Goal: Task Accomplishment & Management: Complete application form

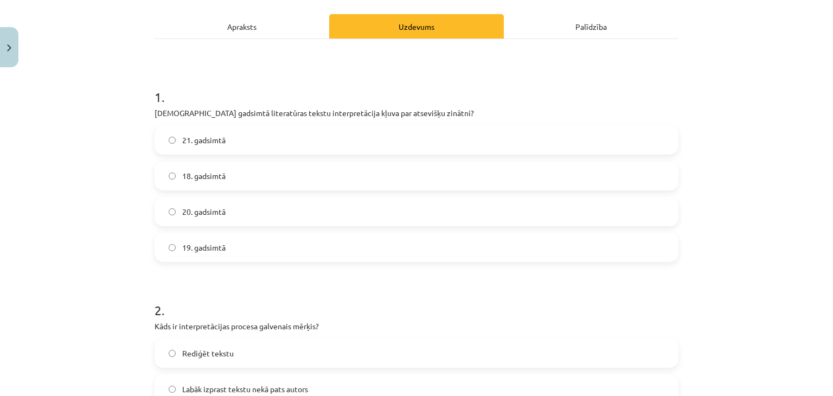
scroll to position [163, 0]
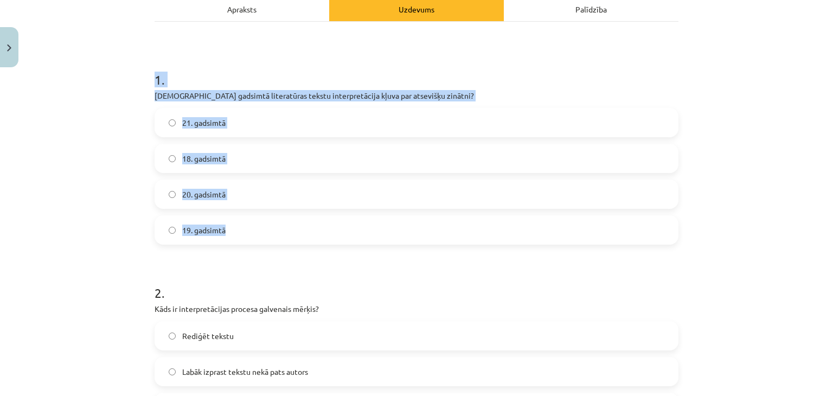
drag, startPoint x: 142, startPoint y: 74, endPoint x: 273, endPoint y: 218, distance: 195.1
click at [276, 220] on div "Mācību tēma: Literatūras i - 10. klases 1.ieskaites mācību materiāls #5 Teksta …" at bounding box center [416, 198] width 833 height 396
copy div "1 . Kurā gadsimtā literatūras tekstu interpretācija kļuva par atsevišķu zinātni…"
click at [126, 115] on div "Mācību tēma: Literatūras i - 10. klases 1.ieskaites mācību materiāls #5 Teksta …" at bounding box center [416, 198] width 833 height 396
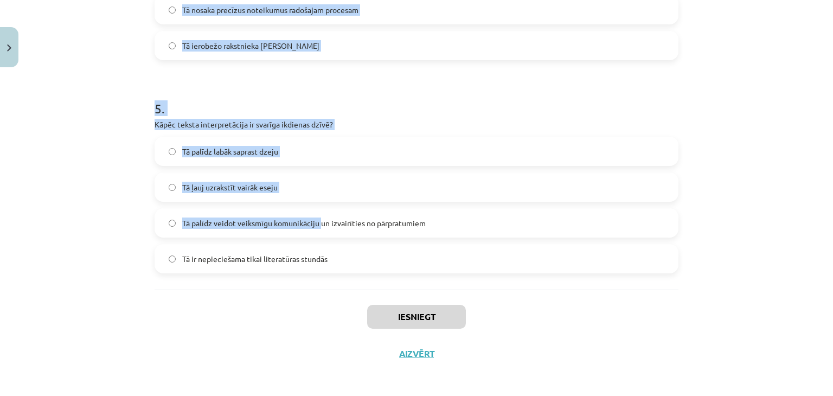
scroll to position [990, 0]
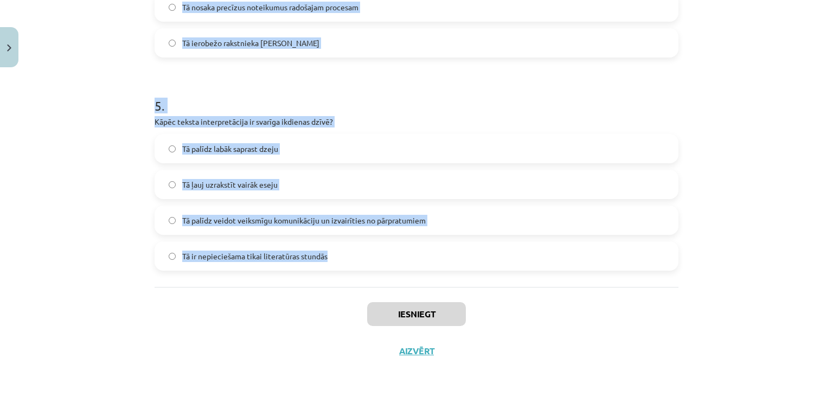
drag, startPoint x: 139, startPoint y: 76, endPoint x: 339, endPoint y: 247, distance: 262.4
click at [339, 247] on div "Mācību tēma: Literatūras i - 10. klases 1.ieskaites mācību materiāls #5 Teksta …" at bounding box center [416, 198] width 833 height 396
copy form "1 . Kurā gadsimtā literatūras tekstu interpretācija kļuva par atsevišķu zinātni…"
click at [131, 206] on div "Mācību tēma: Literatūras i - 10. klases 1.ieskaites mācību materiāls #5 Teksta …" at bounding box center [416, 198] width 833 height 396
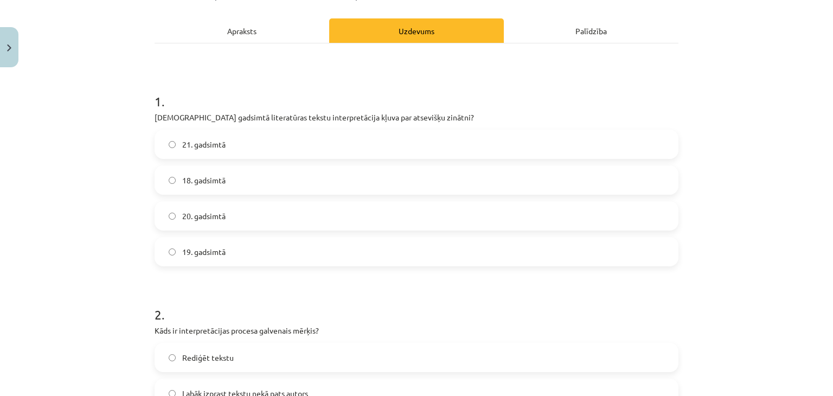
scroll to position [122, 0]
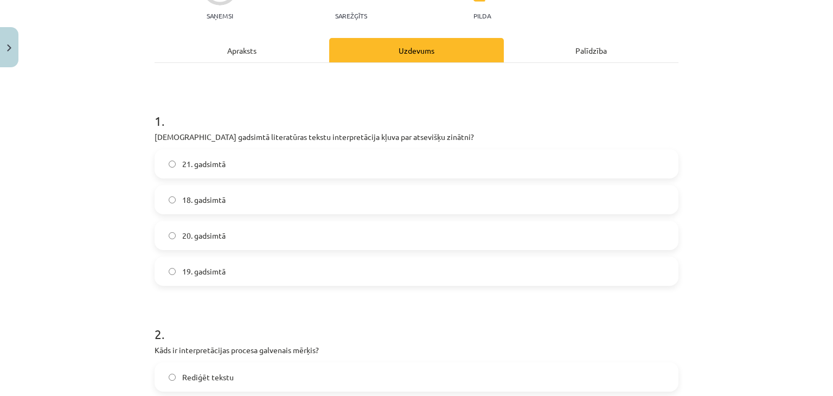
click at [219, 273] on span "19. gadsimtā" at bounding box center [203, 271] width 43 height 11
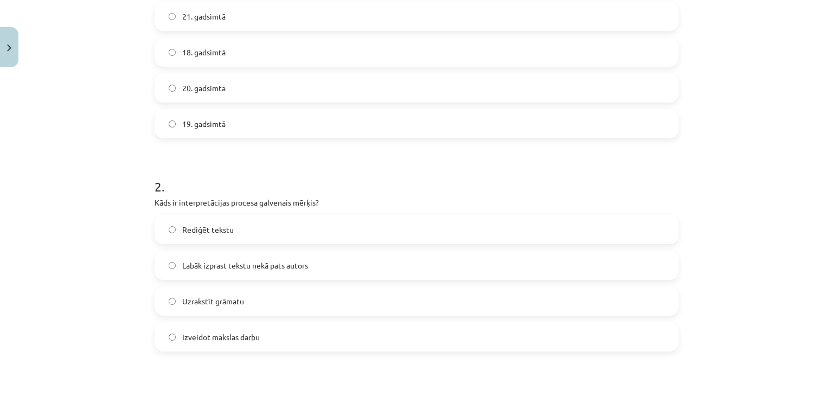
scroll to position [284, 0]
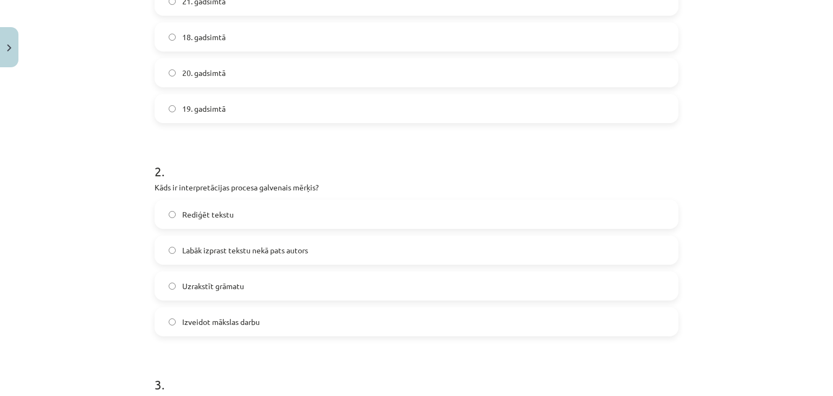
click at [188, 241] on label "Labāk izprast tekstu nekā pats autors" at bounding box center [417, 250] width 522 height 27
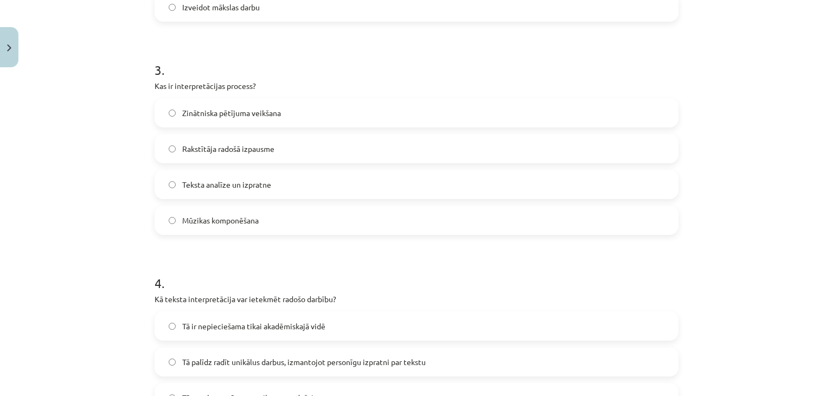
scroll to position [610, 0]
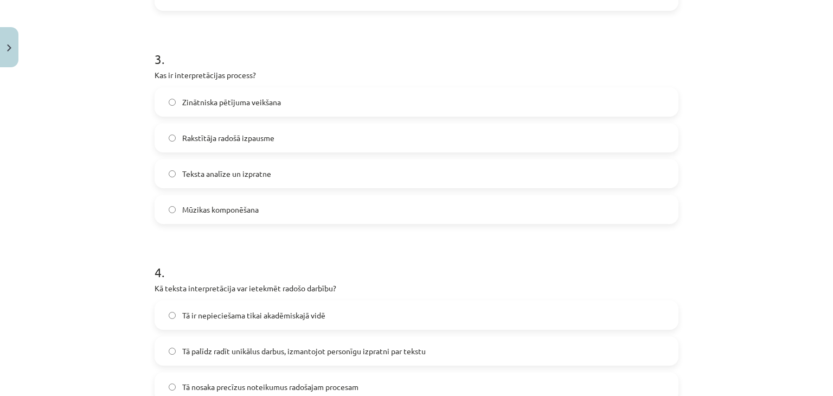
drag, startPoint x: 244, startPoint y: 178, endPoint x: 237, endPoint y: 173, distance: 8.9
click at [243, 178] on label "Teksta analīze un izpratne" at bounding box center [417, 173] width 522 height 27
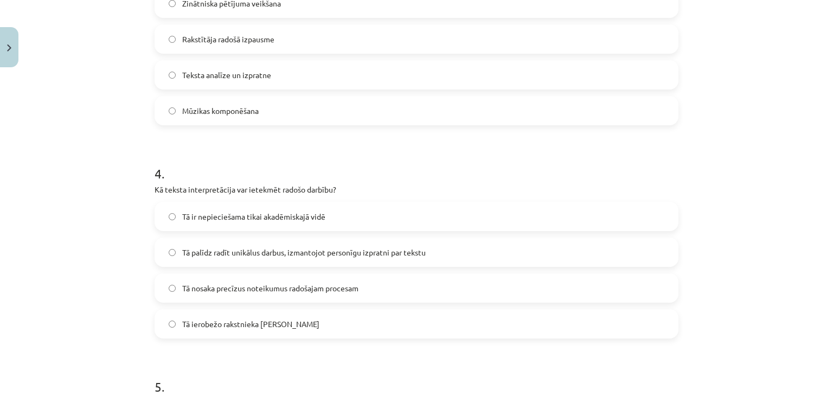
scroll to position [827, 0]
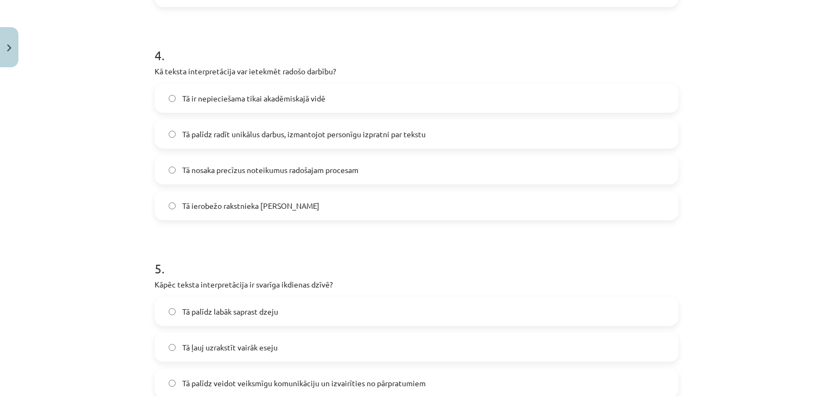
click at [188, 133] on span "Tā palīdz radīt unikālus darbus, izmantojot personīgu izpratni par tekstu" at bounding box center [304, 134] width 244 height 11
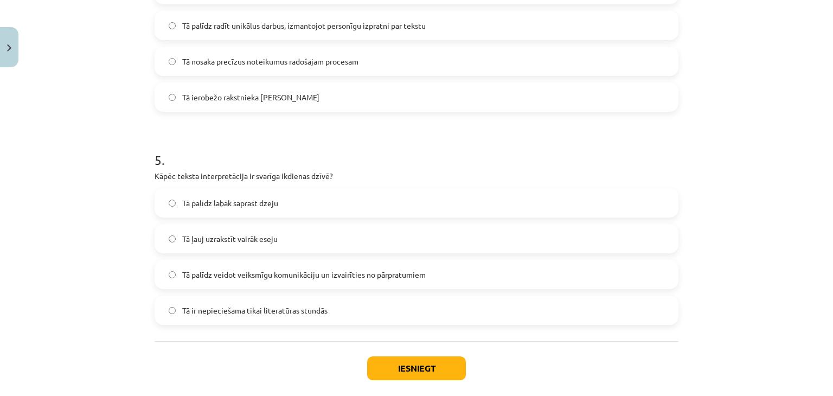
click at [235, 281] on label "Tā palīdz veidot veiksmīgu komunikāciju un izvairīties no pārpratumiem" at bounding box center [417, 274] width 522 height 27
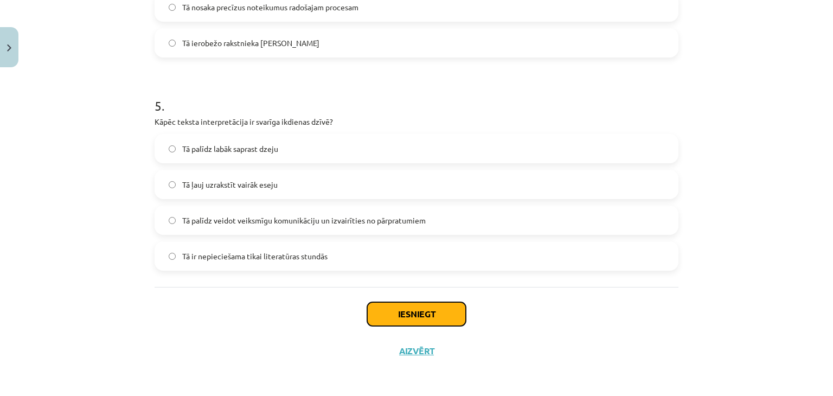
click at [424, 321] on button "Iesniegt" at bounding box center [416, 314] width 99 height 24
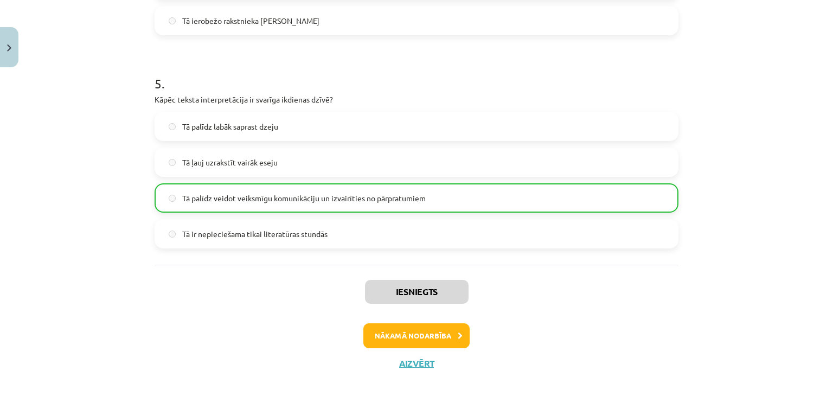
scroll to position [1024, 0]
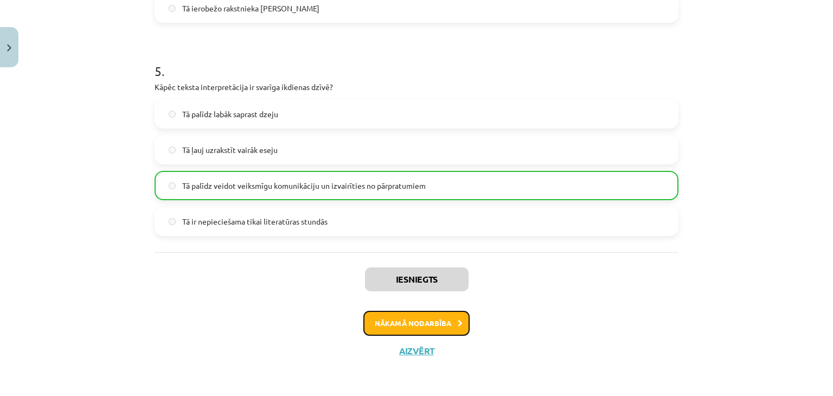
click at [440, 320] on button "Nākamā nodarbība" at bounding box center [416, 323] width 106 height 25
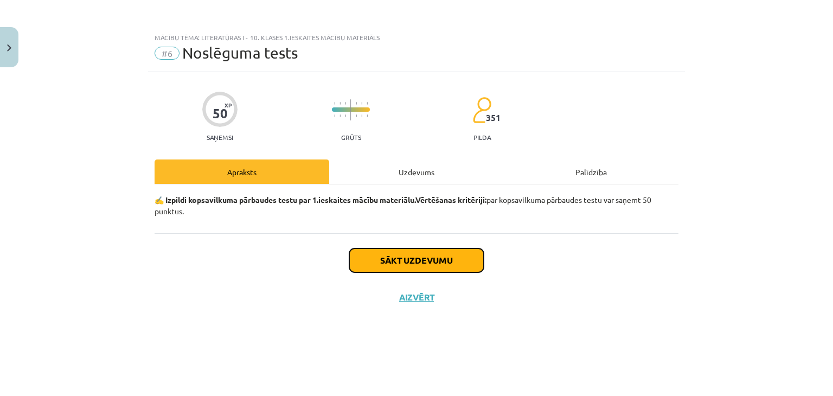
click at [419, 263] on button "Sākt uzdevumu" at bounding box center [416, 260] width 135 height 24
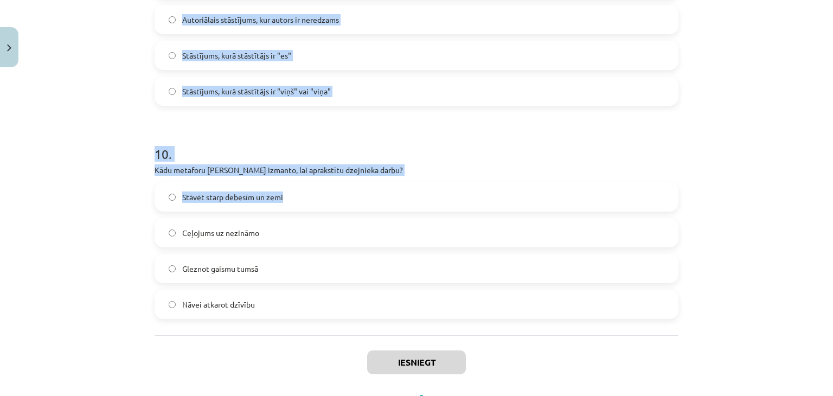
scroll to position [2056, 0]
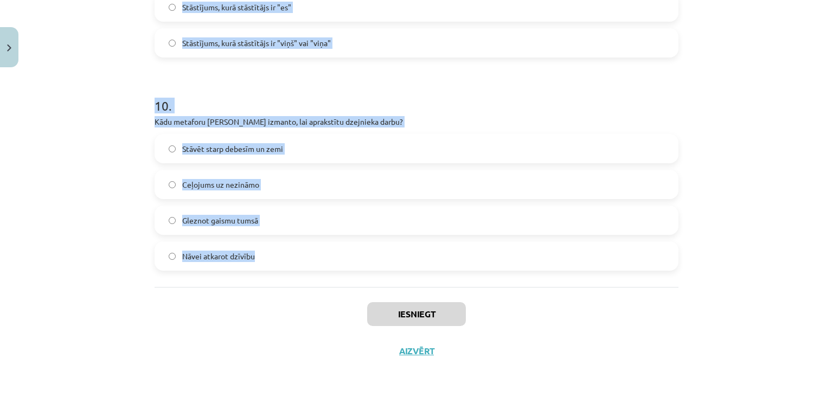
drag, startPoint x: 139, startPoint y: 78, endPoint x: 342, endPoint y: 244, distance: 261.7
click at [342, 244] on div "Mācību tēma: Literatūras i - 10. klases 1.ieskaites mācību materiāls #6 Noslēgu…" at bounding box center [416, 198] width 833 height 396
copy form "1 . Kādas estētiskās kategorijas parasti atklājas mākslas darbos? Cilvēciskais …"
click at [81, 198] on div "Mācību tēma: Literatūras i - 10. klases 1.ieskaites mācību materiāls #6 Noslēgu…" at bounding box center [416, 198] width 833 height 396
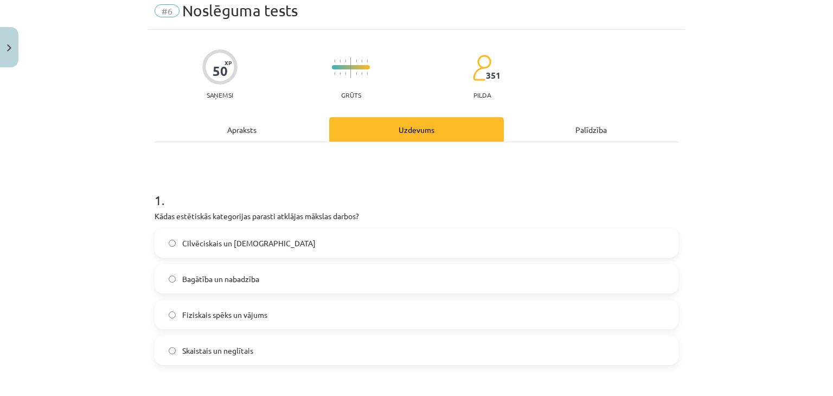
scroll to position [109, 0]
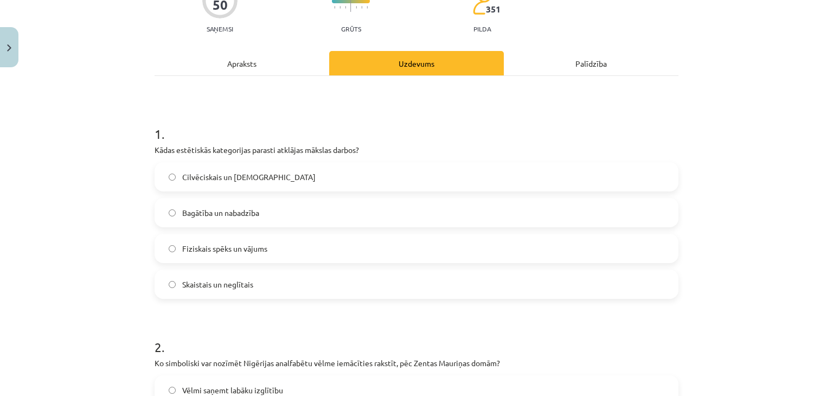
drag, startPoint x: 232, startPoint y: 296, endPoint x: 226, endPoint y: 286, distance: 11.4
click at [232, 296] on label "Skaistais un neglītais" at bounding box center [417, 284] width 522 height 27
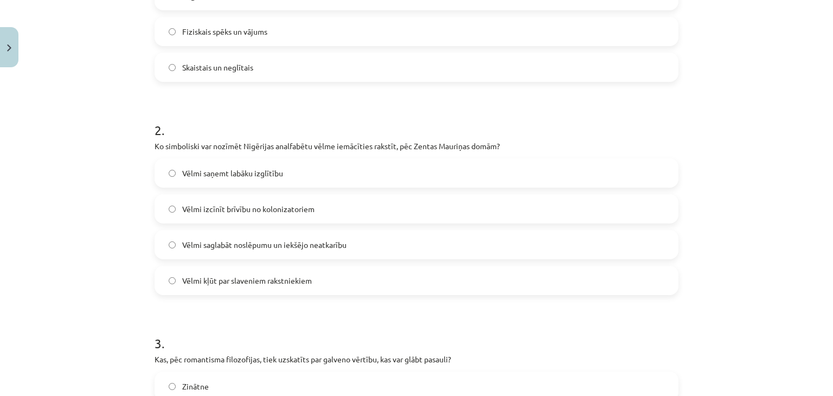
click at [186, 244] on span "Vēlmi saglabāt noslēpumu un iekšējo neatkarību" at bounding box center [264, 244] width 164 height 11
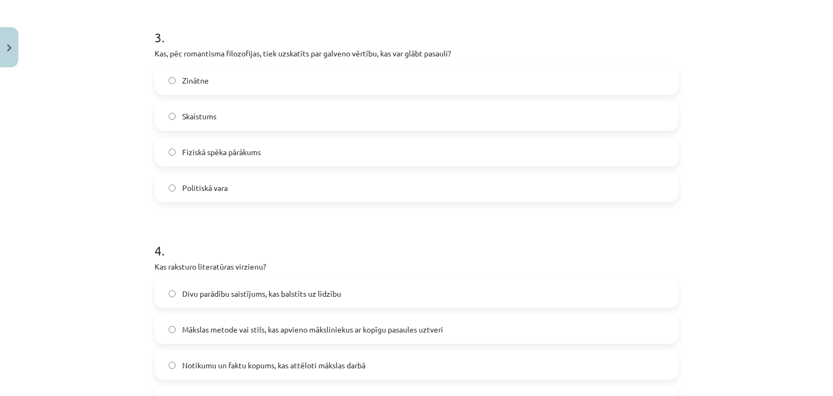
scroll to position [651, 0]
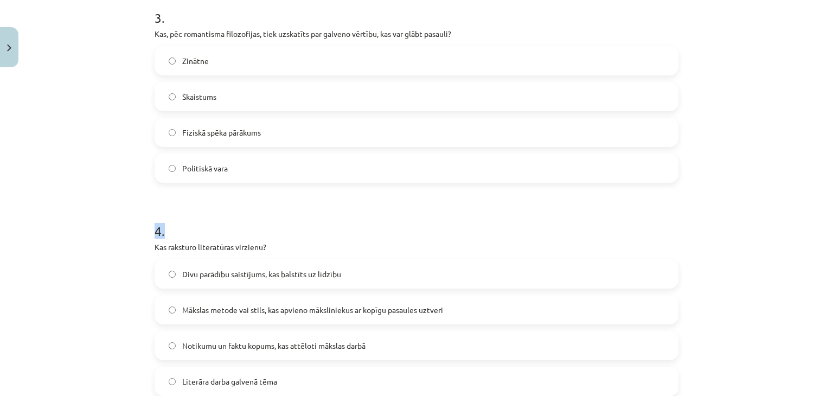
drag, startPoint x: 143, startPoint y: 228, endPoint x: 183, endPoint y: 229, distance: 40.2
click at [183, 229] on div "Mācību tēma: Literatūras i - 10. klases 1.ieskaites mācību materiāls #6 Noslēgu…" at bounding box center [416, 198] width 833 height 396
click at [183, 229] on h1 "4 ." at bounding box center [417, 222] width 524 height 34
click at [243, 92] on label "Skaistums" at bounding box center [417, 96] width 522 height 27
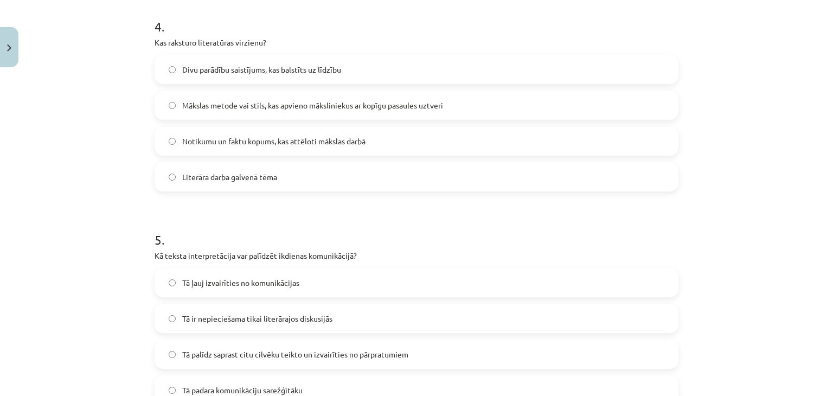
scroll to position [868, 0]
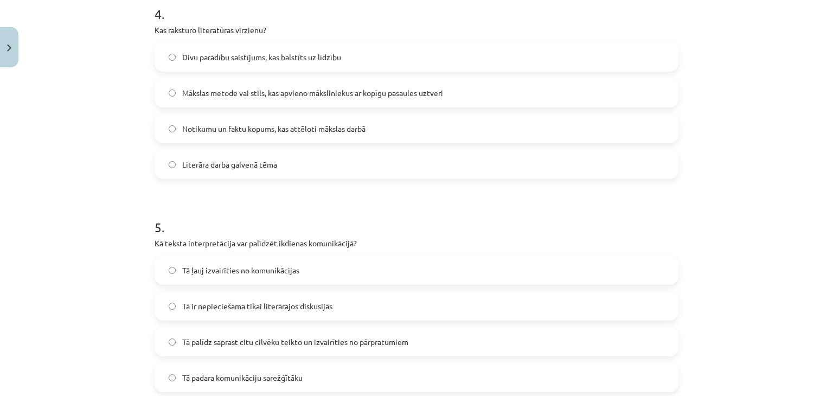
click at [208, 100] on label "Mākslas metode vai stils, kas apvieno māksliniekus ar kopīgu pasaules uztveri" at bounding box center [417, 92] width 522 height 27
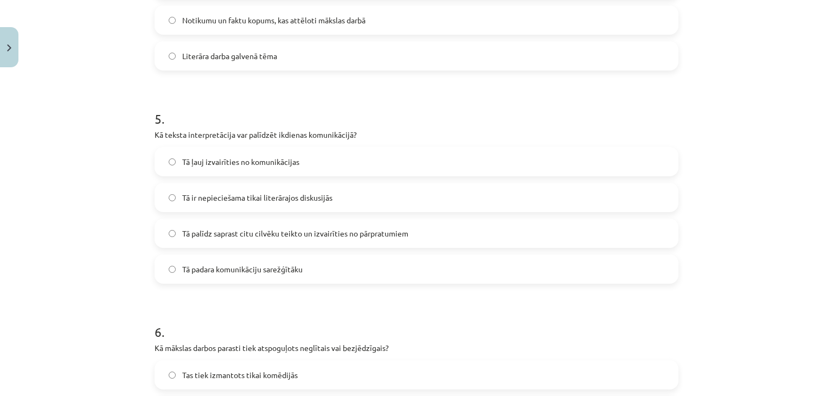
click at [232, 228] on span "Tā palīdz saprast citu cilvēku teikto un izvairīties no pārpratumiem" at bounding box center [295, 233] width 226 height 11
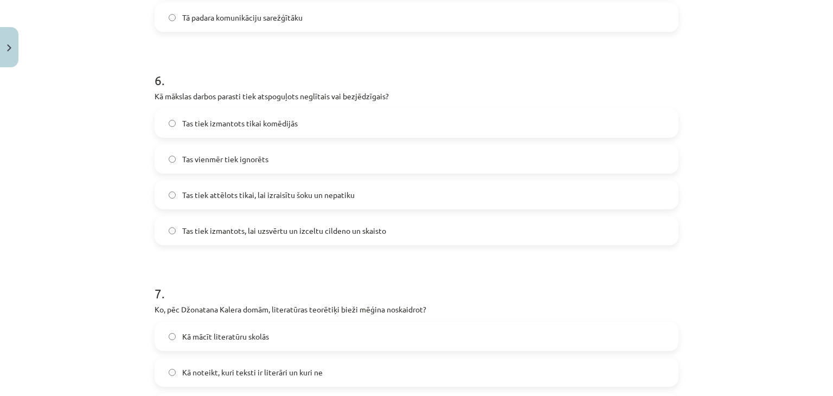
scroll to position [1248, 0]
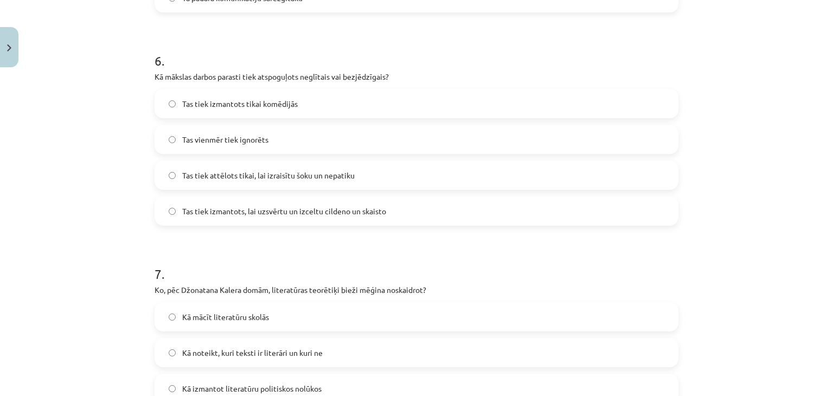
click at [284, 206] on span "Tas tiek izmantots, lai uzsvērtu un izceltu cildeno un skaisto" at bounding box center [284, 211] width 204 height 11
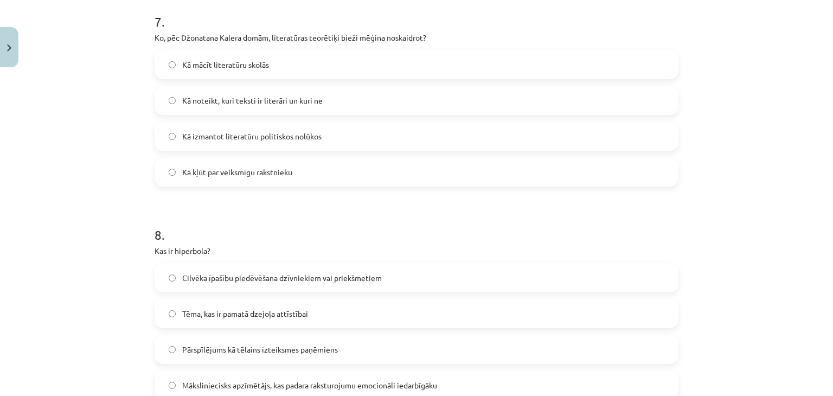
scroll to position [1519, 0]
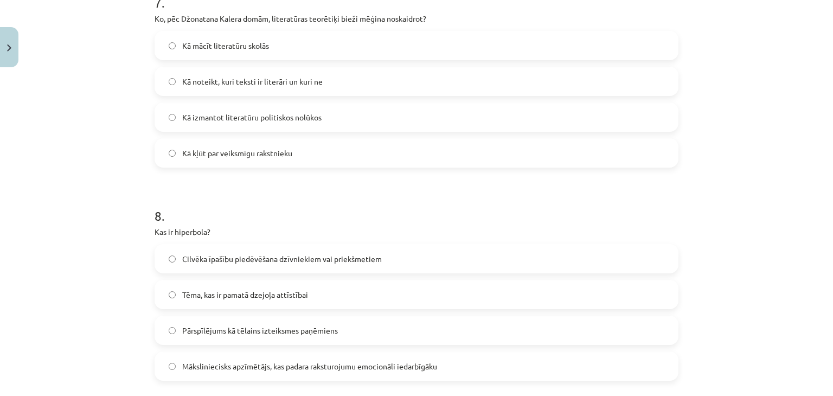
click at [254, 82] on span "Kā noteikt, kuri teksti ir literāri un kuri ne" at bounding box center [252, 81] width 141 height 11
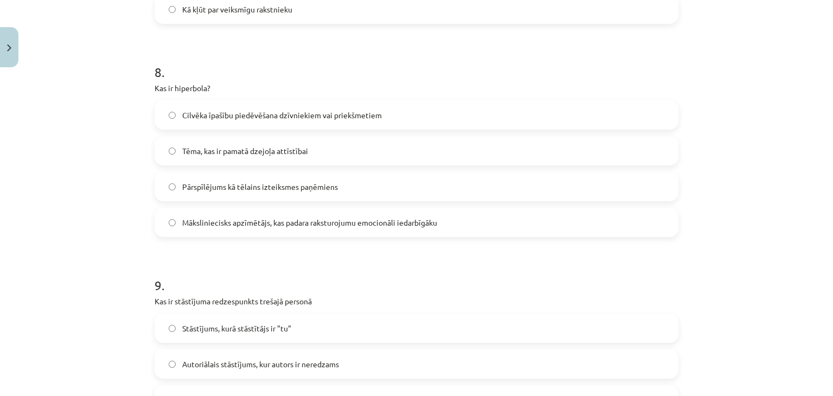
scroll to position [1682, 0]
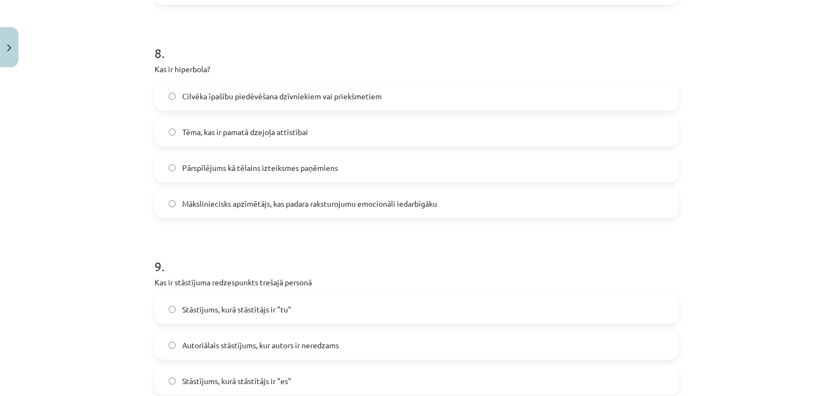
click at [279, 166] on span "Pārspīlējums kā tēlains izteiksmes paņēmiens" at bounding box center [260, 167] width 156 height 11
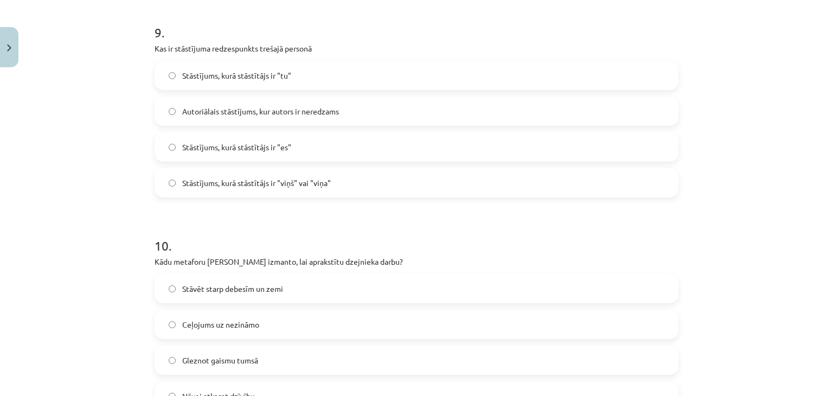
scroll to position [1899, 0]
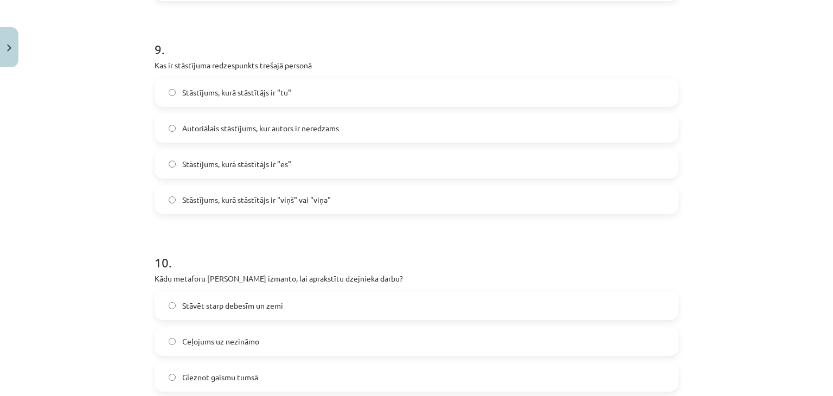
click at [245, 198] on span "Stāstījums, kurā stāstītājs ir "viņš" vai "viņa"" at bounding box center [256, 199] width 149 height 11
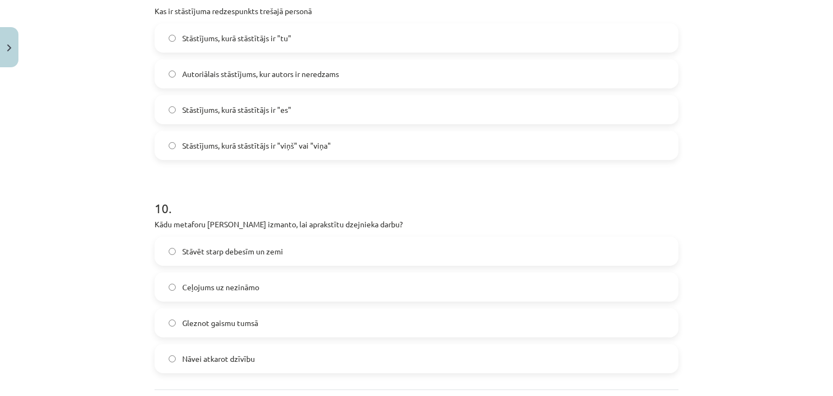
scroll to position [2007, 0]
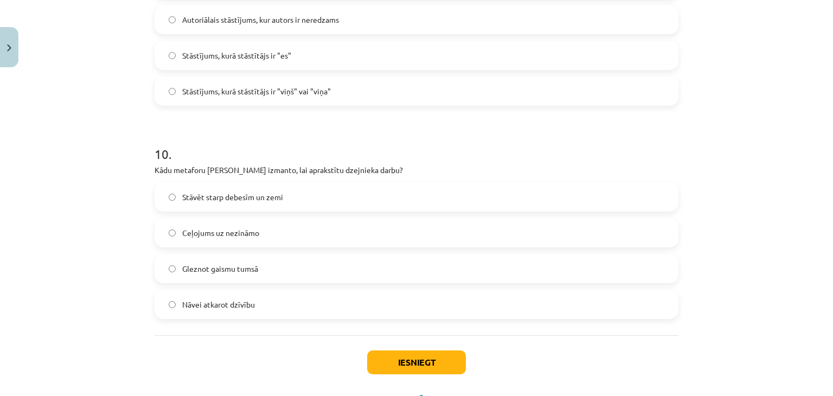
click at [257, 309] on label "Nāvei atkarot dzīvību" at bounding box center [417, 304] width 522 height 27
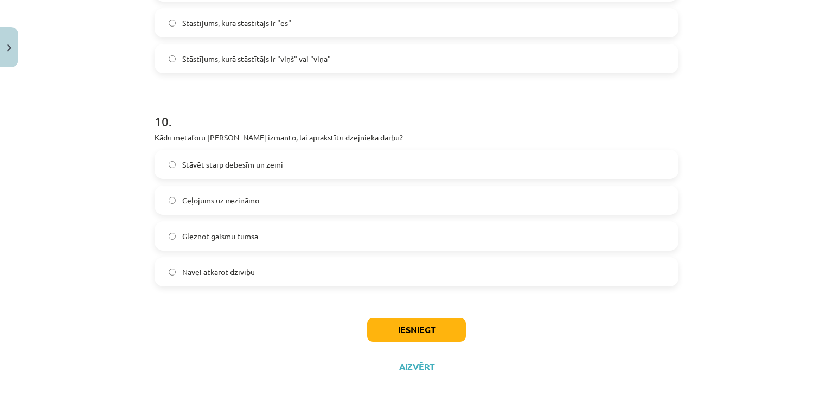
scroll to position [2056, 0]
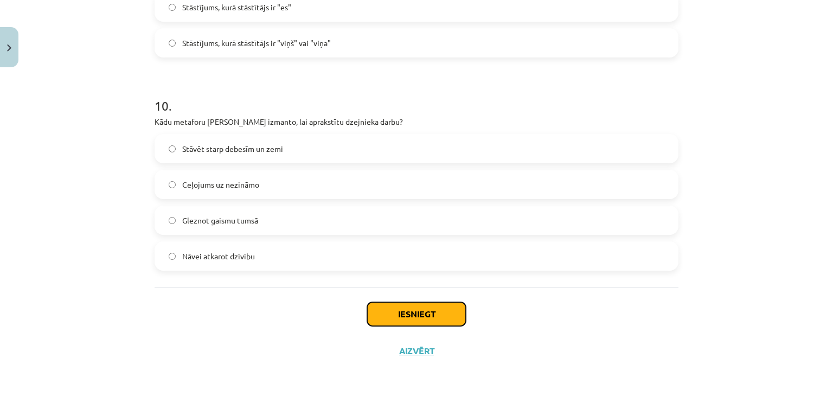
click at [430, 310] on button "Iesniegt" at bounding box center [416, 314] width 99 height 24
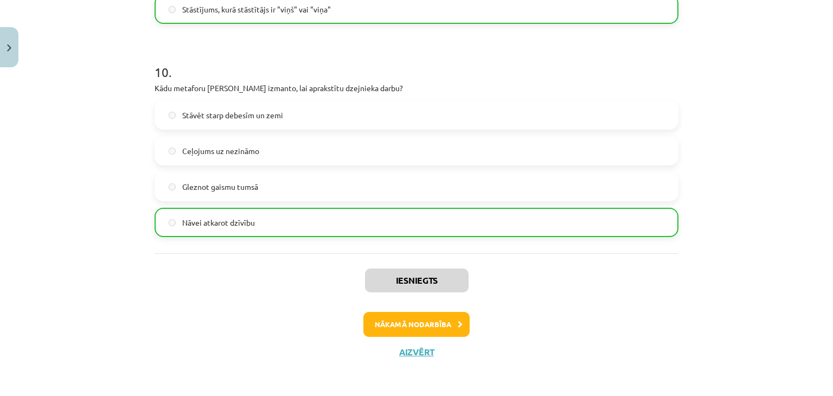
scroll to position [2090, 0]
click at [421, 328] on button "Nākamā nodarbība" at bounding box center [416, 323] width 106 height 25
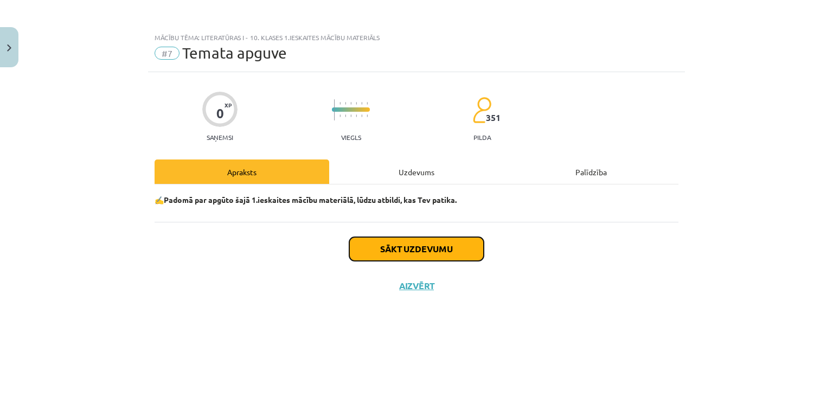
click at [419, 254] on button "Sākt uzdevumu" at bounding box center [416, 249] width 135 height 24
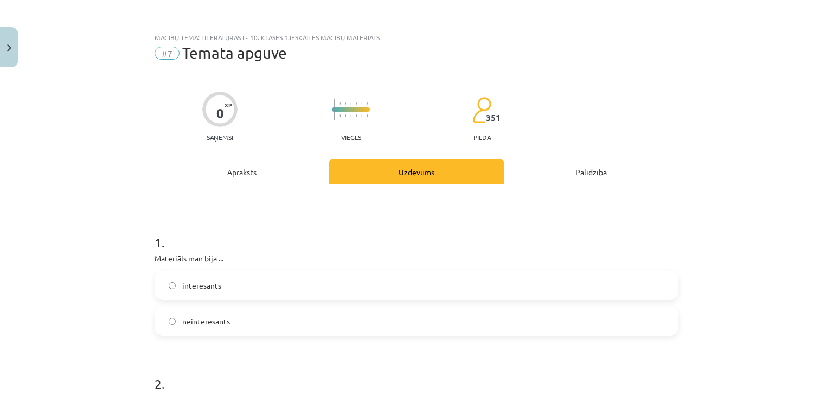
scroll to position [163, 0]
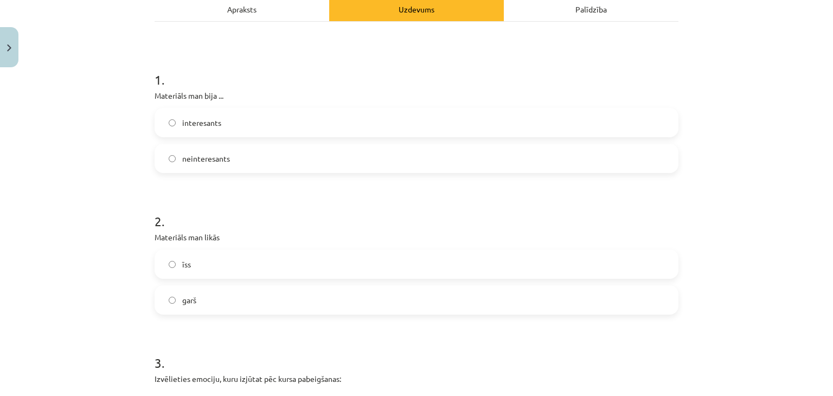
click at [290, 124] on label "interesants" at bounding box center [417, 122] width 522 height 27
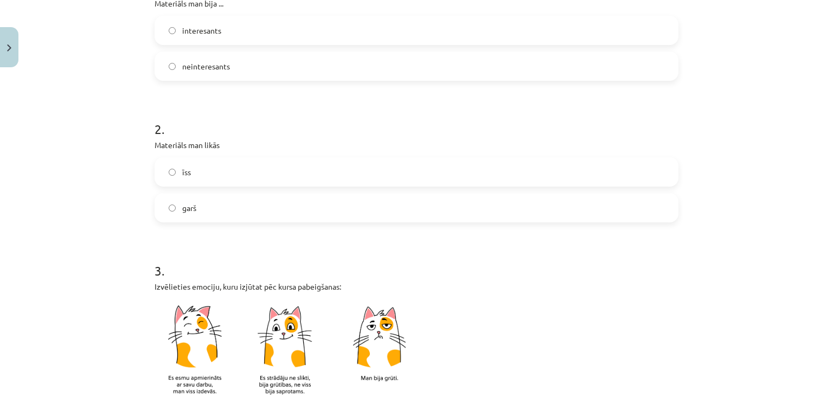
scroll to position [271, 0]
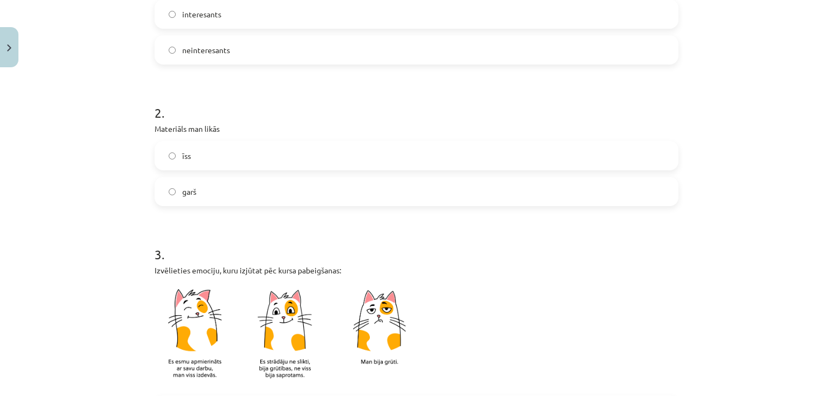
click at [205, 196] on label "garš" at bounding box center [417, 191] width 522 height 27
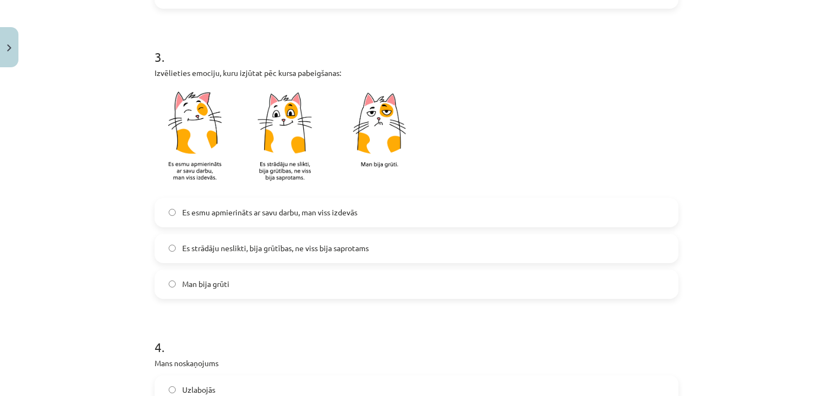
scroll to position [488, 0]
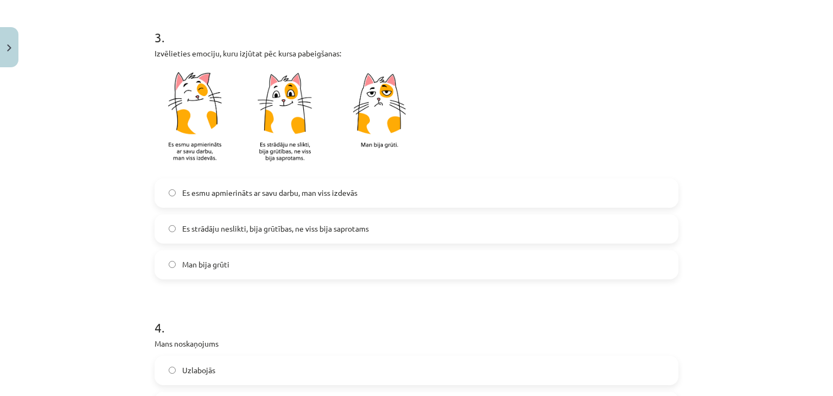
click at [248, 205] on label "Es esmu apmierināts ar savu darbu, man viss izdevās" at bounding box center [417, 193] width 522 height 27
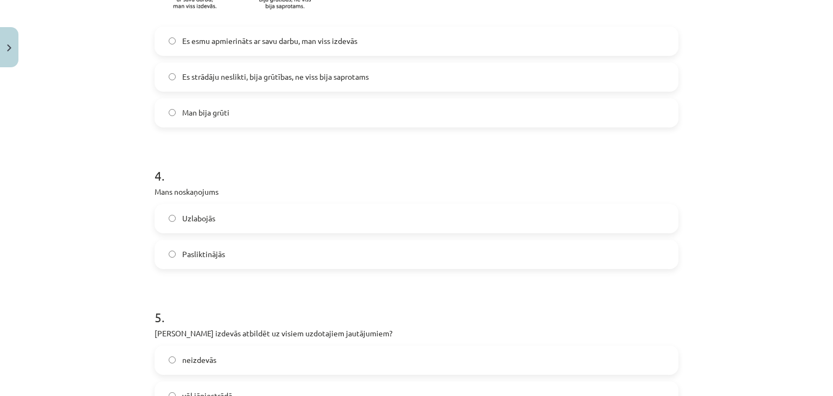
scroll to position [705, 0]
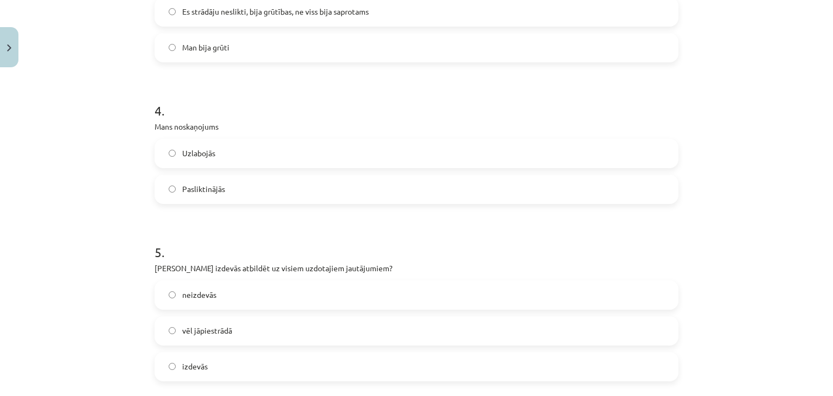
click at [189, 161] on label "Uzlabojās" at bounding box center [417, 153] width 522 height 27
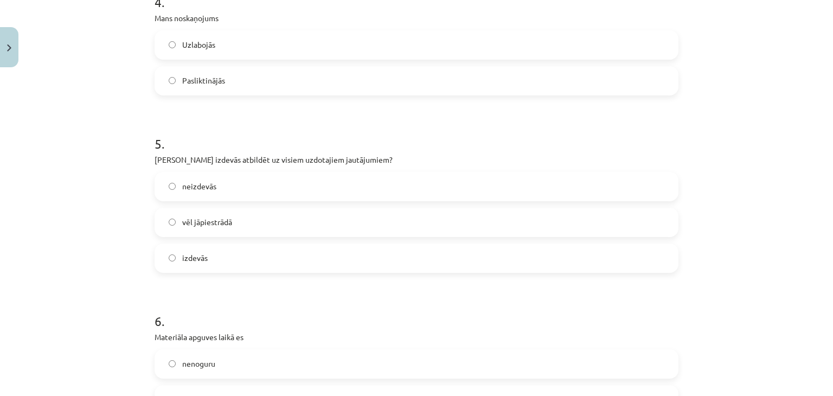
scroll to position [868, 0]
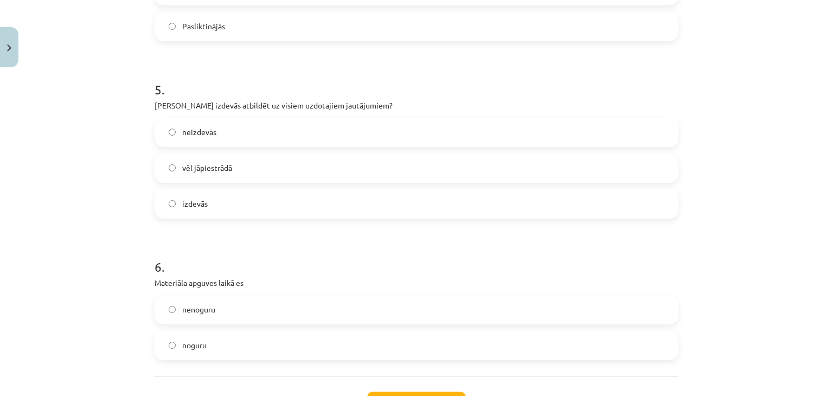
click at [208, 210] on label "izdevās" at bounding box center [417, 203] width 522 height 27
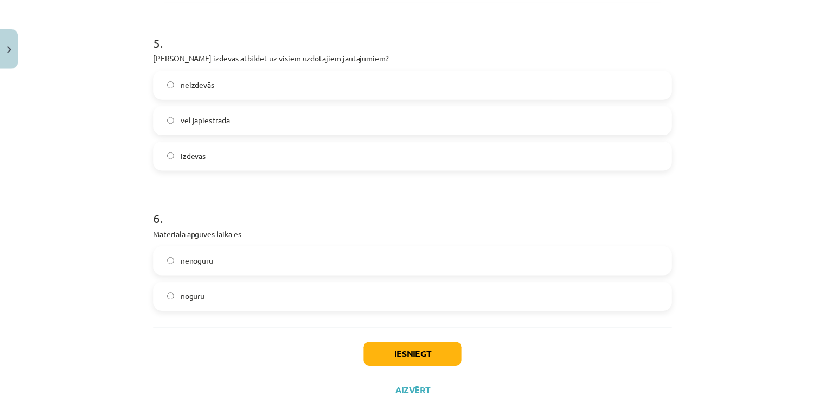
scroll to position [958, 0]
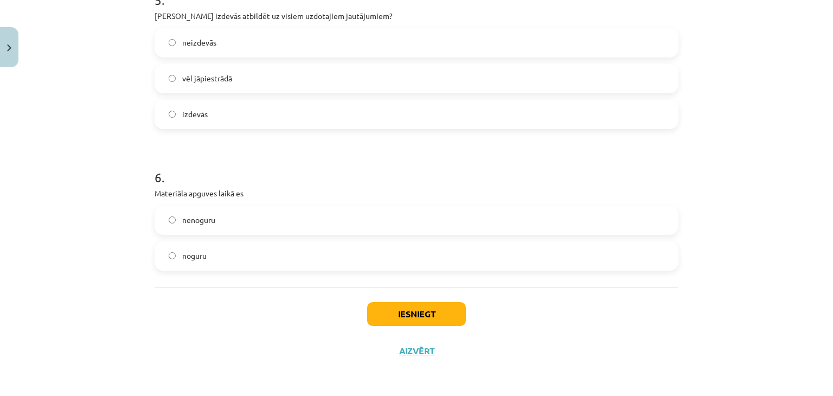
click at [184, 258] on span "noguru" at bounding box center [194, 255] width 24 height 11
click at [411, 309] on button "Iesniegt" at bounding box center [416, 314] width 99 height 24
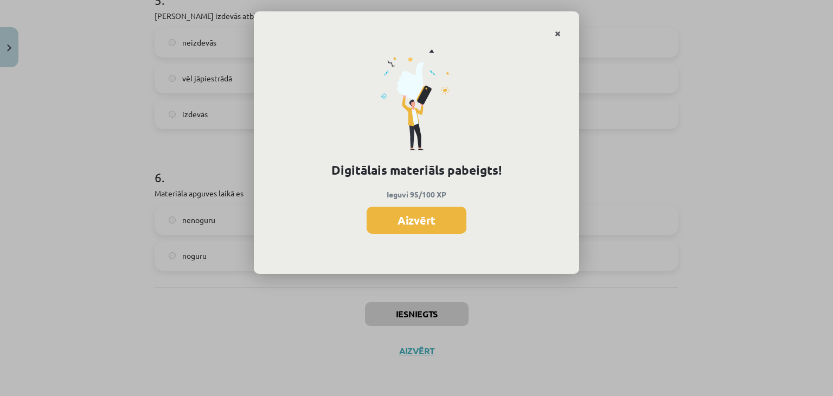
click at [555, 33] on link "Close" at bounding box center [557, 33] width 19 height 21
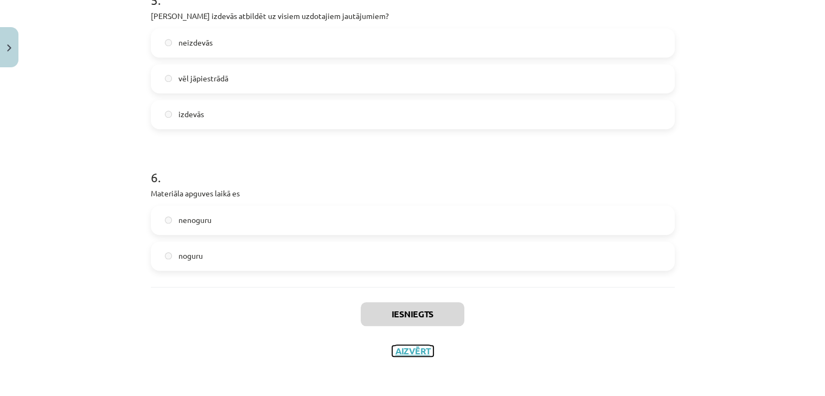
click at [404, 354] on button "Aizvērt" at bounding box center [412, 351] width 41 height 11
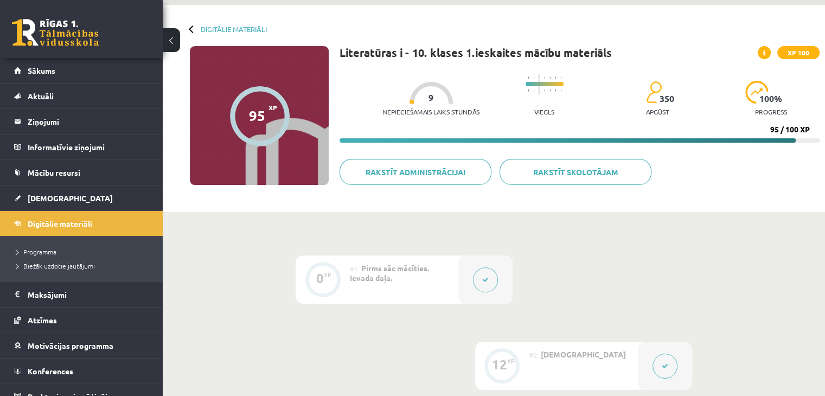
scroll to position [0, 0]
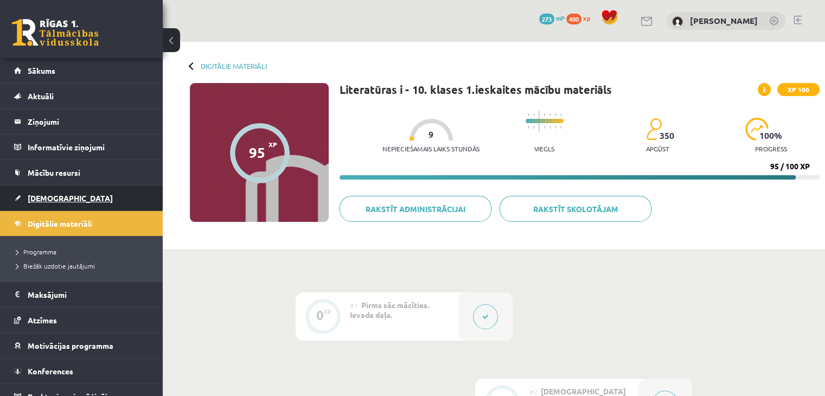
click at [76, 209] on link "[DEMOGRAPHIC_DATA]" at bounding box center [81, 198] width 135 height 25
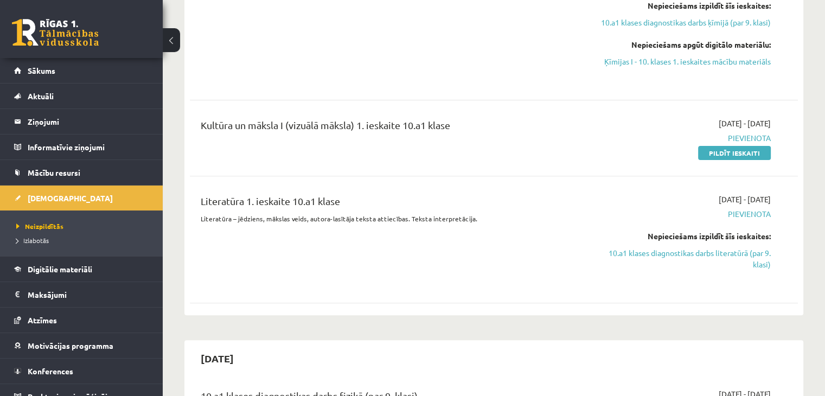
scroll to position [326, 0]
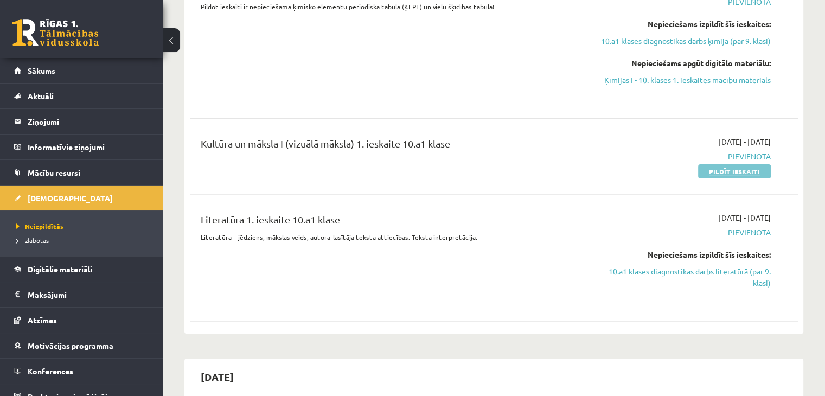
click at [736, 173] on link "Pildīt ieskaiti" at bounding box center [734, 171] width 73 height 14
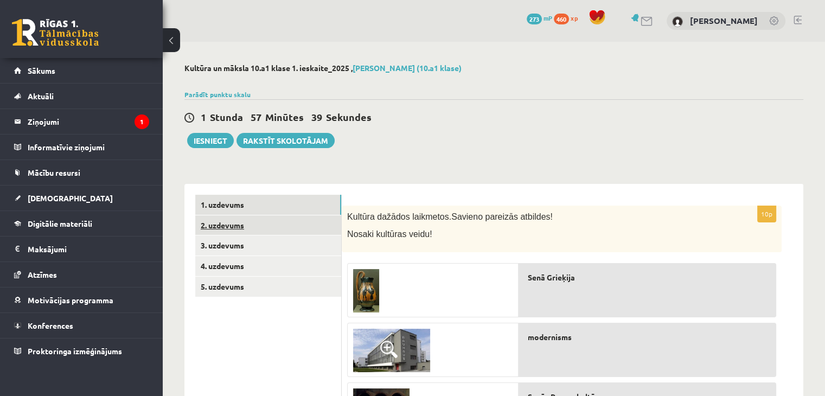
click at [299, 228] on link "2. uzdevums" at bounding box center [268, 225] width 146 height 20
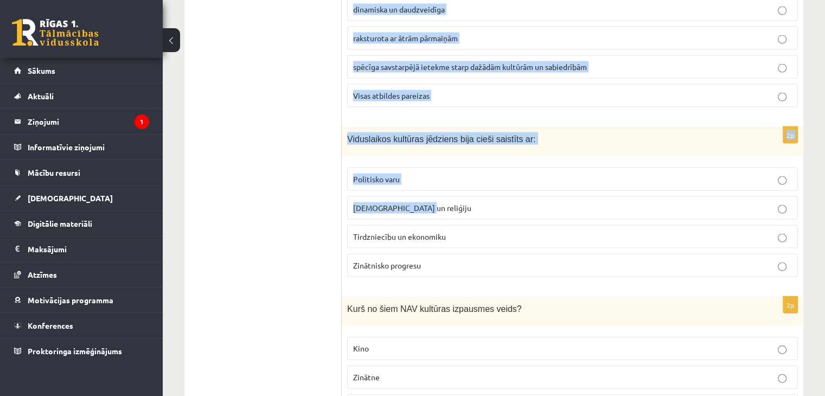
scroll to position [2359, 0]
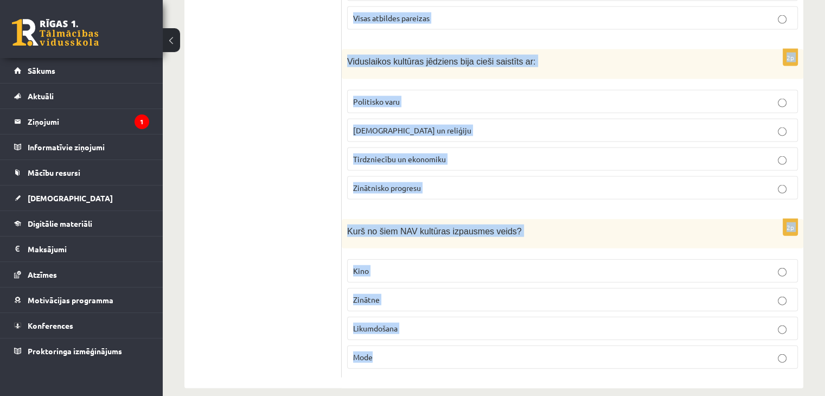
drag, startPoint x: 347, startPoint y: 53, endPoint x: 558, endPoint y: 347, distance: 361.9
copy form "Kas visprecīzāk raksturo jēdzienu "kultūra"? Tikai māksla un literatūra Cilvēku…"
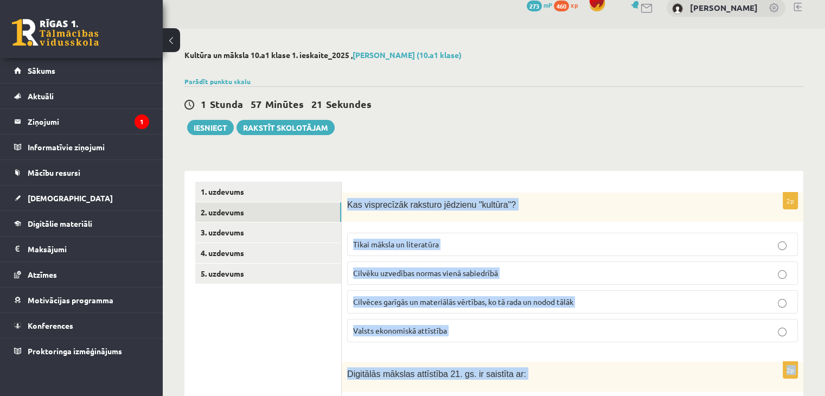
scroll to position [0, 0]
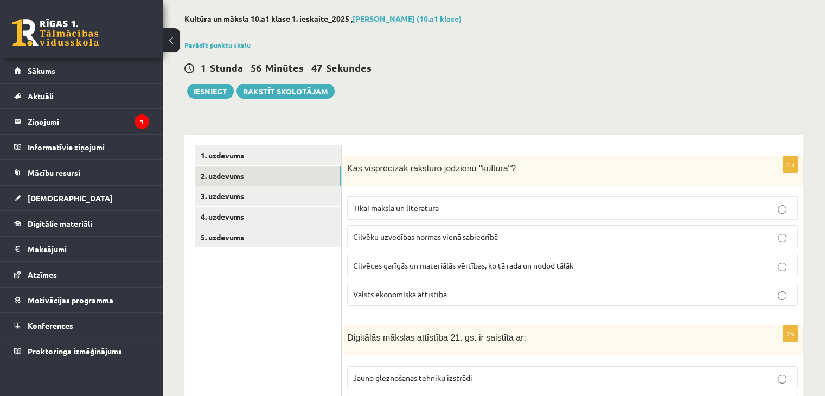
scroll to position [109, 0]
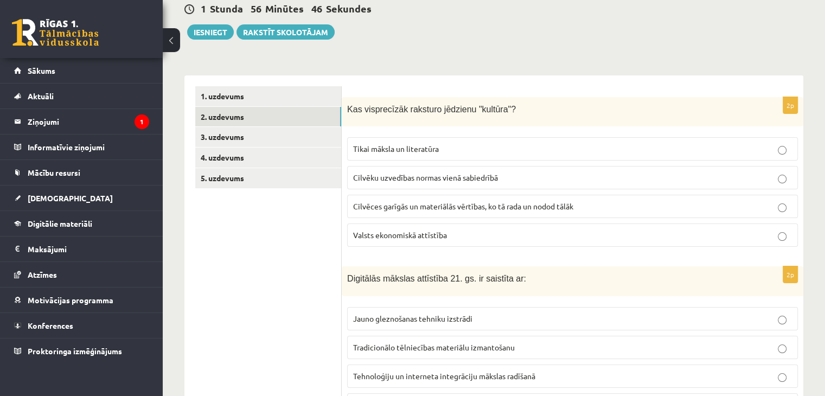
click at [398, 205] on span "Cilvēces garīgās un materiālās vērtības, ko tā rada un nodod tālāk" at bounding box center [463, 206] width 220 height 10
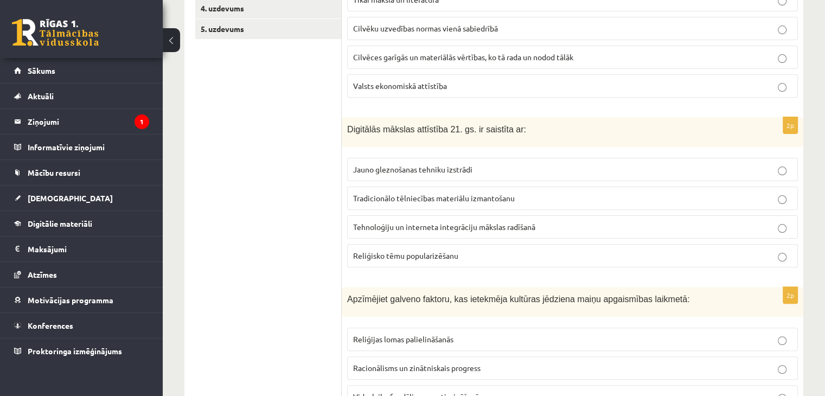
scroll to position [271, 0]
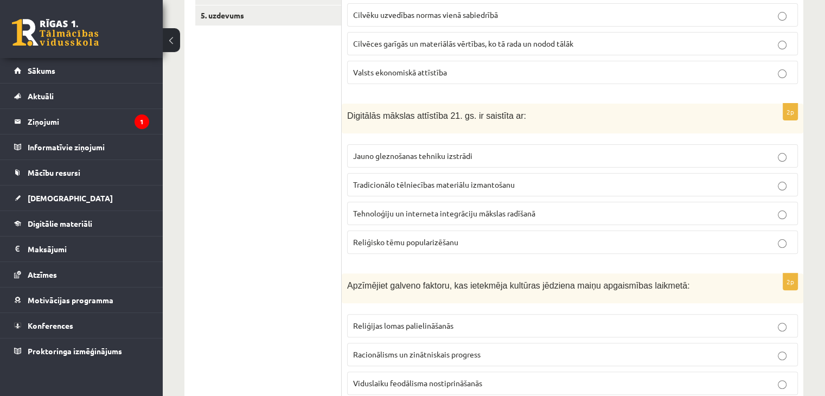
click at [386, 184] on span "Tradicionālo tēlniecības materiālu izmantošanu" at bounding box center [434, 185] width 162 height 10
click at [406, 202] on label "Tehnoloģiju un interneta integrāciju mākslas radīšanā" at bounding box center [572, 213] width 451 height 23
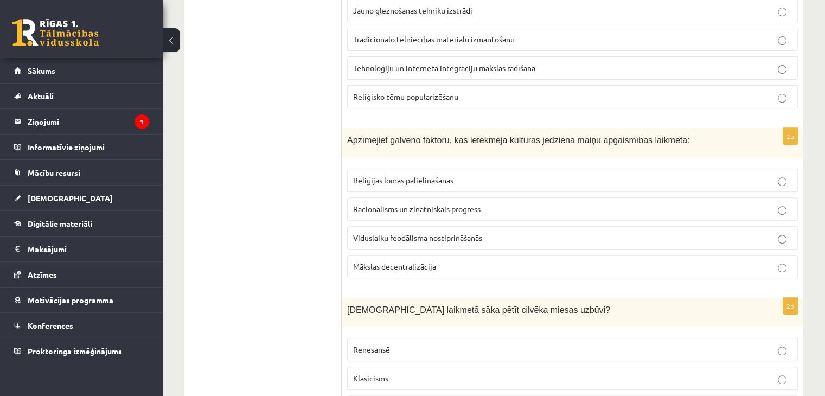
scroll to position [434, 0]
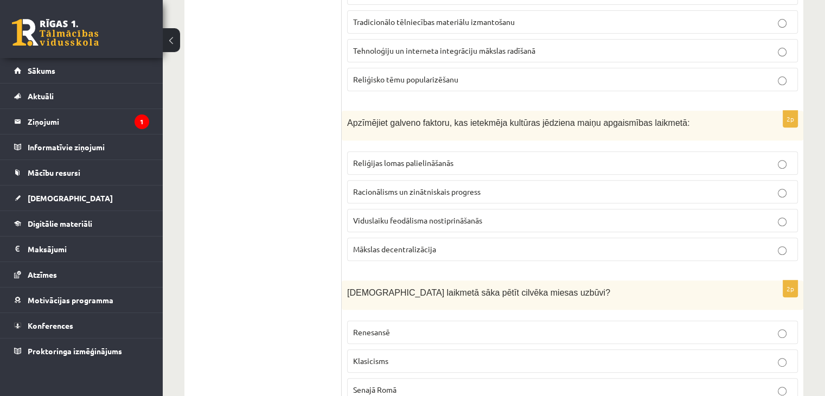
click at [445, 192] on span "Racionālisms un zinātniskais progress" at bounding box center [416, 192] width 127 height 10
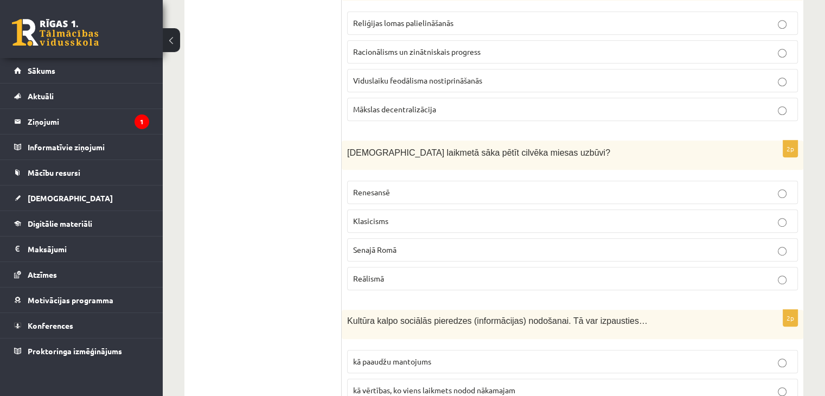
scroll to position [597, 0]
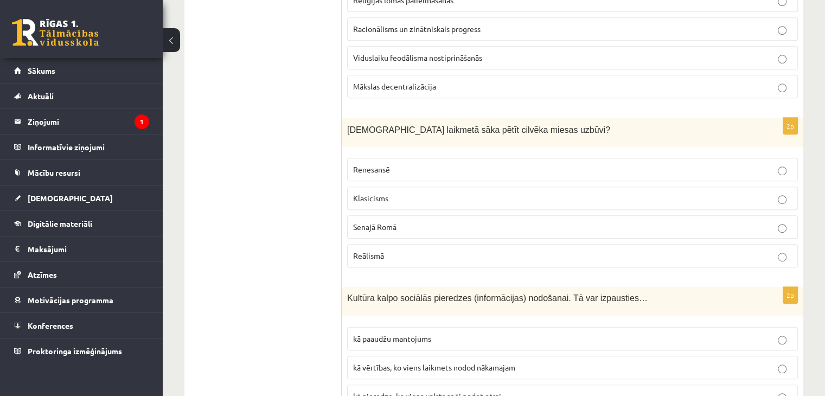
click at [404, 250] on p "Reālismā" at bounding box center [572, 255] width 439 height 11
click at [411, 164] on p "Renesansē" at bounding box center [572, 169] width 439 height 11
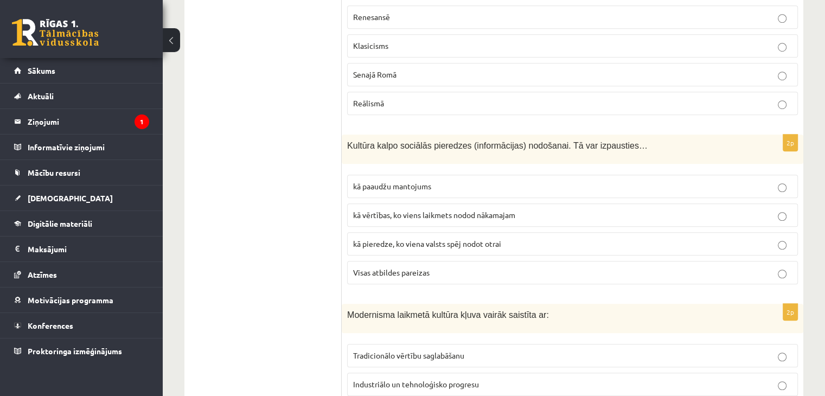
scroll to position [760, 0]
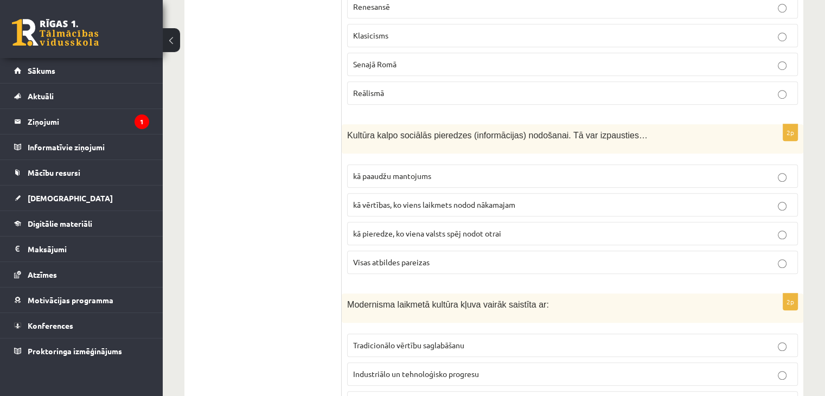
click at [476, 260] on p "Visas atbildes pareizas" at bounding box center [572, 262] width 439 height 11
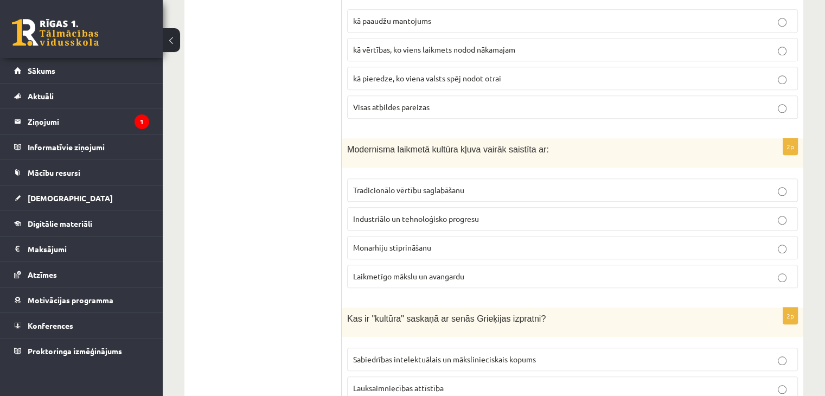
scroll to position [922, 0]
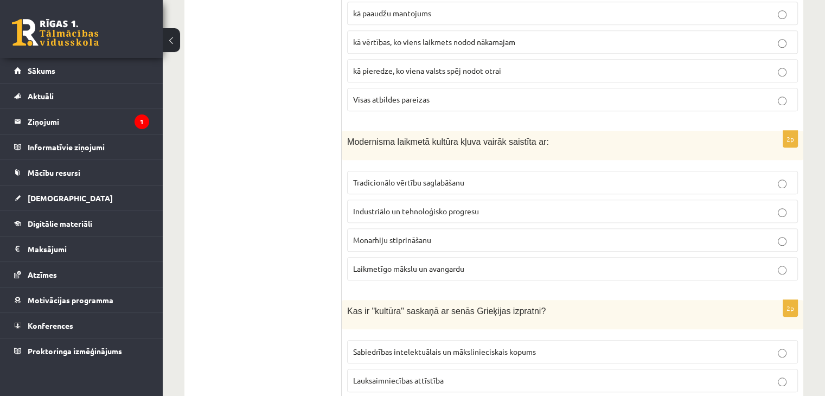
drag, startPoint x: 423, startPoint y: 264, endPoint x: 423, endPoint y: 252, distance: 11.9
click at [424, 264] on span "Laikmetīgo mākslu un avangardu" at bounding box center [408, 269] width 111 height 10
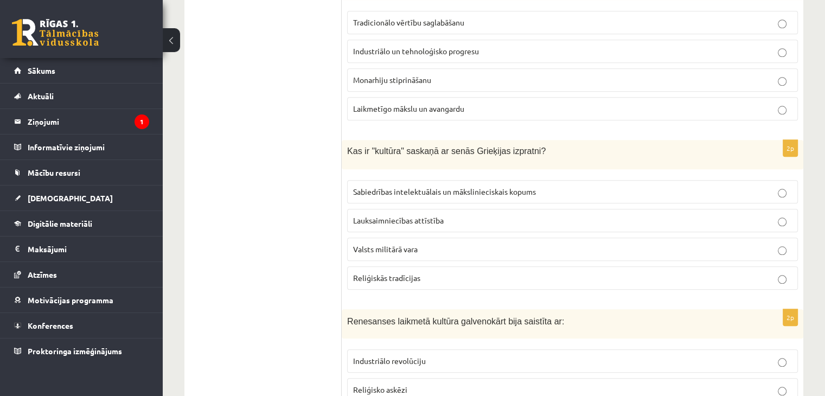
scroll to position [1085, 0]
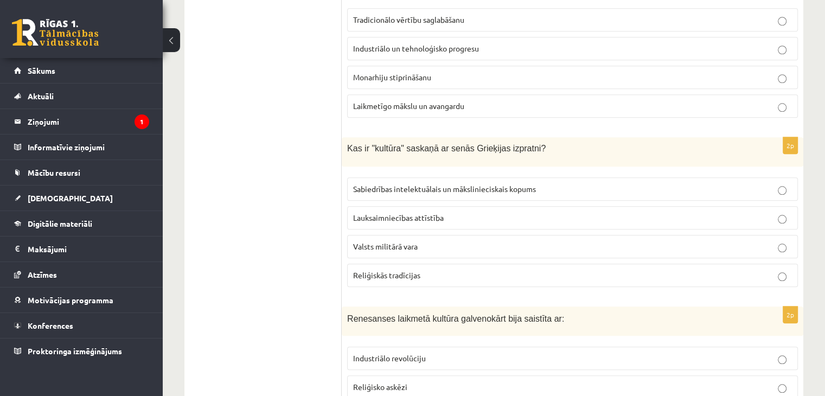
click at [414, 184] on span "Sabiedrības intelektuālais un mākslinieciskais kopums" at bounding box center [444, 189] width 183 height 10
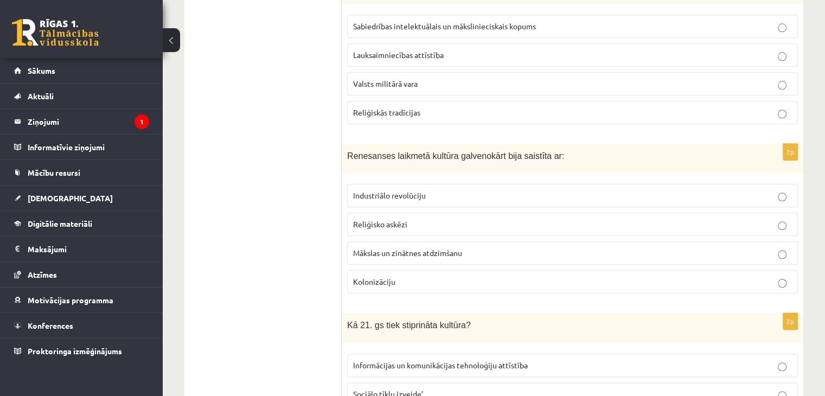
scroll to position [1302, 0]
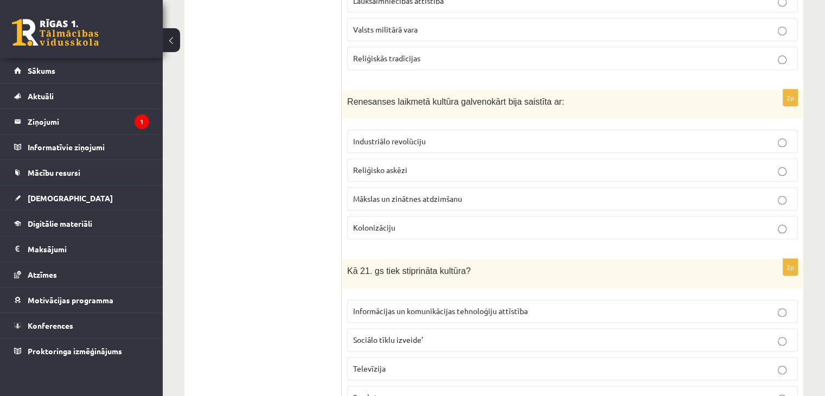
click at [391, 194] on span "Mākslas un zinātnes atdzimšanu" at bounding box center [407, 199] width 109 height 10
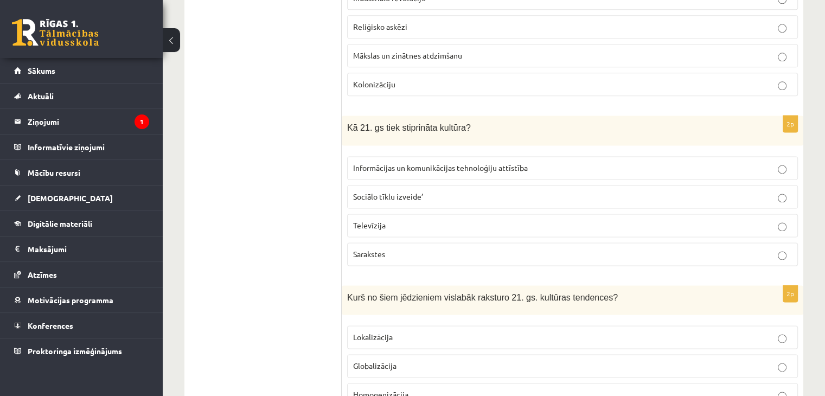
scroll to position [1465, 0]
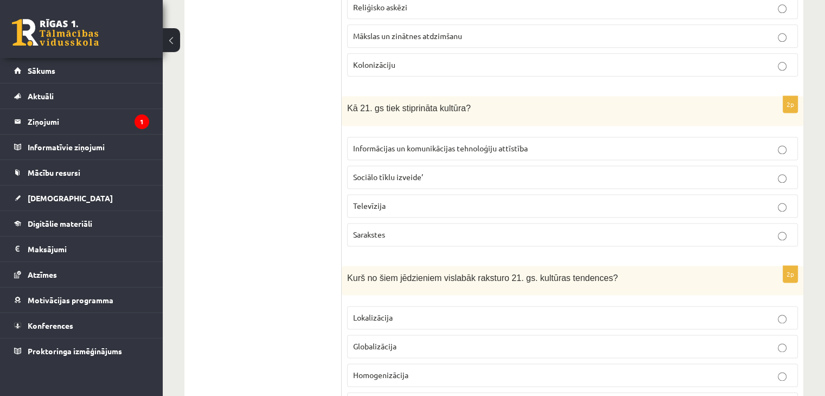
click at [377, 143] on span "Informācijas un komunikācijas tehnoloģiju attīstība" at bounding box center [440, 148] width 175 height 10
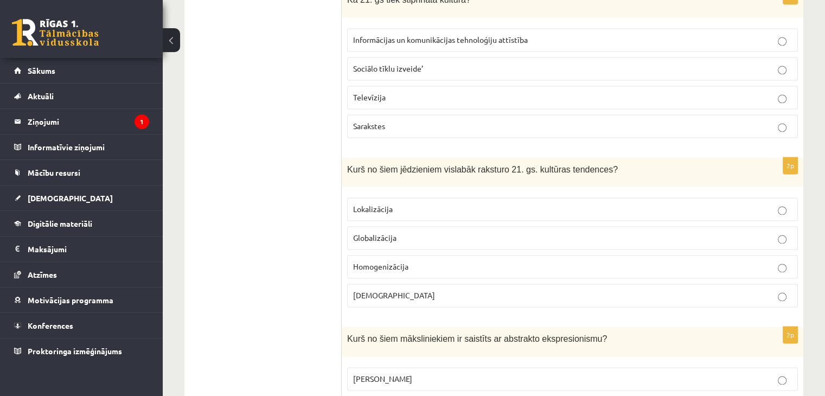
scroll to position [1628, 0]
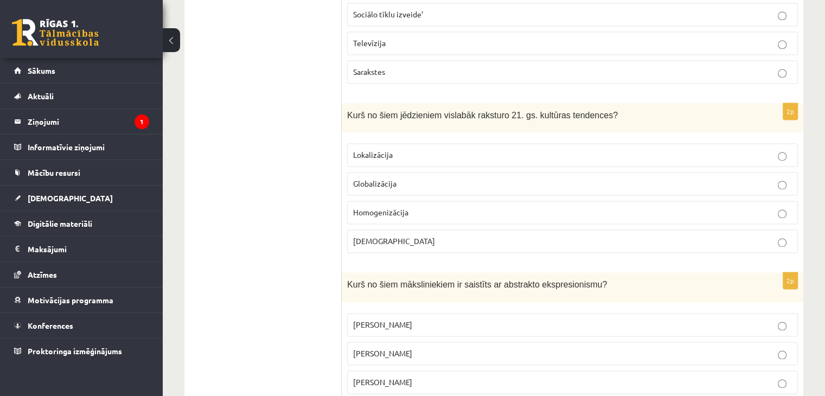
click at [393, 178] on span "Globalizācija" at bounding box center [374, 183] width 43 height 10
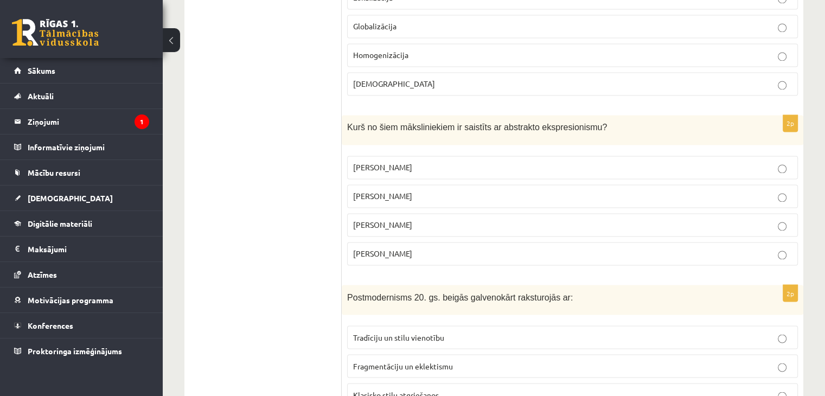
scroll to position [1790, 0]
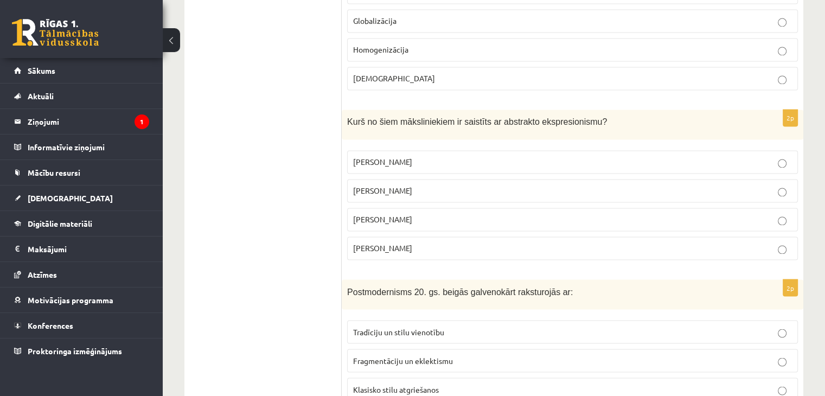
click at [410, 179] on label "Džeksons Polaks" at bounding box center [572, 190] width 451 height 23
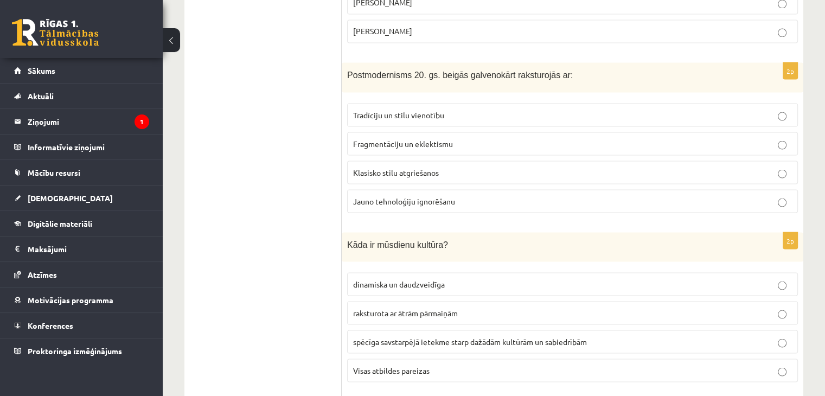
scroll to position [1953, 0]
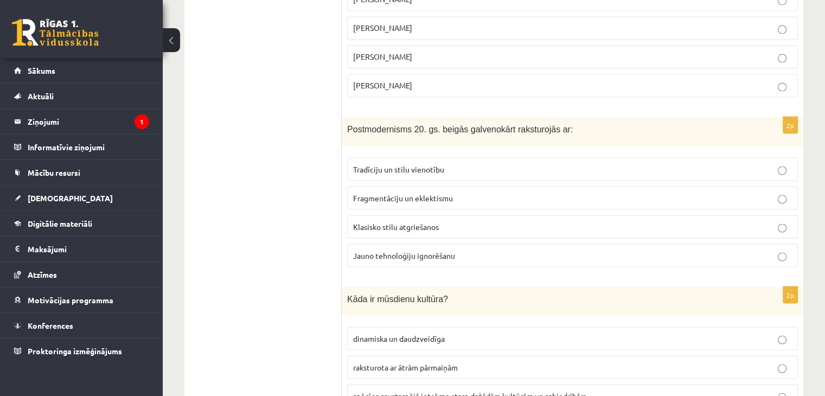
click at [391, 193] on span "Fragmentāciju un eklektismu" at bounding box center [403, 198] width 100 height 10
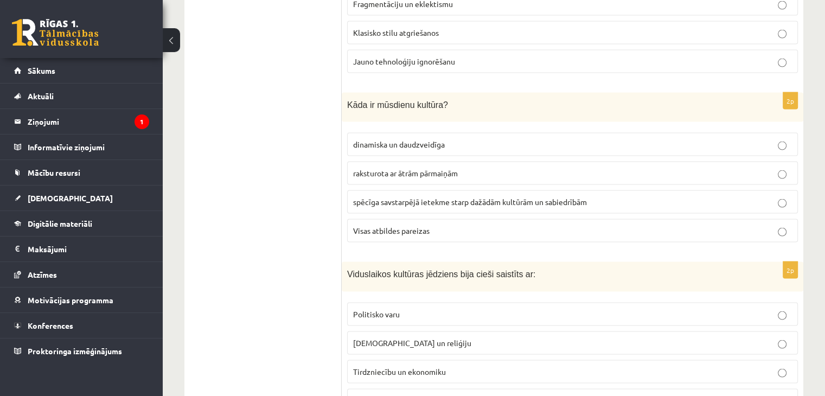
scroll to position [2170, 0]
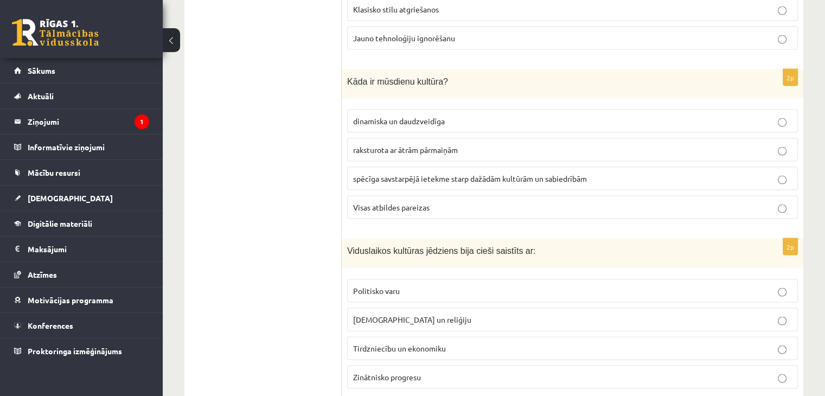
click at [394, 202] on span "Visas atbildes pareizas" at bounding box center [391, 207] width 76 height 10
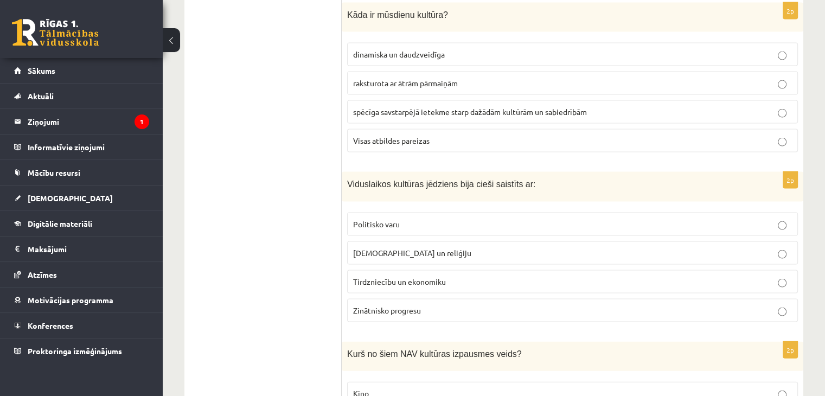
scroll to position [2279, 0]
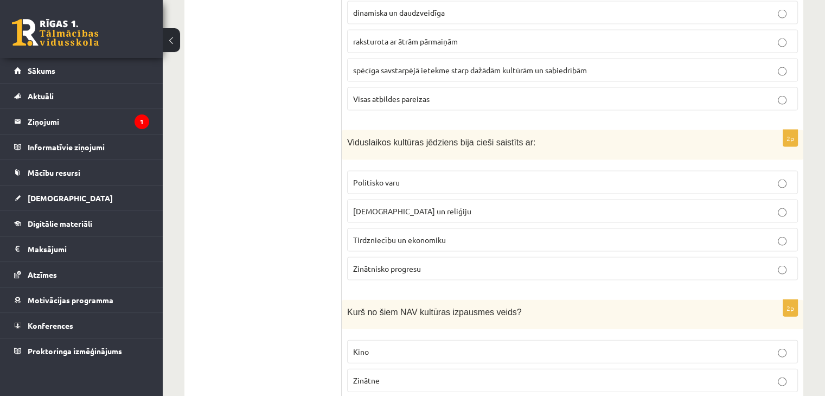
click at [389, 206] on span "Baznīcu un reliģiju" at bounding box center [412, 211] width 118 height 10
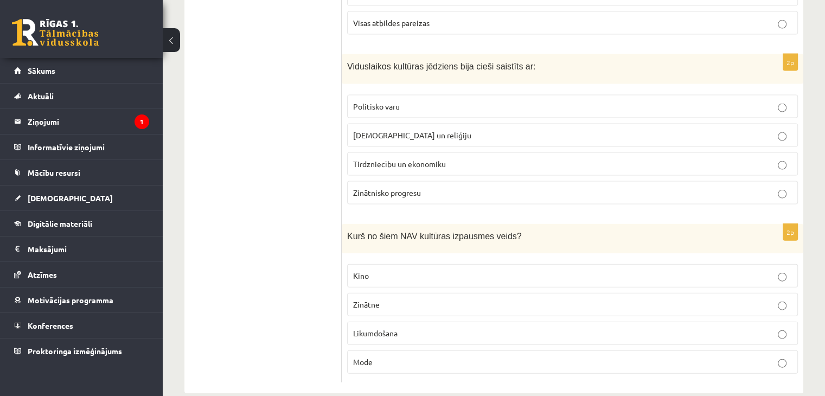
scroll to position [2359, 0]
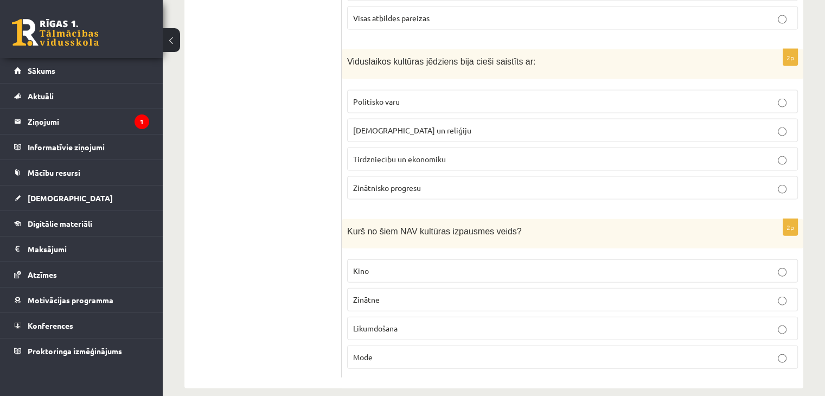
click at [441, 323] on p "Likumdošana" at bounding box center [572, 328] width 439 height 11
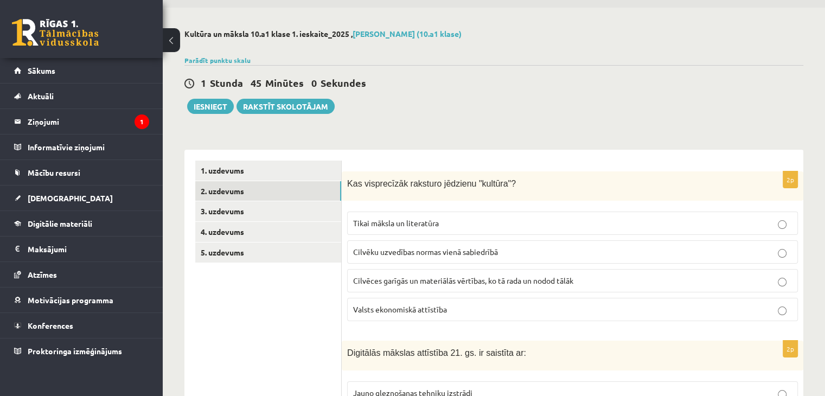
scroll to position [0, 0]
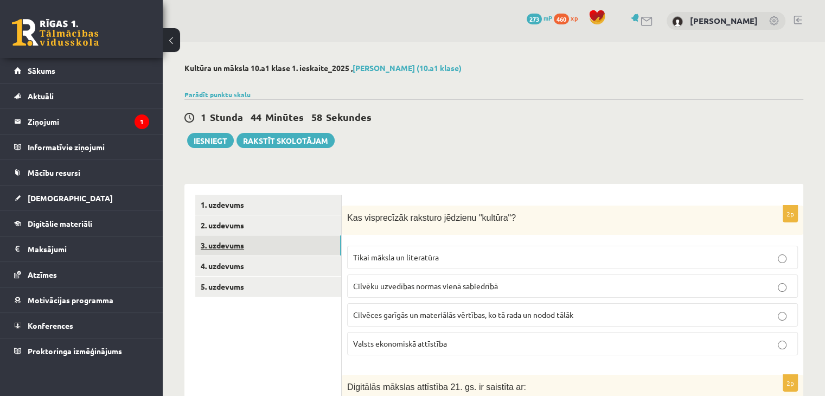
click at [258, 246] on link "3. uzdevums" at bounding box center [268, 245] width 146 height 20
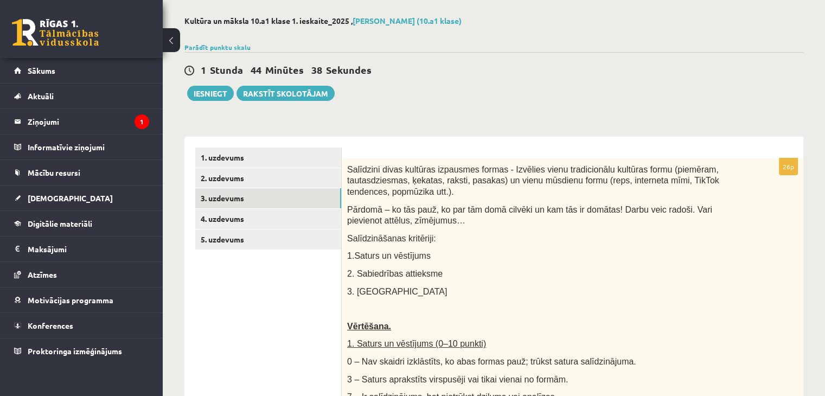
scroll to position [101, 0]
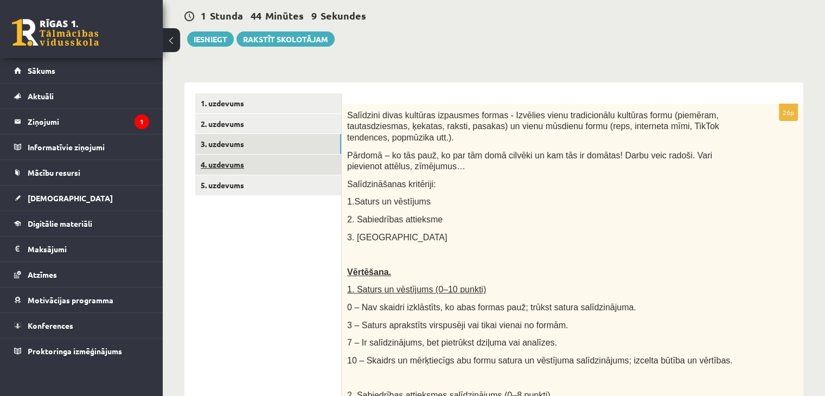
click at [311, 164] on link "4. uzdevums" at bounding box center [268, 165] width 146 height 20
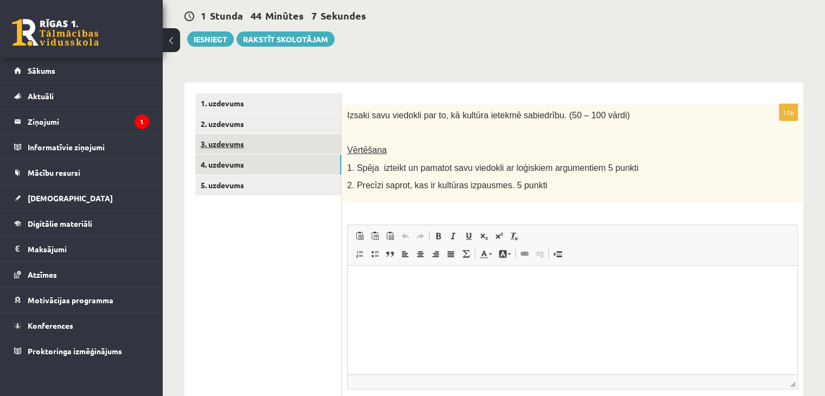
scroll to position [0, 0]
click at [297, 184] on link "5. uzdevums" at bounding box center [268, 185] width 146 height 20
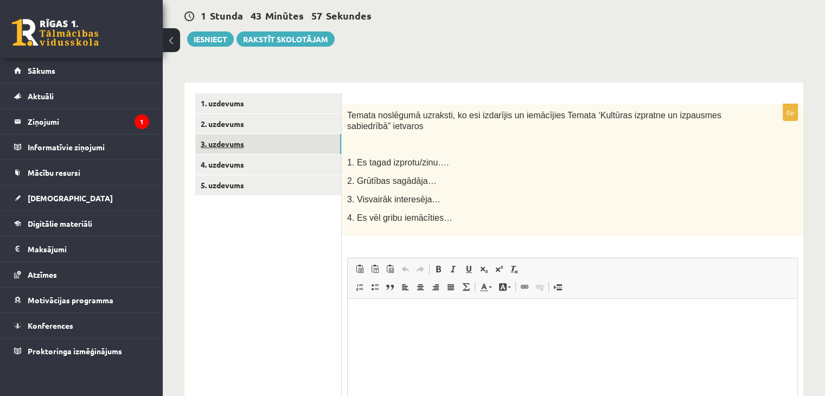
click at [271, 138] on link "3. uzdevums" at bounding box center [268, 144] width 146 height 20
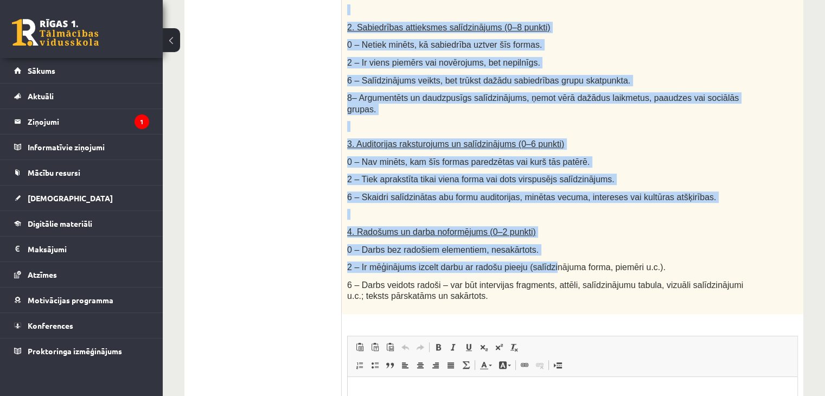
scroll to position [481, 0]
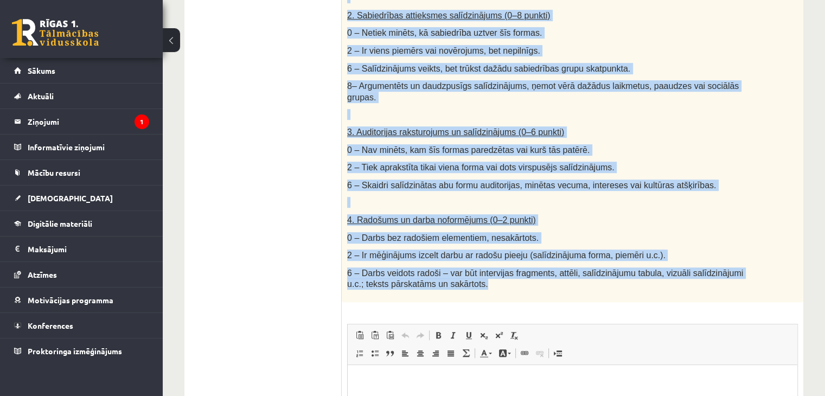
drag, startPoint x: 347, startPoint y: 112, endPoint x: 536, endPoint y: 265, distance: 243.4
click at [536, 265] on div "Salīdzini divas kultūras izpausmes formas - Izvēlies vienu tradicionālu kultūra…" at bounding box center [573, 13] width 462 height 578
copy div "Salīdzini divas kultūras izpausmes formas - Izvēlies vienu tradicionālu kultūra…"
click at [586, 214] on p "4. Radošums un darba noformējums (0–2 punkti)" at bounding box center [545, 219] width 397 height 11
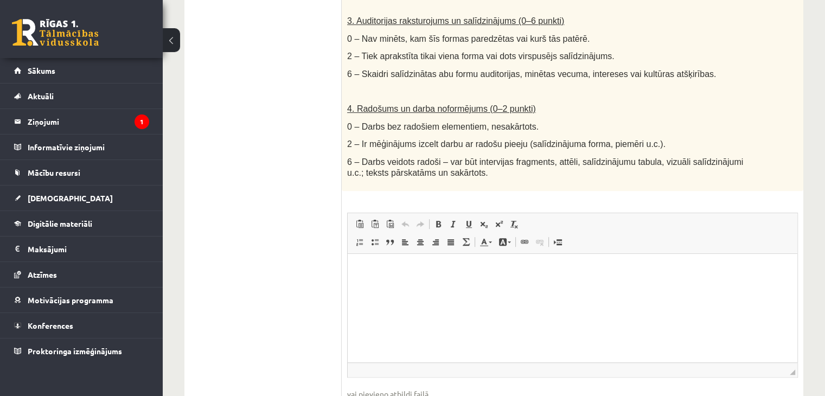
scroll to position [644, 0]
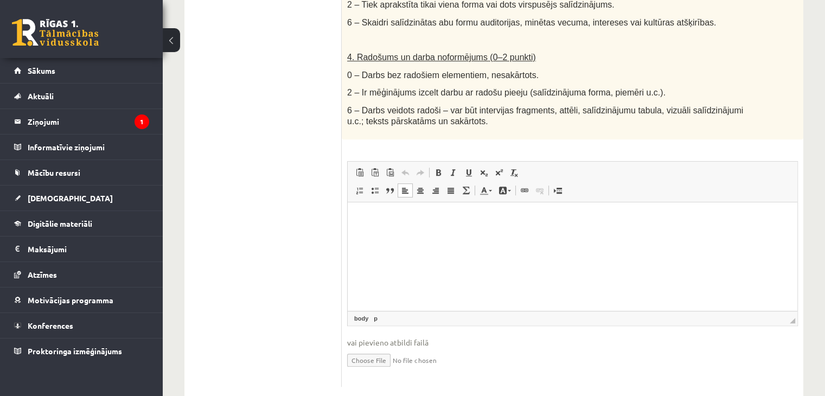
click at [419, 217] on p "Визуальный текстовый редактор, wiswyg-editor-user-answer-47024999377440" at bounding box center [573, 218] width 428 height 11
click at [449, 200] on span "Вставить" at bounding box center [451, 202] width 39 height 16
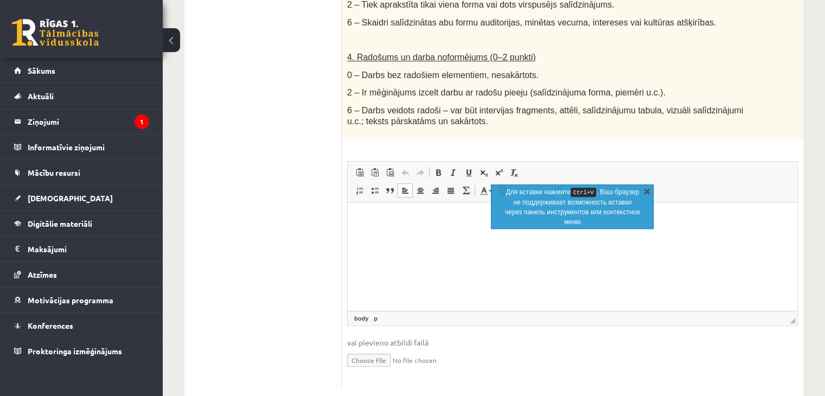
click at [650, 189] on link "X" at bounding box center [647, 191] width 11 height 11
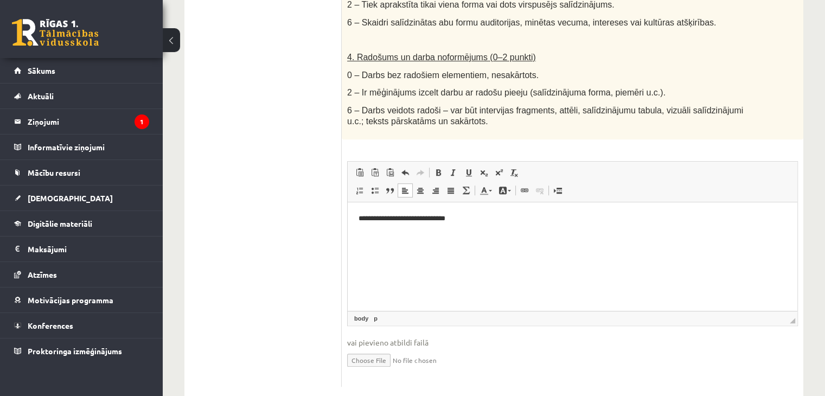
click at [446, 220] on p "**********" at bounding box center [573, 218] width 429 height 11
drag, startPoint x: 463, startPoint y: 221, endPoint x: 358, endPoint y: 225, distance: 105.3
click at [358, 225] on html "**********" at bounding box center [573, 218] width 450 height 33
click at [437, 168] on span at bounding box center [438, 172] width 9 height 9
click at [451, 186] on span at bounding box center [450, 190] width 9 height 9
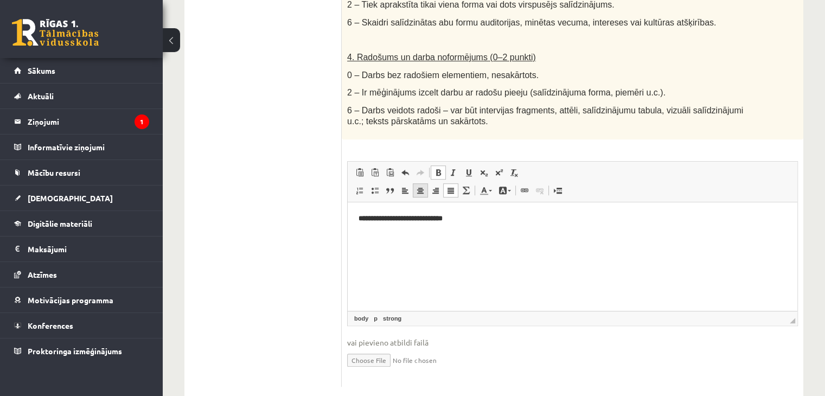
click at [418, 186] on span at bounding box center [420, 190] width 9 height 9
click at [488, 183] on link "Цвет текста" at bounding box center [485, 190] width 19 height 14
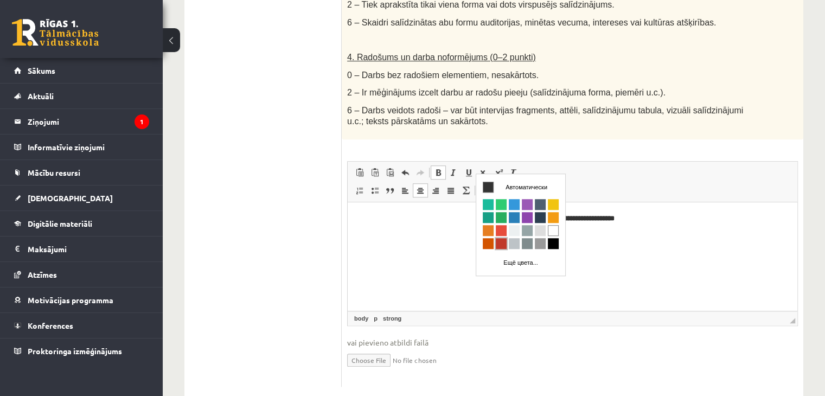
click at [499, 240] on span "Цвета" at bounding box center [501, 243] width 11 height 11
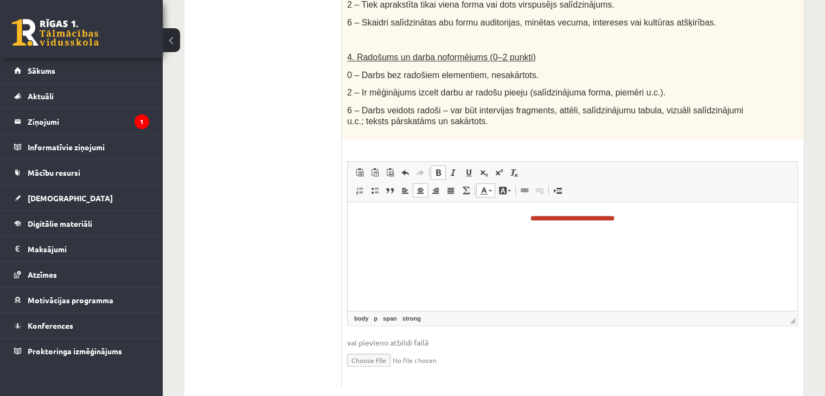
click at [527, 235] on html "**********" at bounding box center [573, 218] width 450 height 33
drag, startPoint x: 515, startPoint y: 216, endPoint x: 916, endPoint y: 380, distance: 433.3
click at [641, 213] on p "**********" at bounding box center [573, 218] width 429 height 11
click at [462, 165] on link "Подчеркнутый Комбинация клавиш Ctrl+U" at bounding box center [468, 172] width 15 height 14
click at [640, 215] on p "**********" at bounding box center [573, 218] width 429 height 11
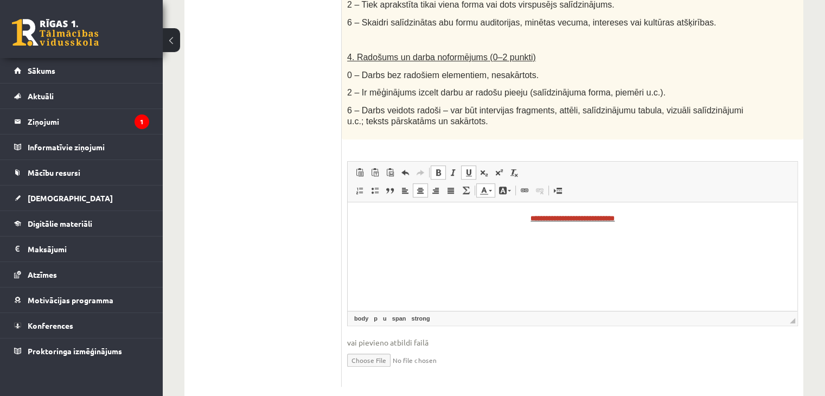
click at [636, 231] on html "**********" at bounding box center [573, 218] width 450 height 33
click at [640, 222] on p "**********" at bounding box center [573, 218] width 429 height 11
click at [408, 186] on span at bounding box center [405, 190] width 9 height 9
click at [492, 183] on link "Цвет текста" at bounding box center [485, 190] width 19 height 14
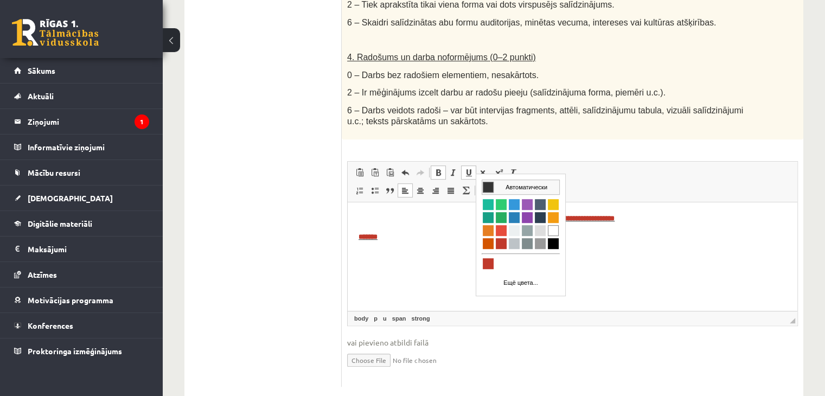
click at [490, 185] on span "Цвета" at bounding box center [488, 186] width 11 height 11
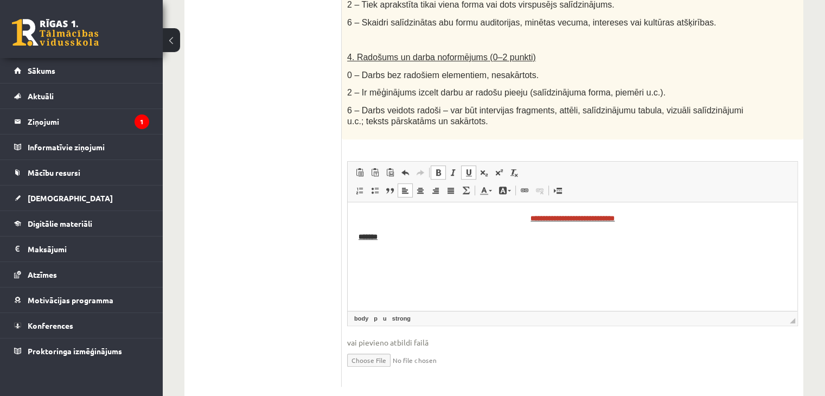
click at [440, 168] on span at bounding box center [438, 172] width 9 height 9
click at [473, 168] on span at bounding box center [468, 172] width 9 height 9
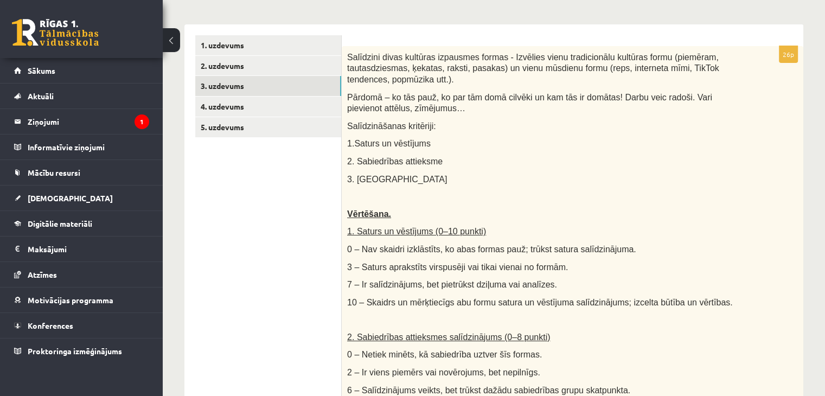
scroll to position [156, 0]
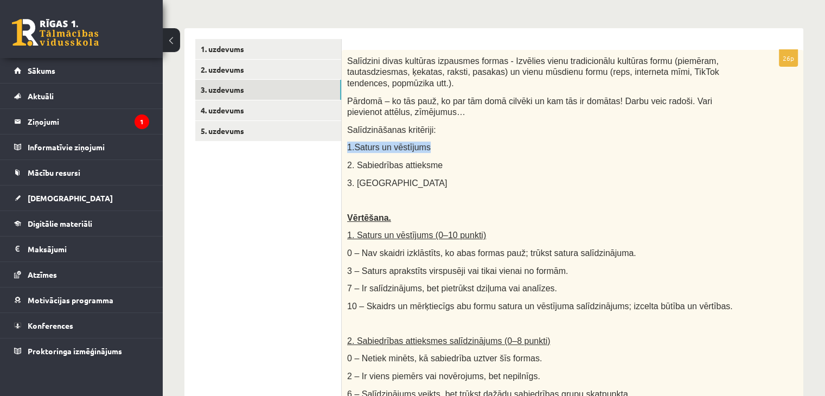
drag, startPoint x: 346, startPoint y: 135, endPoint x: 431, endPoint y: 132, distance: 85.8
click at [431, 132] on div "Salīdzini divas kultūras izpausmes formas - Izvēlies vienu tradicionālu kultūra…" at bounding box center [573, 339] width 462 height 578
click at [431, 142] on p "1.Saturs un vēstījums" at bounding box center [545, 147] width 397 height 11
drag, startPoint x: 422, startPoint y: 135, endPoint x: 354, endPoint y: 136, distance: 67.8
click at [354, 142] on p "1.Saturs un vēstījums" at bounding box center [545, 147] width 397 height 11
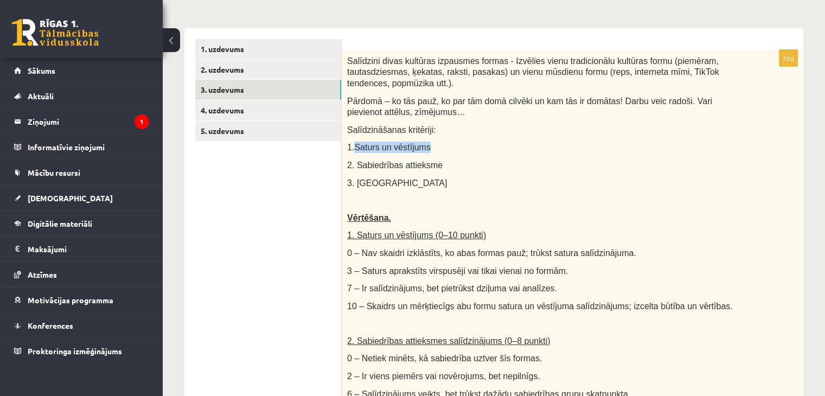
copy span "Saturs un vēstījums"
click at [448, 160] on p "2. Sabiedrības attieksme" at bounding box center [545, 165] width 397 height 11
drag, startPoint x: 423, startPoint y: 134, endPoint x: 354, endPoint y: 135, distance: 69.5
click at [354, 142] on p "1.Saturs un vēstījums" at bounding box center [545, 147] width 397 height 11
copy span "Saturs un vēstījums"
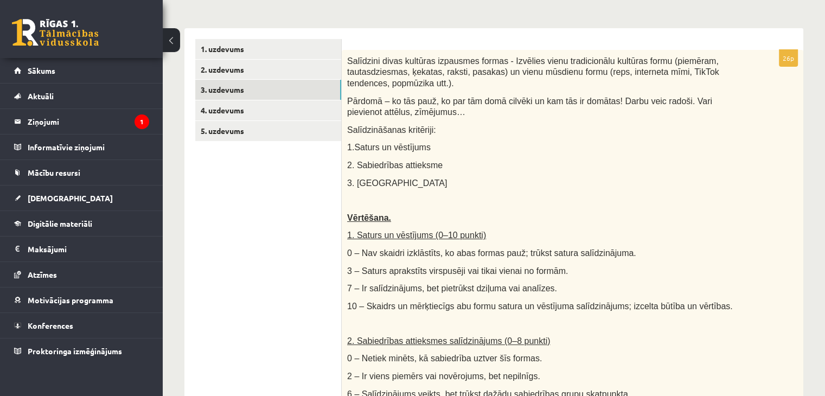
click at [460, 160] on p "2. Sabiedrības attieksme" at bounding box center [545, 165] width 397 height 11
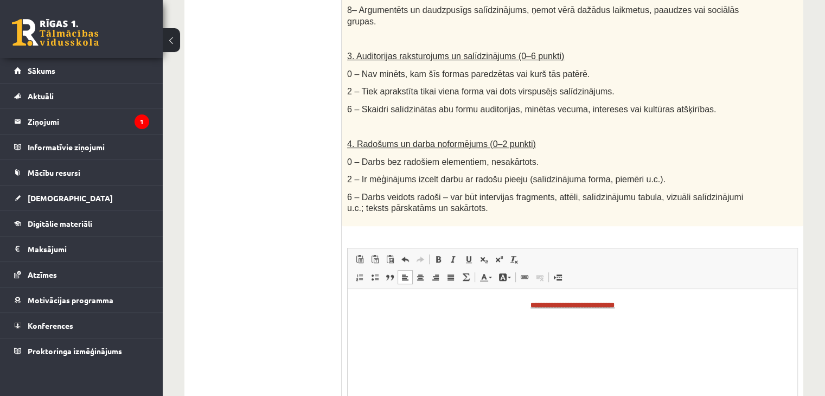
scroll to position [644, 0]
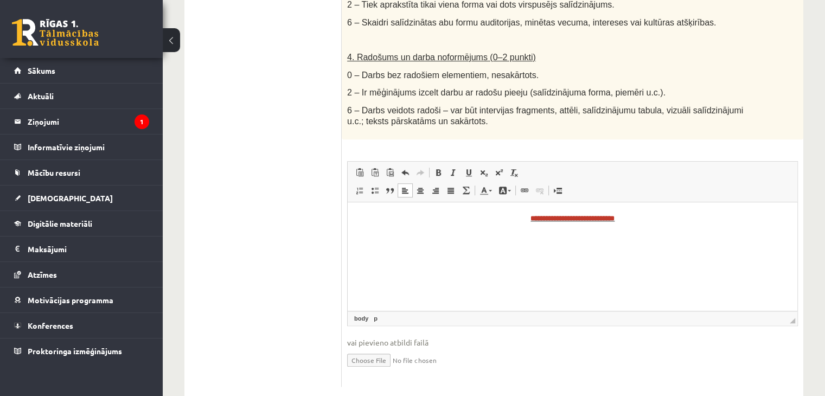
click at [469, 241] on p "Визуальный текстовый редактор, wiswyg-editor-user-answer-47024999377440" at bounding box center [573, 237] width 429 height 11
drag, startPoint x: 423, startPoint y: 235, endPoint x: 353, endPoint y: 241, distance: 70.3
click at [353, 241] on html "**********" at bounding box center [573, 227] width 450 height 51
click at [439, 168] on span at bounding box center [438, 172] width 9 height 9
click at [454, 168] on span at bounding box center [453, 172] width 9 height 9
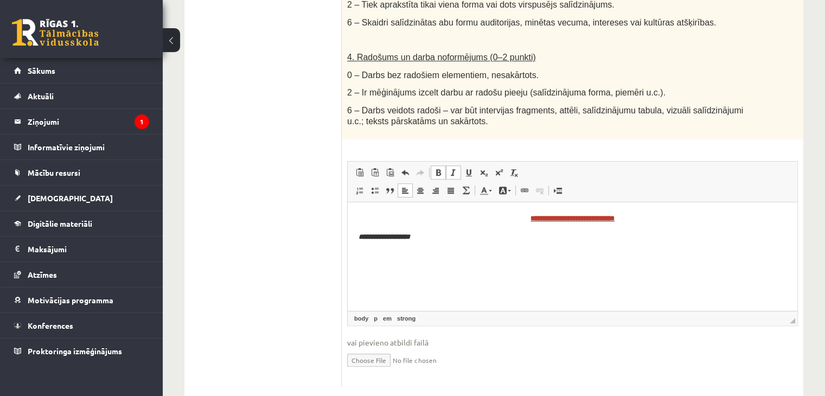
click at [443, 238] on p "**********" at bounding box center [573, 237] width 429 height 11
drag, startPoint x: 501, startPoint y: 256, endPoint x: 694, endPoint y: 432, distance: 261.5
click at [348, 257] on html "**********" at bounding box center [573, 236] width 450 height 69
click at [507, 183] on link "Цвет фона" at bounding box center [504, 190] width 19 height 14
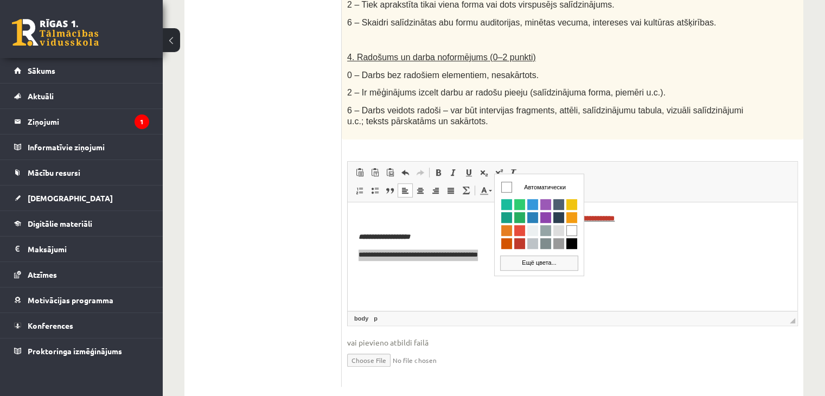
click at [539, 262] on link "Ещё цвета..." at bounding box center [539, 262] width 78 height 15
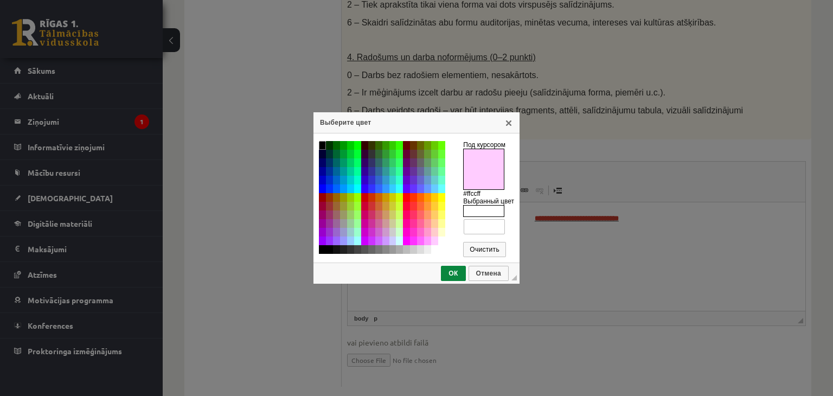
click at [433, 241] on td "#ffccff" at bounding box center [434, 241] width 7 height 9
type input "*******"
click at [452, 273] on span "ОК" at bounding box center [453, 274] width 22 height 8
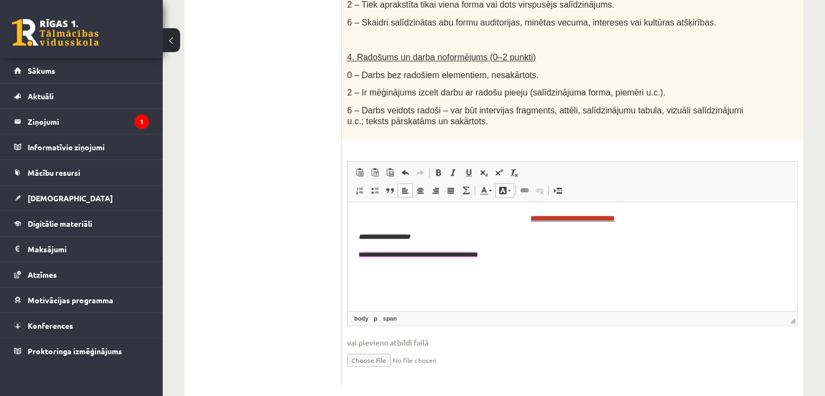
click at [513, 260] on p "**********" at bounding box center [573, 255] width 429 height 11
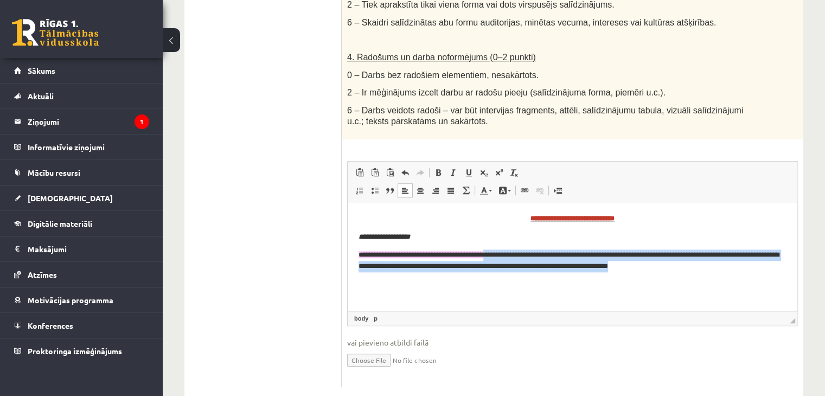
drag, startPoint x: 503, startPoint y: 251, endPoint x: 715, endPoint y: 266, distance: 212.1
click at [715, 266] on p "**********" at bounding box center [573, 261] width 429 height 23
click at [451, 168] on span at bounding box center [453, 172] width 9 height 9
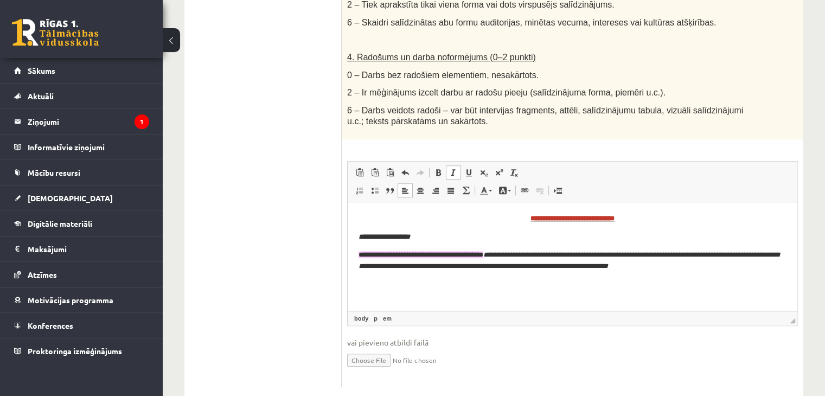
click at [723, 269] on p "**********" at bounding box center [573, 261] width 429 height 23
click at [437, 168] on span at bounding box center [438, 172] width 9 height 9
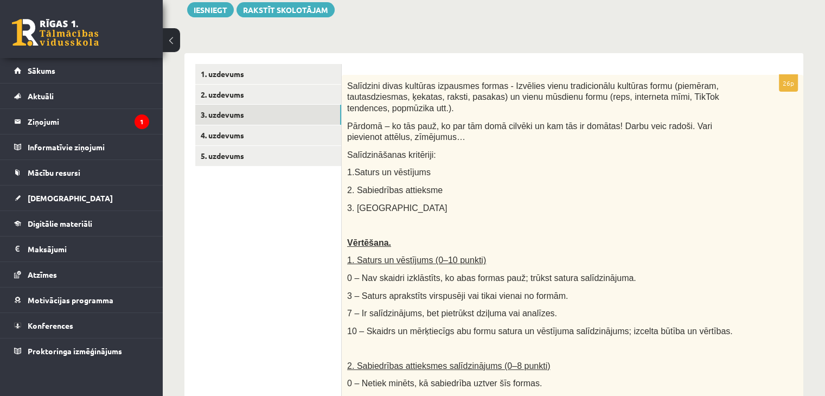
scroll to position [101, 0]
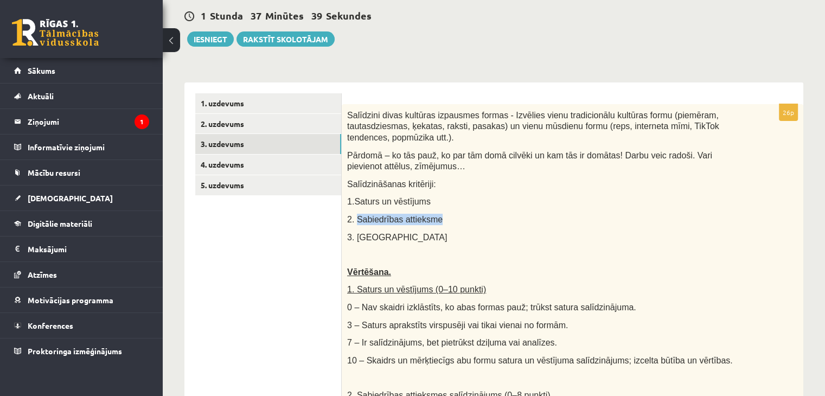
drag, startPoint x: 432, startPoint y: 205, endPoint x: 355, endPoint y: 208, distance: 77.6
click at [355, 215] on span "2. Sabiedrības attieksme" at bounding box center [394, 219] width 95 height 9
click at [484, 214] on p "2. Sabiedrības attieksme" at bounding box center [545, 219] width 397 height 11
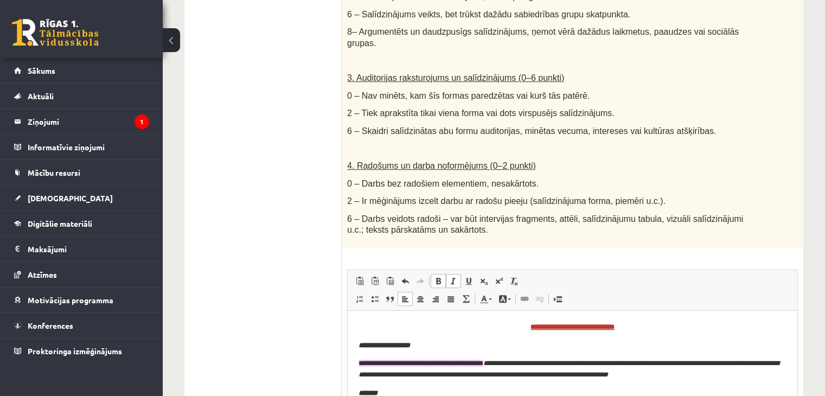
scroll to position [644, 0]
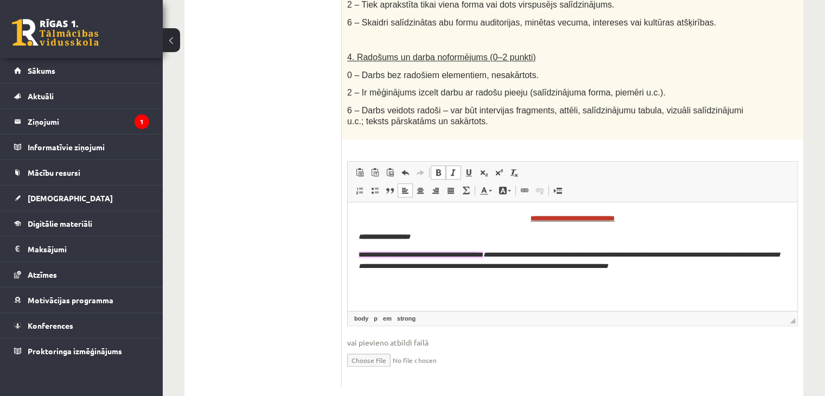
click at [387, 281] on p "Визуальный текстовый редактор, wiswyg-editor-user-answer-47024999377440" at bounding box center [573, 284] width 428 height 11
click at [434, 165] on link "Полужирный Комбинация клавиш Ctrl+B" at bounding box center [438, 172] width 15 height 14
click at [448, 165] on link "Курсив Комбинация клавиш Ctrl+I" at bounding box center [453, 172] width 15 height 14
drag, startPoint x: 437, startPoint y: 286, endPoint x: 352, endPoint y: 286, distance: 85.7
click at [352, 286] on html "**********" at bounding box center [573, 251] width 450 height 99
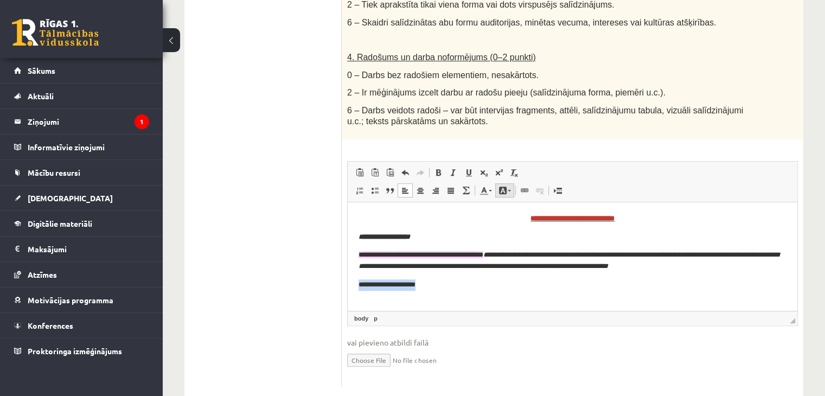
click at [501, 186] on span at bounding box center [503, 190] width 9 height 9
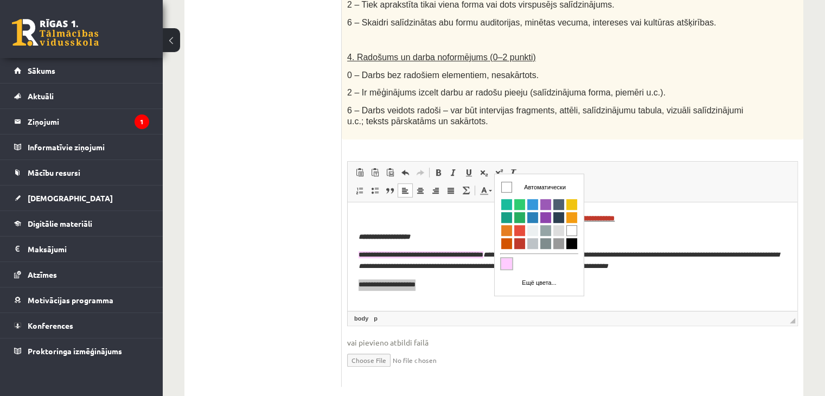
click at [506, 259] on span "Цвета" at bounding box center [506, 263] width 11 height 11
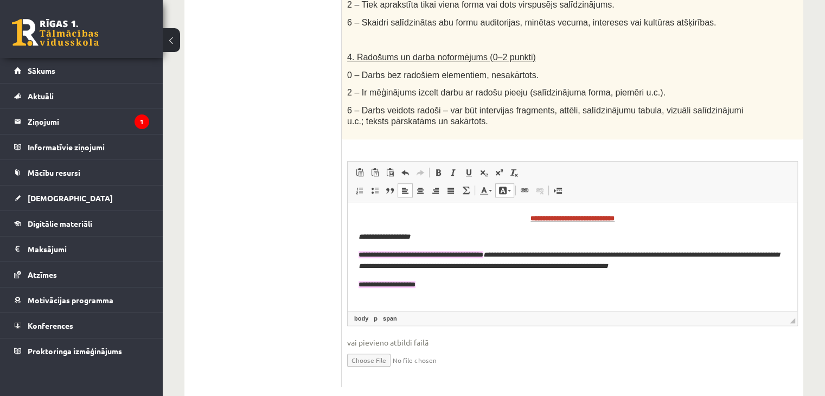
click at [443, 283] on p "**********" at bounding box center [573, 284] width 429 height 11
click at [496, 183] on link "Цвет фона" at bounding box center [504, 190] width 19 height 14
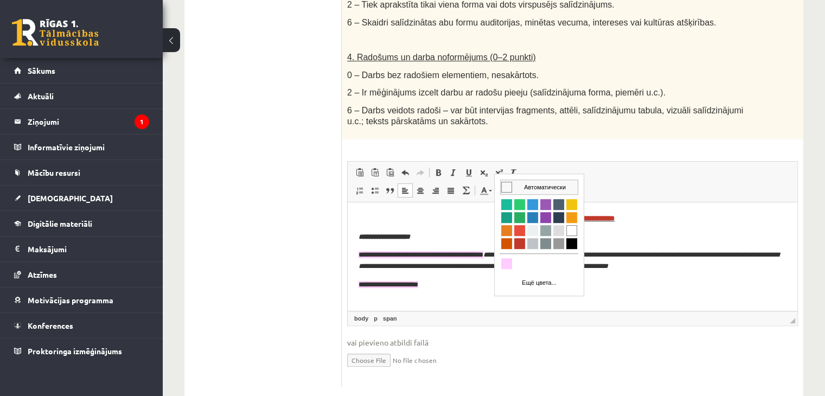
click at [502, 183] on span "Цвета" at bounding box center [506, 186] width 11 height 11
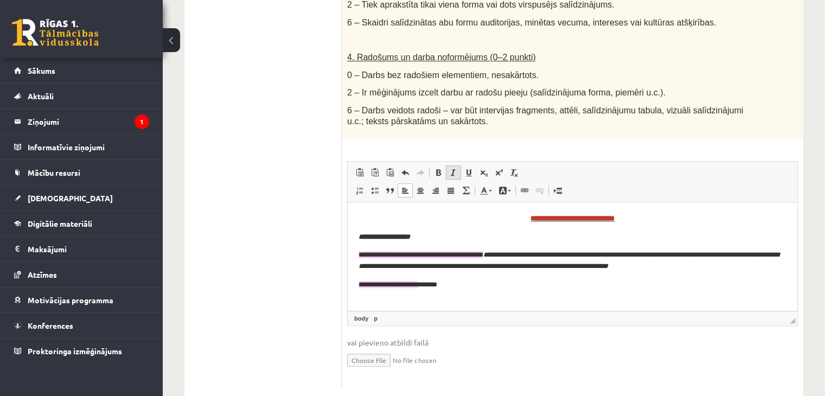
click at [451, 168] on span at bounding box center [453, 172] width 9 height 9
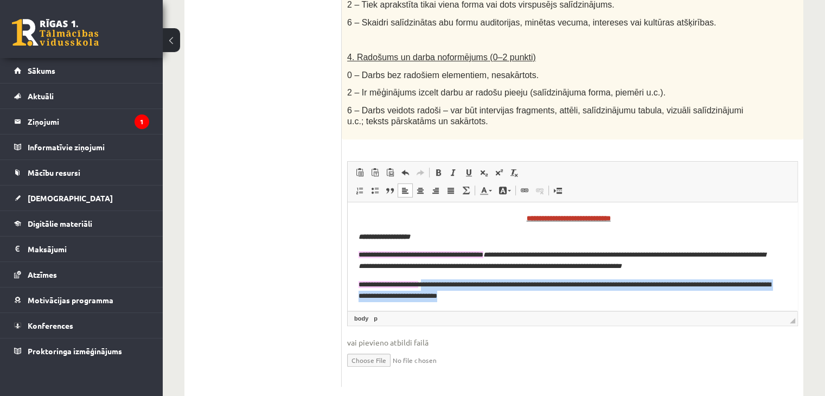
drag, startPoint x: 438, startPoint y: 285, endPoint x: 524, endPoint y: 300, distance: 87.1
click at [524, 300] on p "**********" at bounding box center [569, 290] width 420 height 23
click at [455, 168] on span at bounding box center [453, 172] width 9 height 9
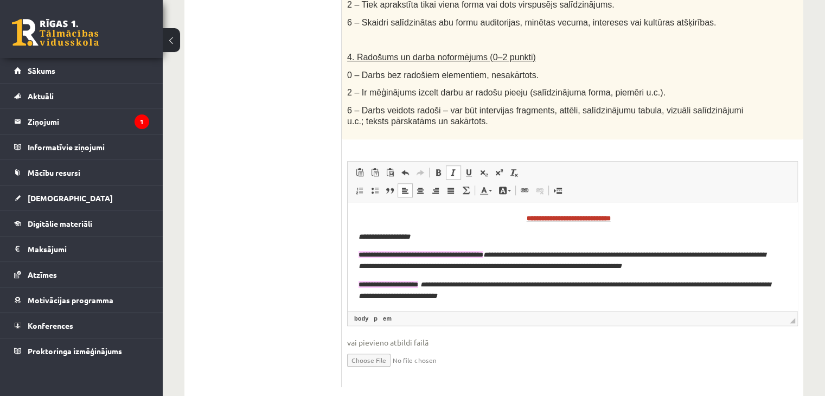
click at [531, 295] on p "**********" at bounding box center [569, 290] width 420 height 23
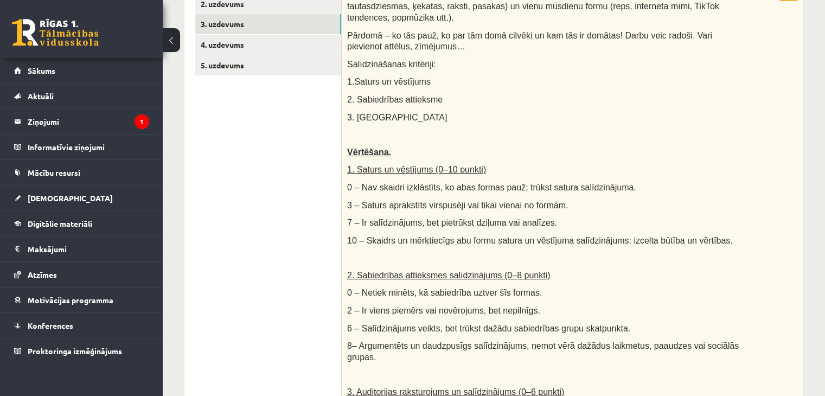
scroll to position [210, 0]
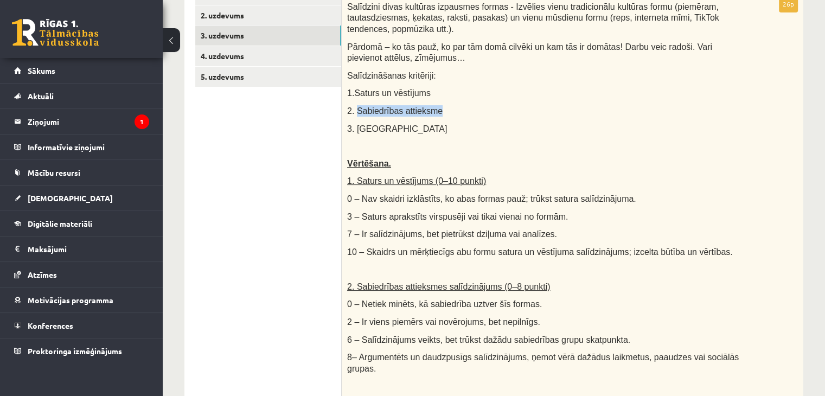
drag, startPoint x: 436, startPoint y: 97, endPoint x: 355, endPoint y: 103, distance: 81.0
click at [355, 105] on p "2. Sabiedrības attieksme" at bounding box center [545, 110] width 397 height 11
copy span "Sabiedrības attieksme"
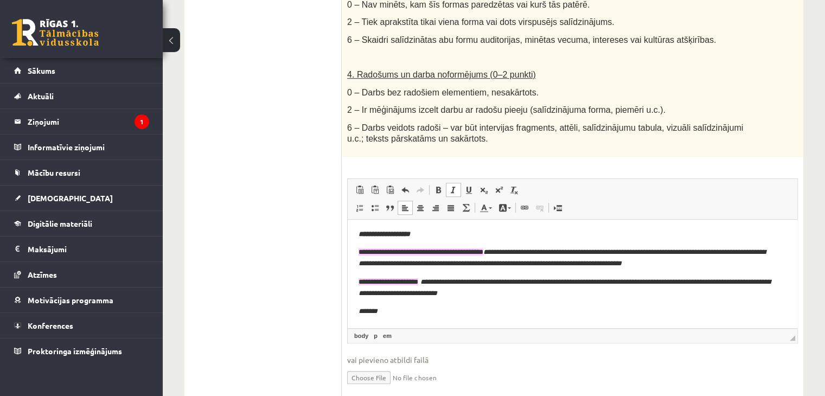
scroll to position [644, 0]
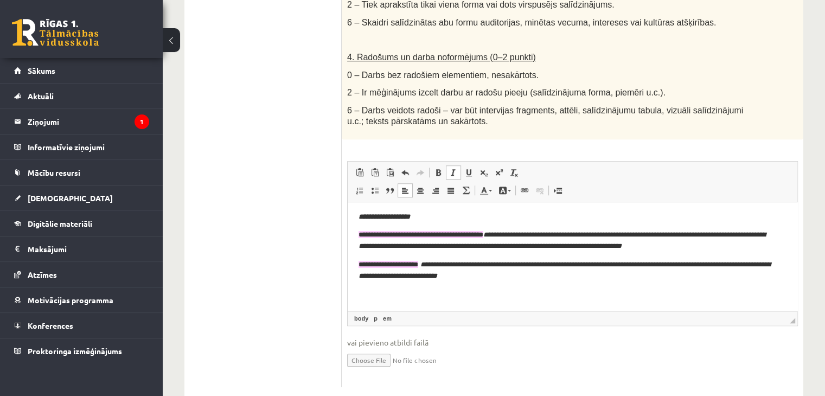
click at [372, 303] on html "**********" at bounding box center [573, 246] width 450 height 129
click at [369, 303] on html "**********" at bounding box center [573, 246] width 450 height 129
drag, startPoint x: 426, startPoint y: 299, endPoint x: 415, endPoint y: 291, distance: 13.6
click at [392, 296] on p "**********" at bounding box center [569, 294] width 420 height 11
click at [429, 290] on p "**********" at bounding box center [569, 294] width 420 height 11
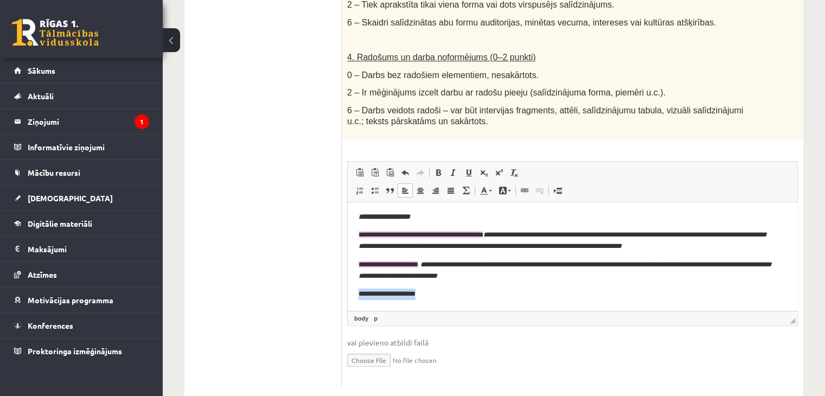
drag, startPoint x: 432, startPoint y: 291, endPoint x: 358, endPoint y: 295, distance: 74.4
click at [358, 295] on html "**********" at bounding box center [573, 246] width 450 height 129
click at [435, 168] on span at bounding box center [438, 172] width 9 height 9
click at [449, 168] on span at bounding box center [453, 172] width 9 height 9
click at [442, 295] on p "**********" at bounding box center [569, 294] width 420 height 11
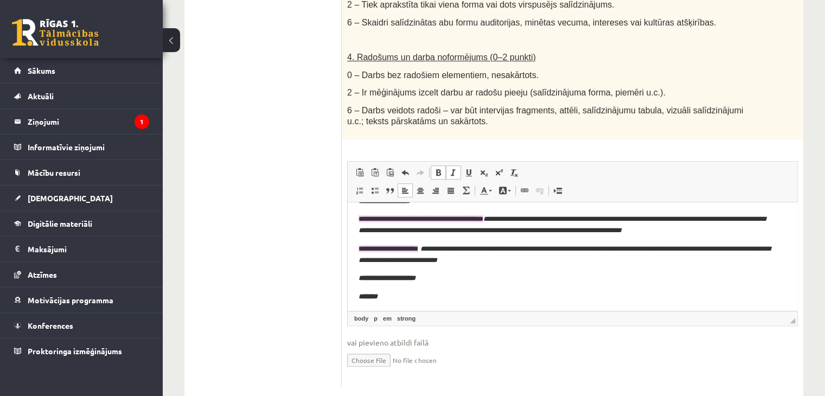
scroll to position [39, 0]
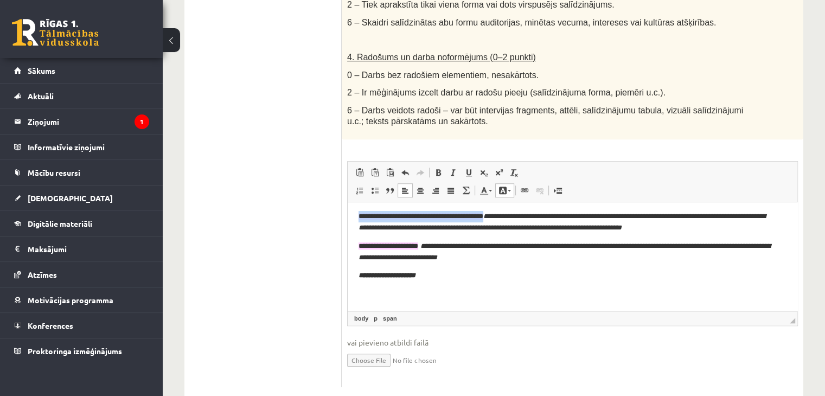
drag, startPoint x: 356, startPoint y: 217, endPoint x: 502, endPoint y: 216, distance: 145.9
click at [502, 216] on html "**********" at bounding box center [573, 237] width 450 height 147
copy span "**********"
click at [406, 289] on p "Визуальный текстовый редактор, wiswyg-editor-user-answer-47024999377440" at bounding box center [573, 294] width 428 height 11
click at [513, 292] on p "**********" at bounding box center [569, 294] width 420 height 11
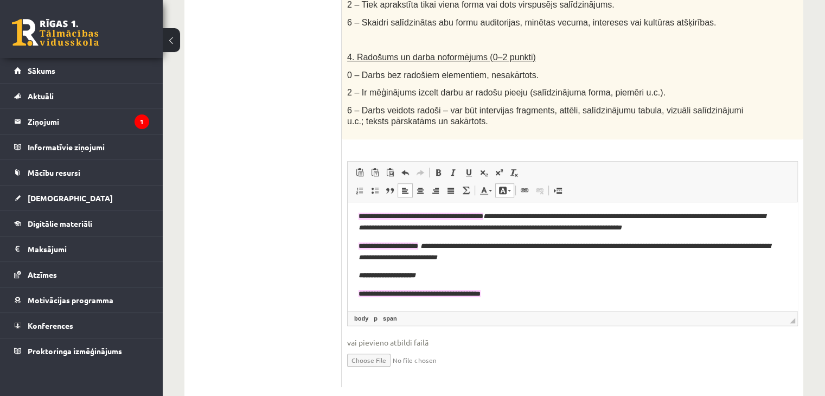
click at [500, 183] on link "Цвет фона" at bounding box center [504, 190] width 19 height 14
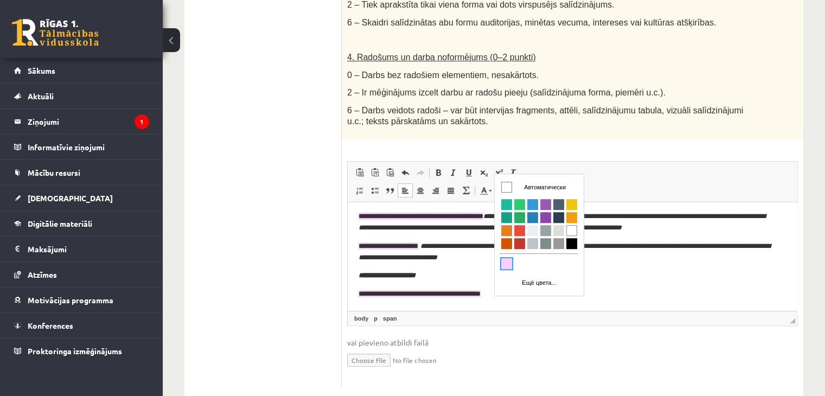
click at [501, 186] on span at bounding box center [503, 190] width 9 height 9
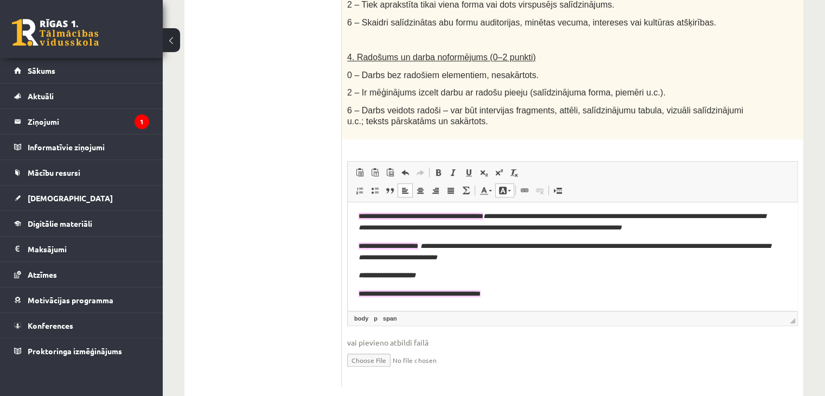
drag, startPoint x: 501, startPoint y: 167, endPoint x: 502, endPoint y: 173, distance: 5.5
click at [501, 186] on span at bounding box center [503, 190] width 9 height 9
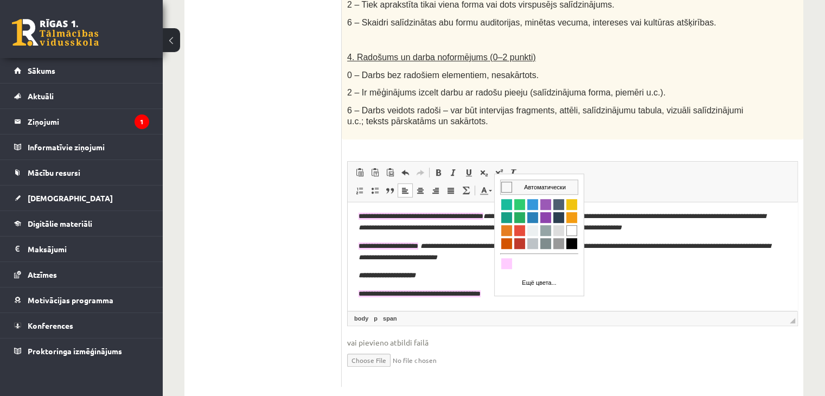
click at [506, 183] on span "Цвета" at bounding box center [506, 186] width 11 height 11
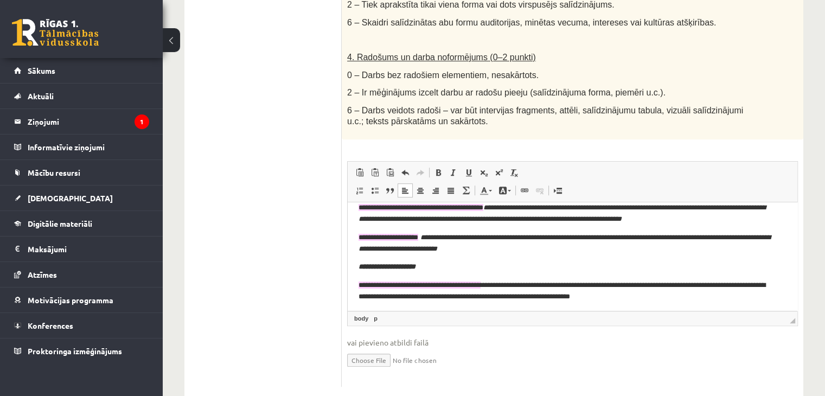
scroll to position [50, 0]
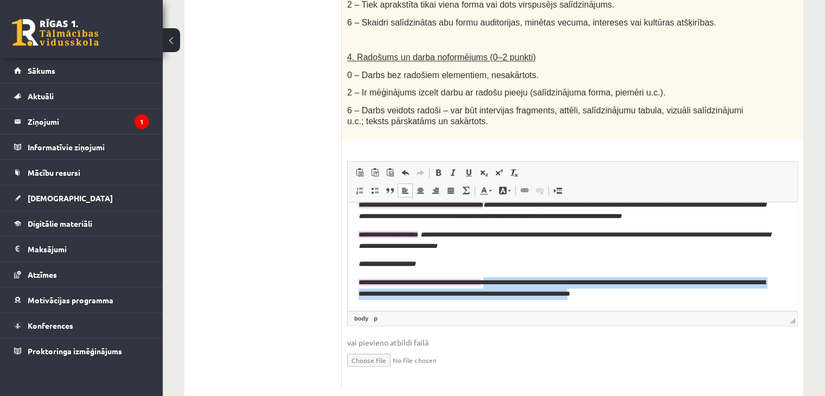
drag, startPoint x: 503, startPoint y: 282, endPoint x: 657, endPoint y: 303, distance: 155.0
click at [657, 303] on html "**********" at bounding box center [573, 231] width 450 height 158
click at [452, 168] on span at bounding box center [453, 172] width 9 height 9
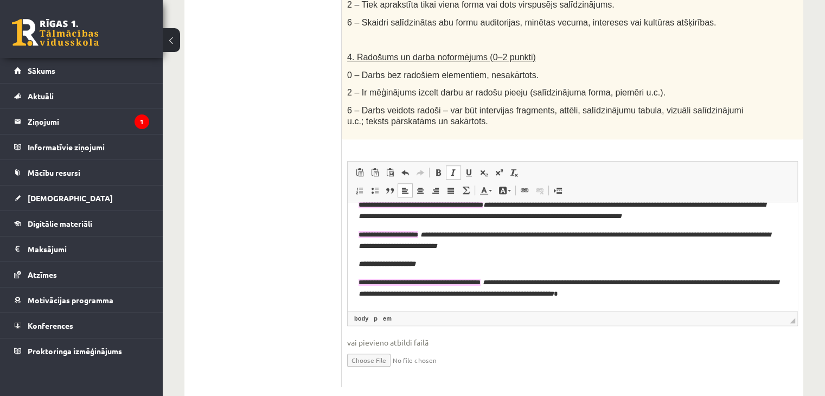
click at [670, 301] on html "**********" at bounding box center [573, 231] width 450 height 158
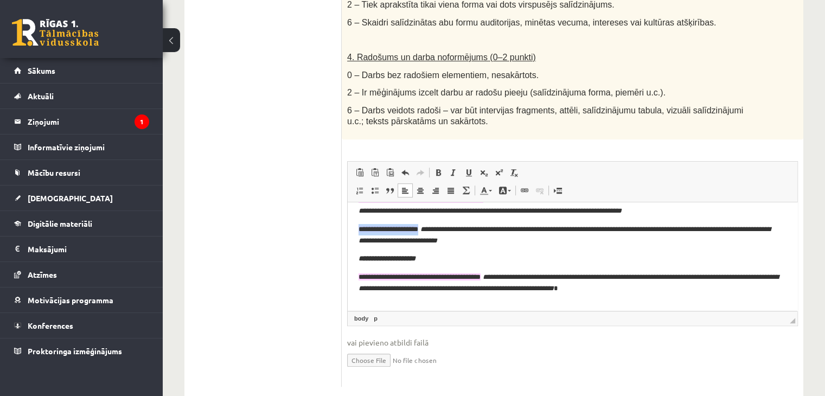
drag, startPoint x: 359, startPoint y: 227, endPoint x: 435, endPoint y: 228, distance: 75.4
click at [435, 228] on p "**********" at bounding box center [569, 235] width 420 height 23
copy span "**********"
click at [396, 302] on p "Визуальный текстовый редактор, wiswyg-editor-user-answer-47024999377440" at bounding box center [573, 307] width 428 height 11
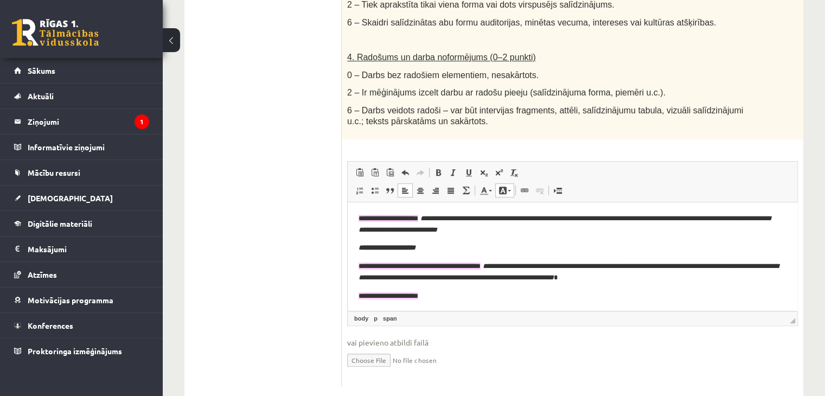
scroll to position [68, 0]
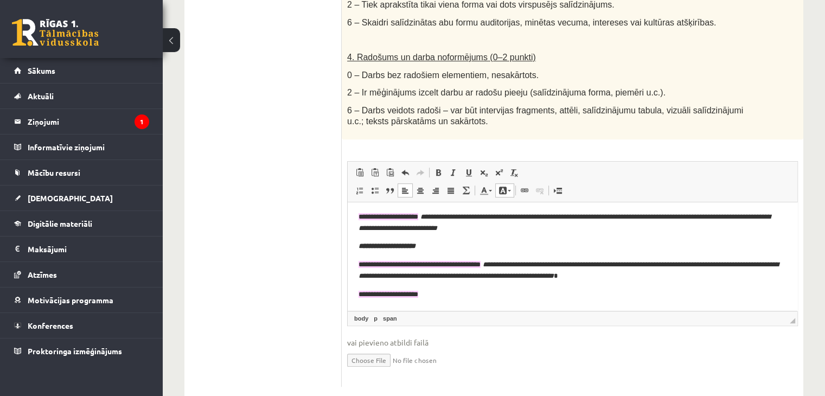
click at [499, 186] on span at bounding box center [503, 190] width 9 height 9
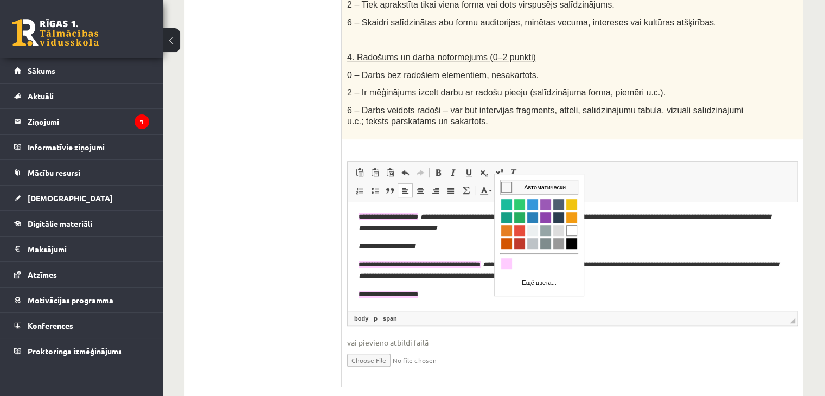
click at [507, 180] on td "Автоматически" at bounding box center [539, 187] width 77 height 14
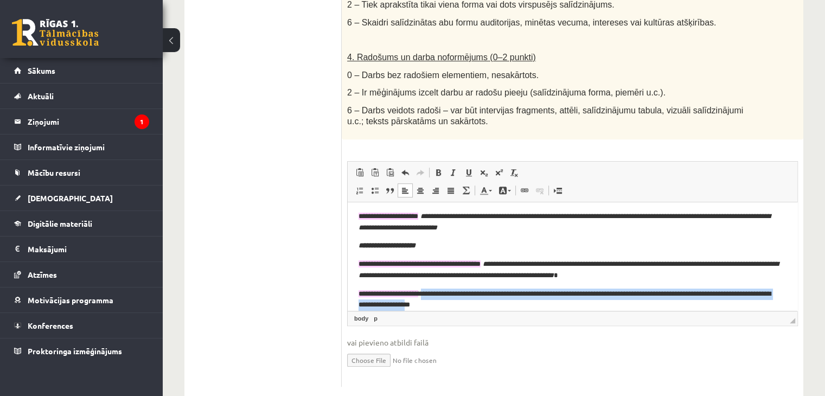
scroll to position [80, 0]
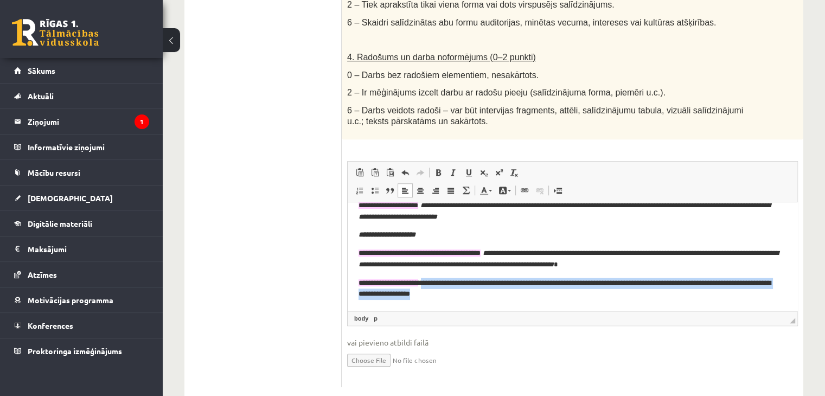
drag, startPoint x: 436, startPoint y: 292, endPoint x: 490, endPoint y: 294, distance: 54.3
click at [490, 294] on p "**********" at bounding box center [569, 289] width 420 height 23
click at [449, 165] on link "Курсив Комбинация клавиш Ctrl+I" at bounding box center [453, 172] width 15 height 14
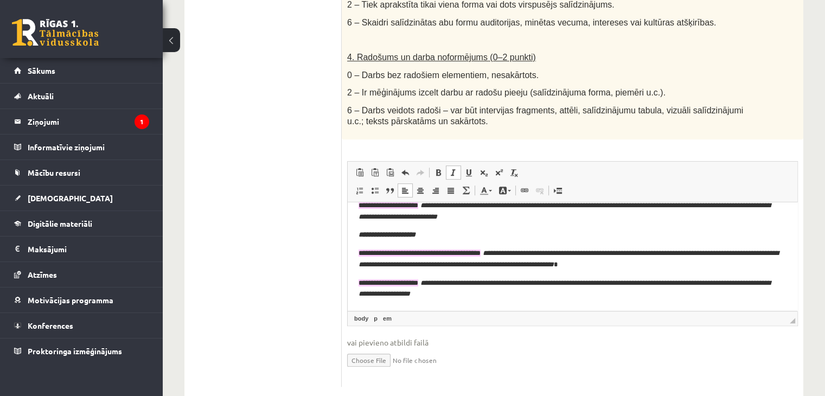
click at [507, 298] on p "**********" at bounding box center [569, 289] width 420 height 23
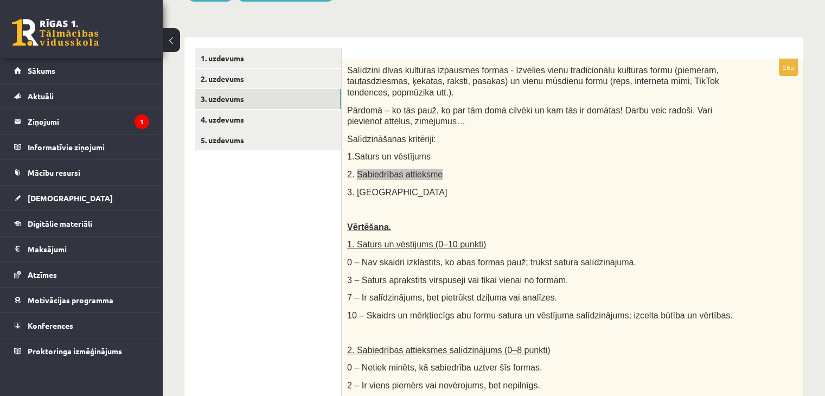
scroll to position [101, 0]
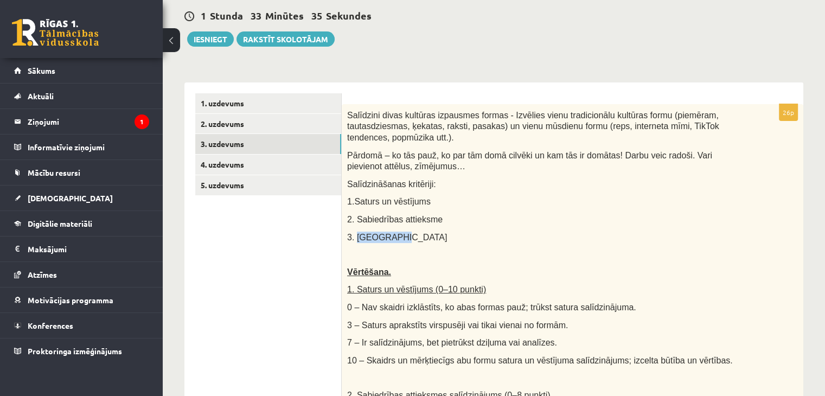
drag, startPoint x: 393, startPoint y: 225, endPoint x: 355, endPoint y: 224, distance: 38.0
click at [355, 232] on p "3. Auditorija" at bounding box center [545, 237] width 397 height 11
copy span "Auditorija"
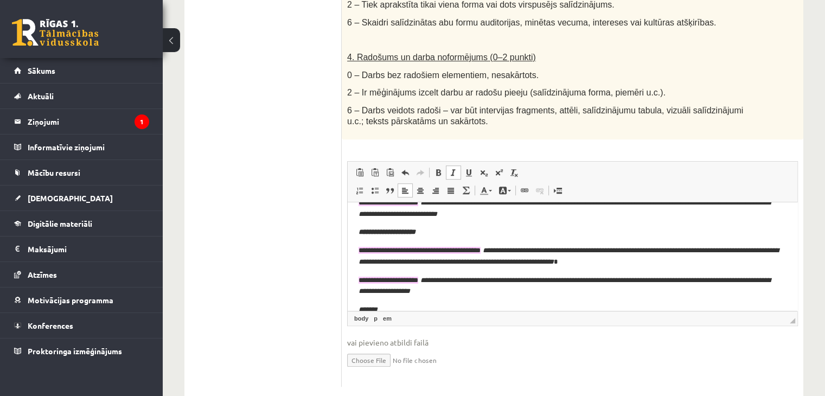
scroll to position [98, 0]
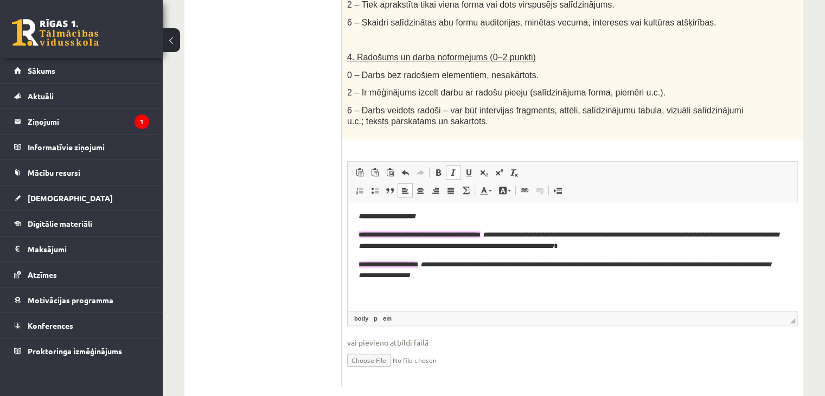
click at [415, 295] on p "Визуальный текстовый редактор, wiswyg-editor-user-answer-47024999377440" at bounding box center [573, 294] width 428 height 11
drag, startPoint x: 382, startPoint y: 296, endPoint x: 353, endPoint y: 294, distance: 29.9
click at [353, 294] on html "**********" at bounding box center [573, 208] width 450 height 206
click at [438, 168] on span at bounding box center [438, 172] width 9 height 9
click at [451, 168] on span at bounding box center [453, 172] width 9 height 9
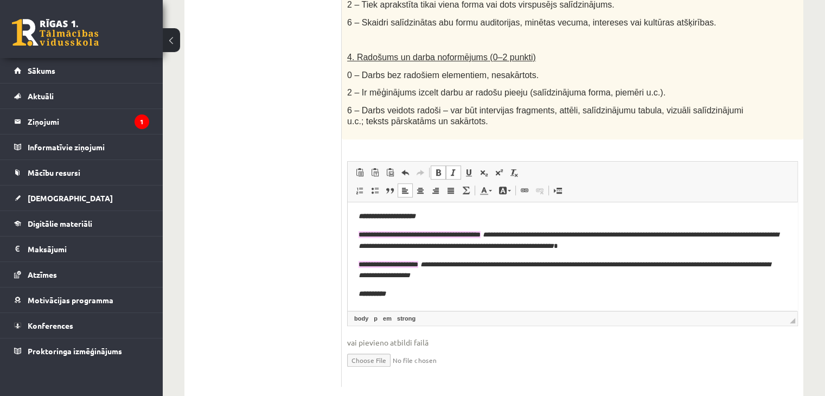
click at [400, 300] on html "**********" at bounding box center [573, 208] width 450 height 206
click at [400, 299] on p "**********" at bounding box center [569, 294] width 420 height 11
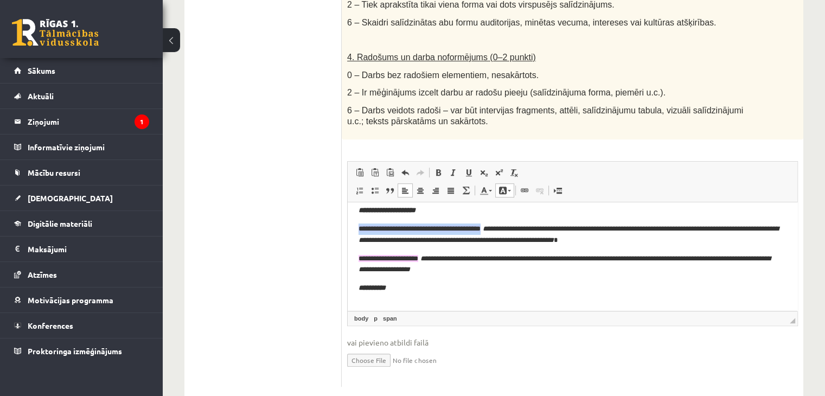
drag, startPoint x: 357, startPoint y: 229, endPoint x: 498, endPoint y: 222, distance: 141.2
click at [500, 228] on html "**********" at bounding box center [573, 211] width 450 height 225
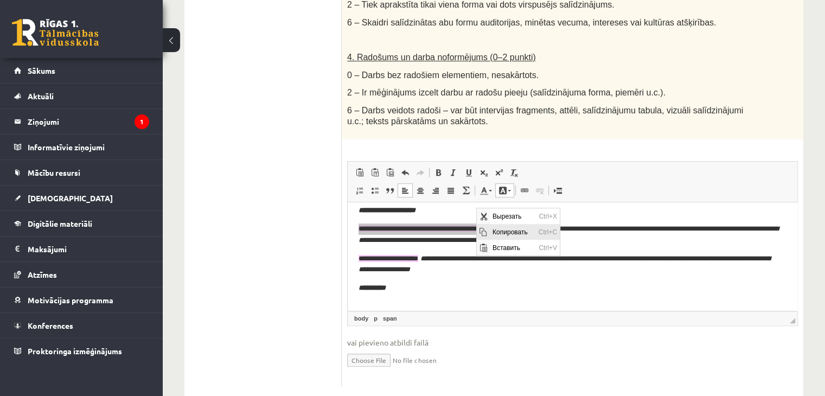
click at [521, 231] on span "Копировать" at bounding box center [512, 232] width 46 height 16
copy span "**********"
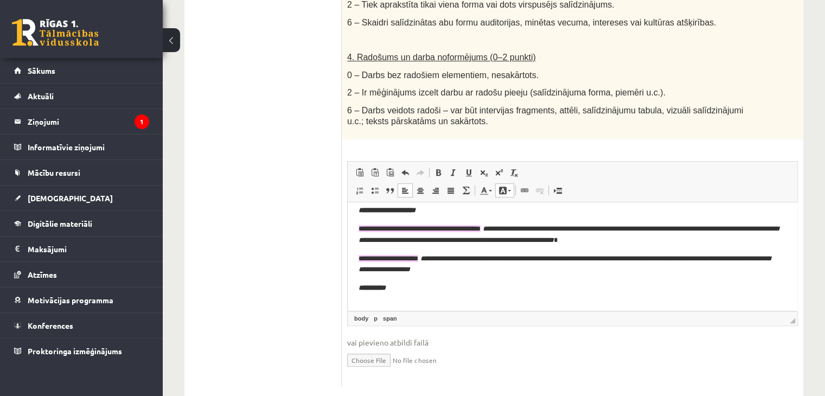
click at [437, 297] on body "**********" at bounding box center [573, 211] width 428 height 203
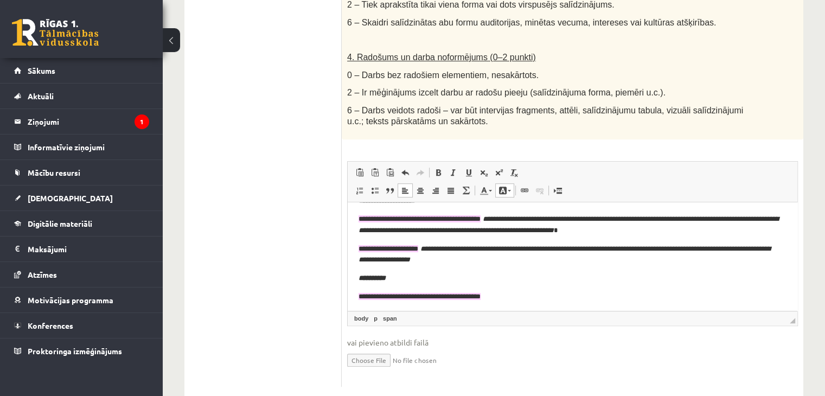
scroll to position [116, 0]
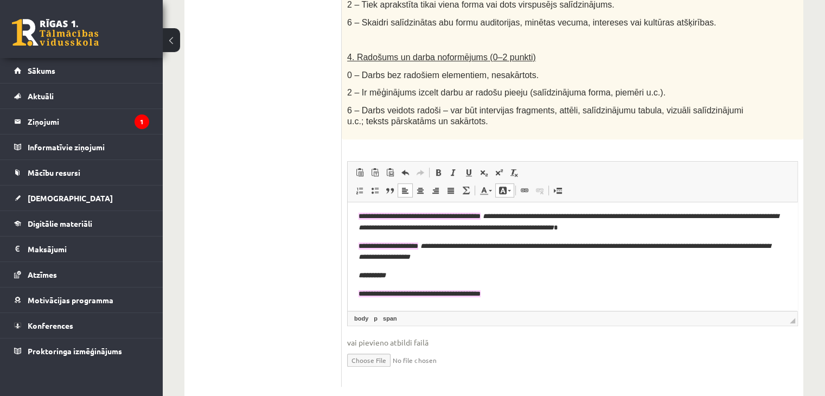
click at [501, 186] on span at bounding box center [503, 190] width 9 height 9
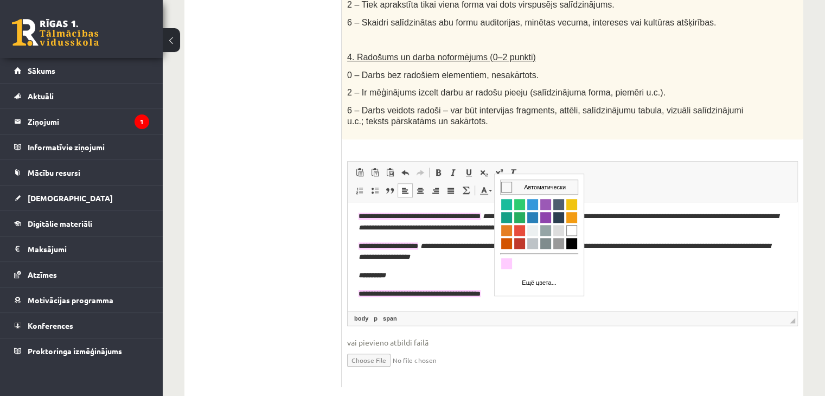
click at [506, 183] on span "Цвета" at bounding box center [506, 186] width 11 height 11
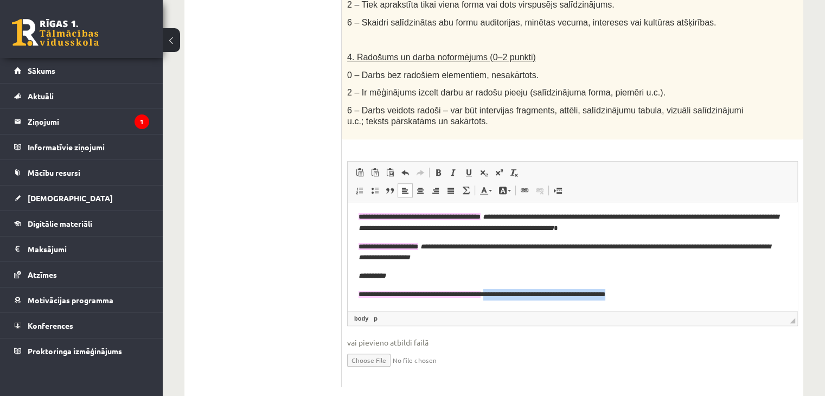
drag, startPoint x: 503, startPoint y: 295, endPoint x: 650, endPoint y: 295, distance: 146.5
click at [650, 295] on p "**********" at bounding box center [569, 294] width 420 height 11
click at [449, 168] on span at bounding box center [453, 172] width 9 height 9
click at [664, 290] on p "**********" at bounding box center [569, 294] width 420 height 11
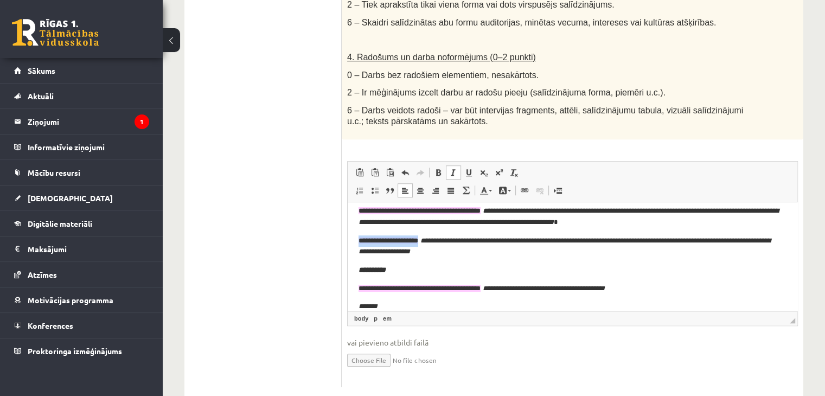
drag, startPoint x: 359, startPoint y: 241, endPoint x: 432, endPoint y: 240, distance: 73.8
click at [418, 240] on span "**********" at bounding box center [389, 240] width 60 height 7
click at [450, 240] on span "Копировать" at bounding box center [460, 241] width 46 height 16
copy span "**********"
click at [411, 303] on p "Визуальный текстовый редактор, wiswyg-editor-user-answer-47024999377440" at bounding box center [573, 306] width 428 height 11
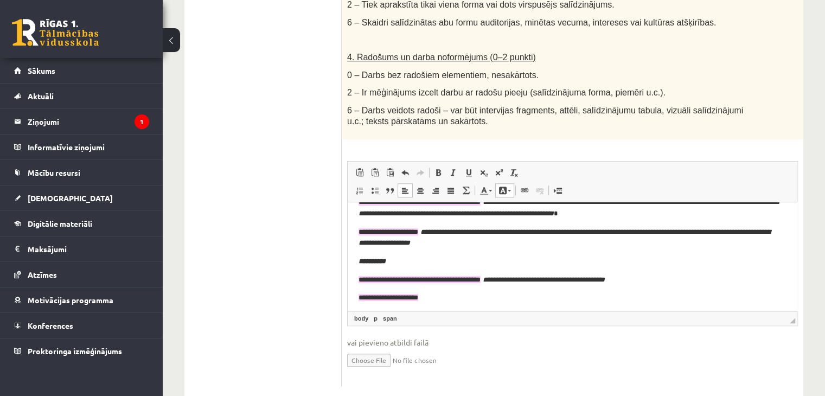
scroll to position [135, 0]
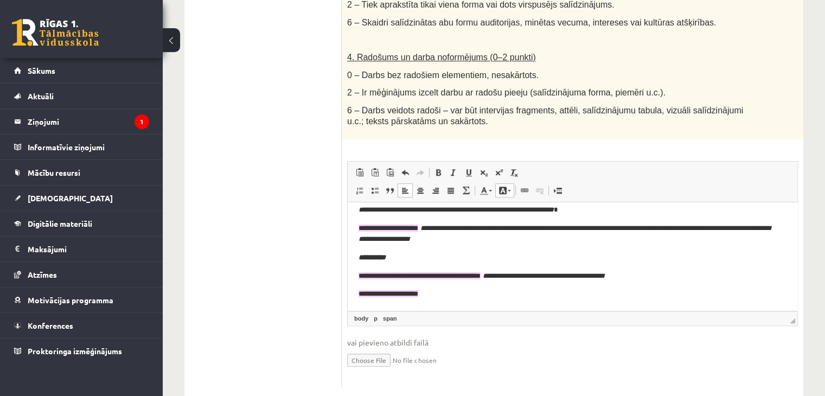
click at [497, 183] on link "Цвет фона" at bounding box center [504, 190] width 19 height 14
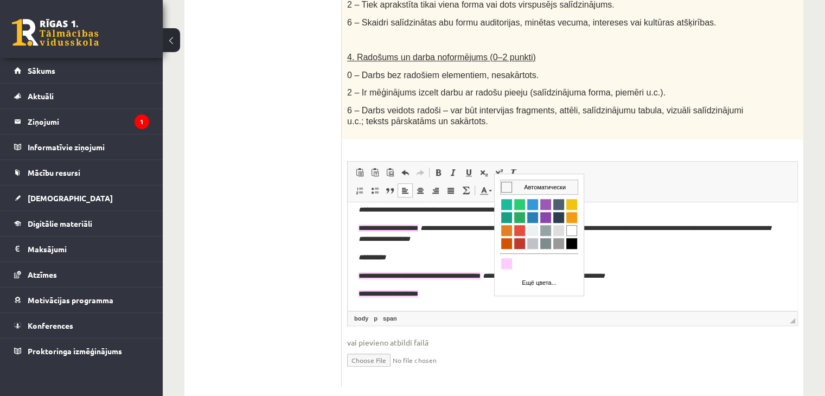
click at [513, 181] on td "Автоматически" at bounding box center [539, 187] width 77 height 14
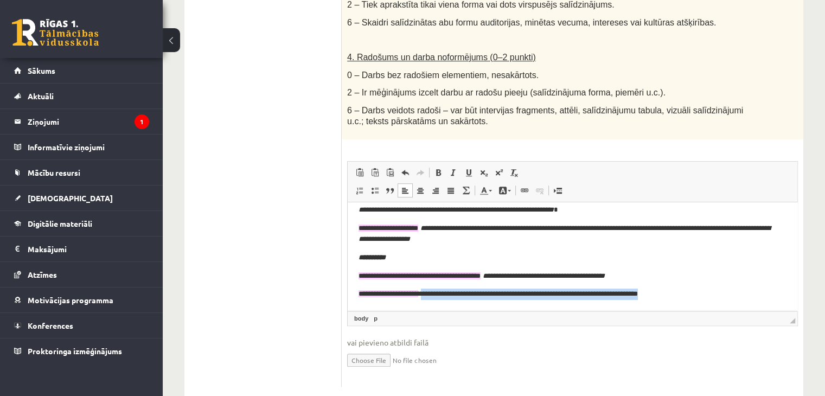
drag, startPoint x: 436, startPoint y: 294, endPoint x: 699, endPoint y: 282, distance: 263.4
click at [699, 282] on body "**********" at bounding box center [573, 189] width 428 height 221
click at [455, 168] on span at bounding box center [453, 172] width 9 height 9
click at [719, 301] on html "**********" at bounding box center [573, 189] width 450 height 243
click at [715, 292] on p "**********" at bounding box center [569, 294] width 420 height 11
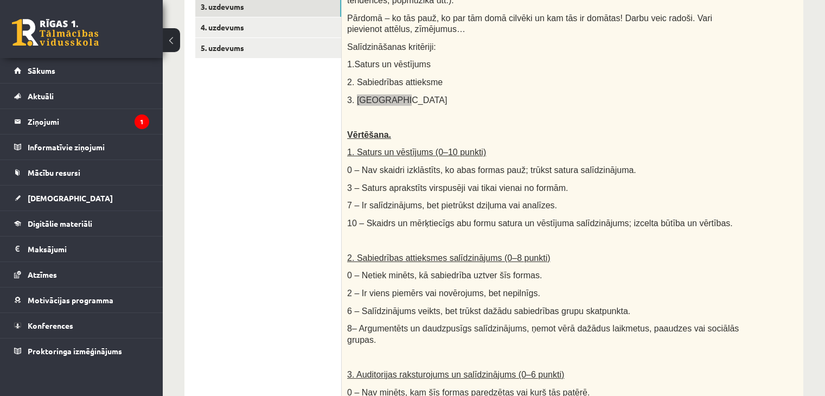
scroll to position [210, 0]
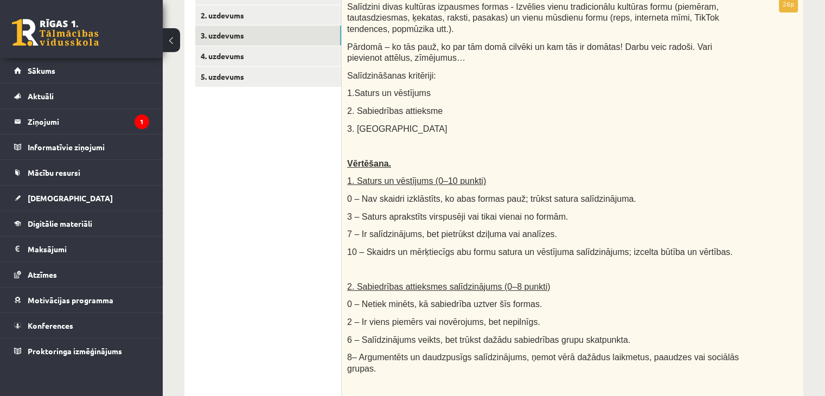
click at [610, 145] on div "Salīdzini divas kultūras izpausmes formas - Izvēlies vienu tradicionālu kultūra…" at bounding box center [573, 285] width 462 height 578
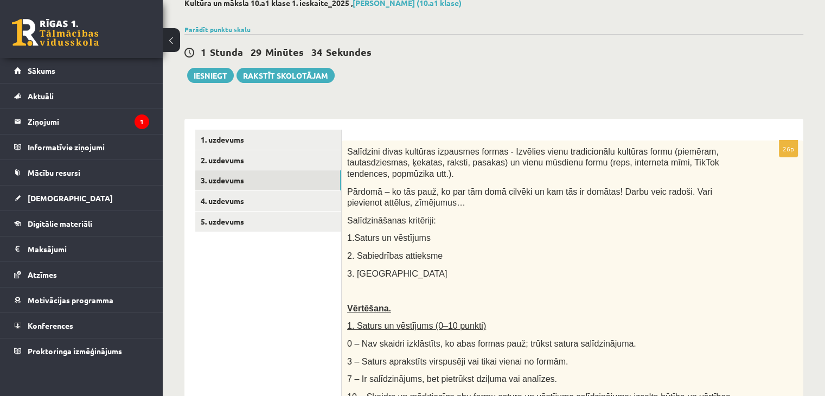
scroll to position [0, 0]
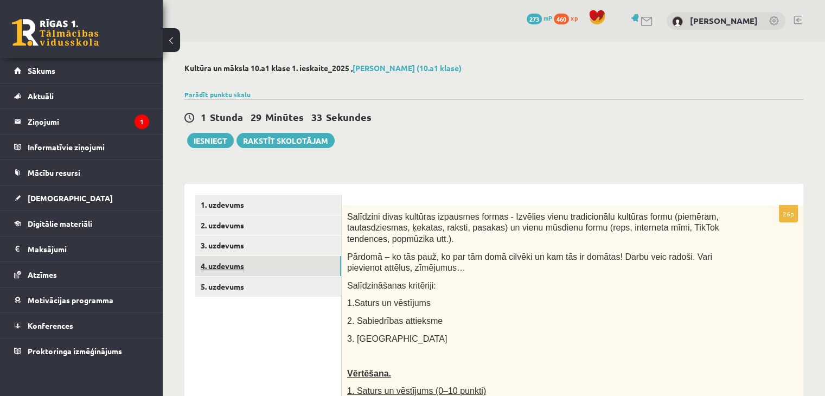
click at [274, 260] on link "4. uzdevums" at bounding box center [268, 266] width 146 height 20
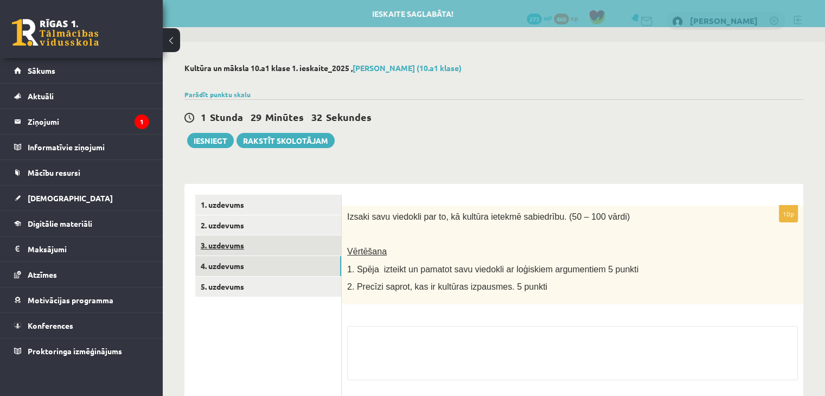
click at [275, 246] on link "3. uzdevums" at bounding box center [268, 245] width 146 height 20
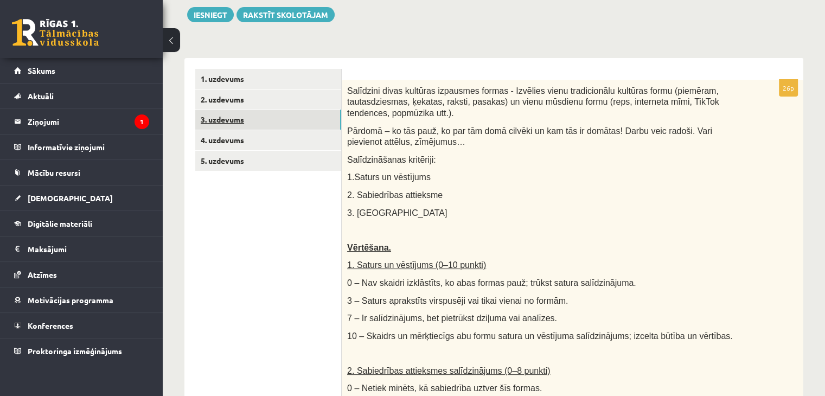
scroll to position [47, 0]
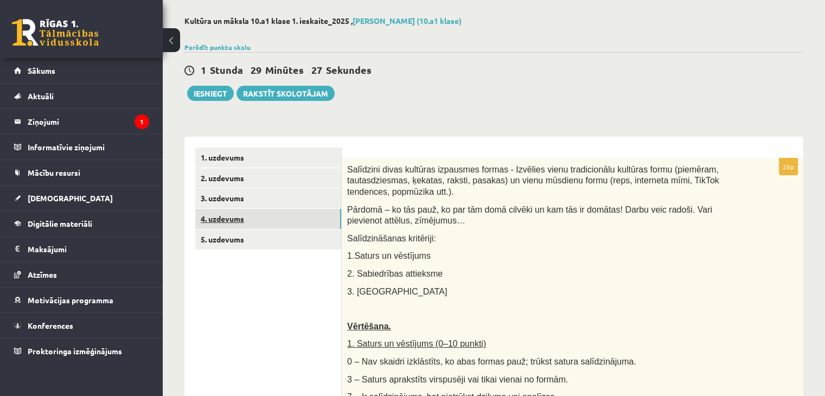
click at [232, 221] on link "4. uzdevums" at bounding box center [268, 219] width 146 height 20
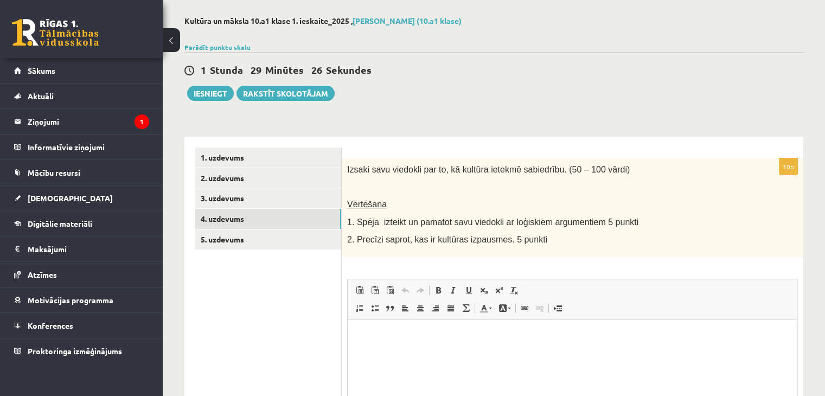
scroll to position [0, 0]
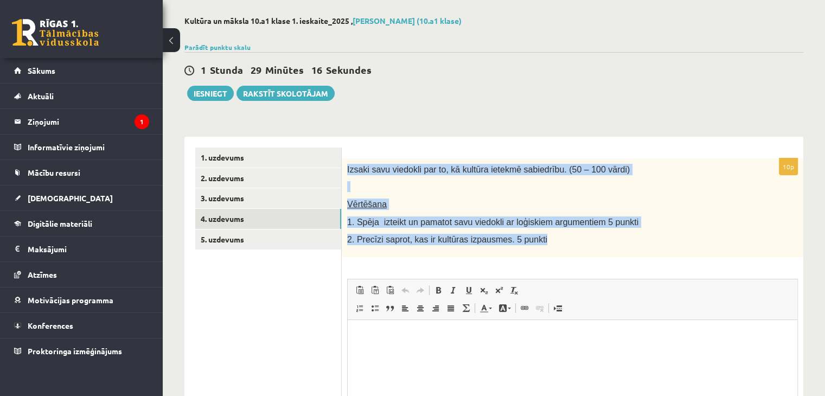
drag, startPoint x: 347, startPoint y: 167, endPoint x: 612, endPoint y: 245, distance: 276.0
click at [614, 246] on div "Izsaki savu viedokli par to, kā kultūra ietekmē sabiedrību. (50 – 100 vārdi) Vē…" at bounding box center [573, 207] width 462 height 99
click at [556, 185] on p at bounding box center [545, 186] width 397 height 11
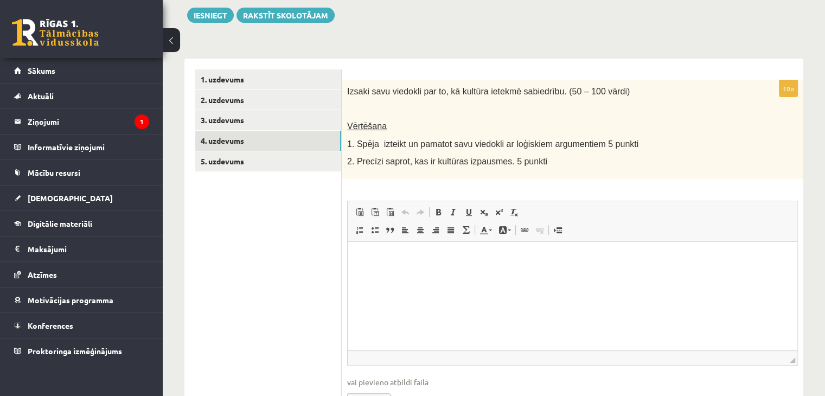
scroll to position [188, 0]
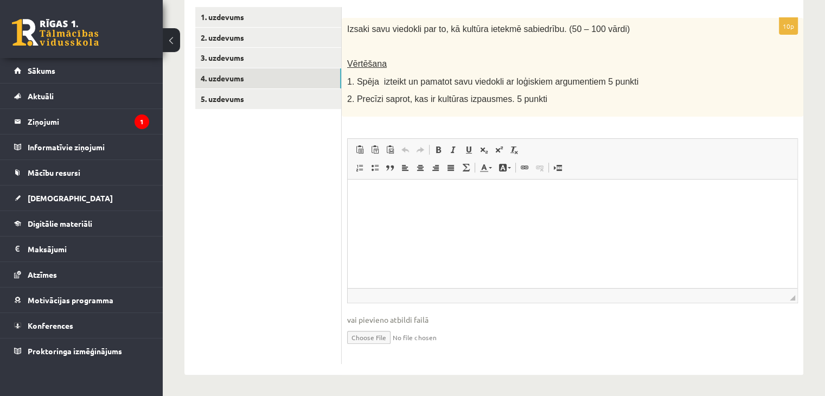
click at [464, 212] on html at bounding box center [573, 195] width 450 height 33
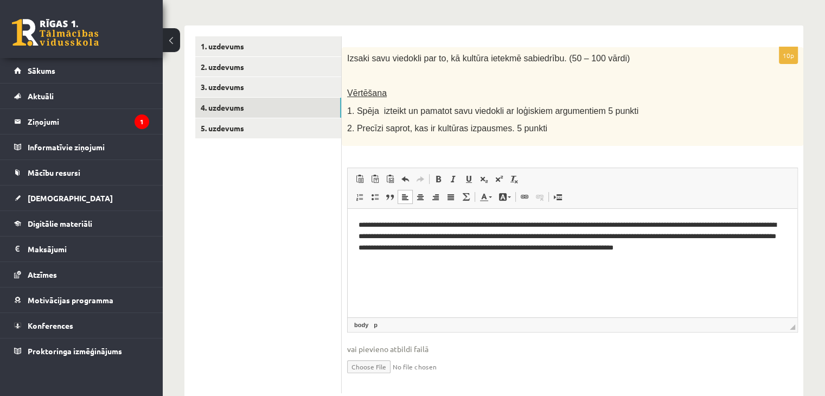
scroll to position [160, 0]
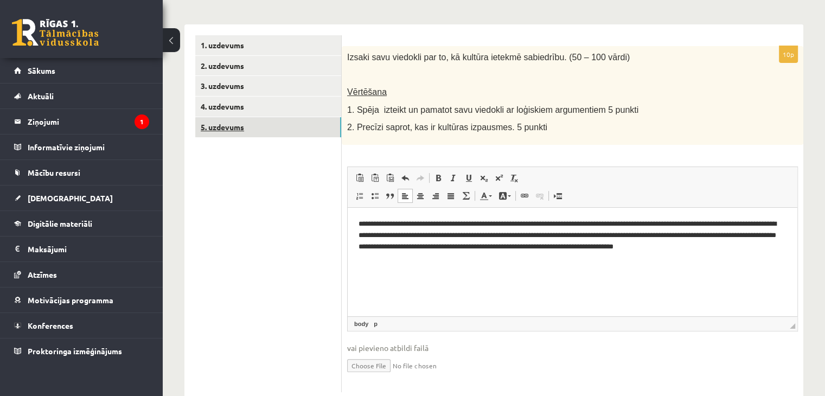
click at [277, 123] on link "5. uzdevums" at bounding box center [268, 127] width 146 height 20
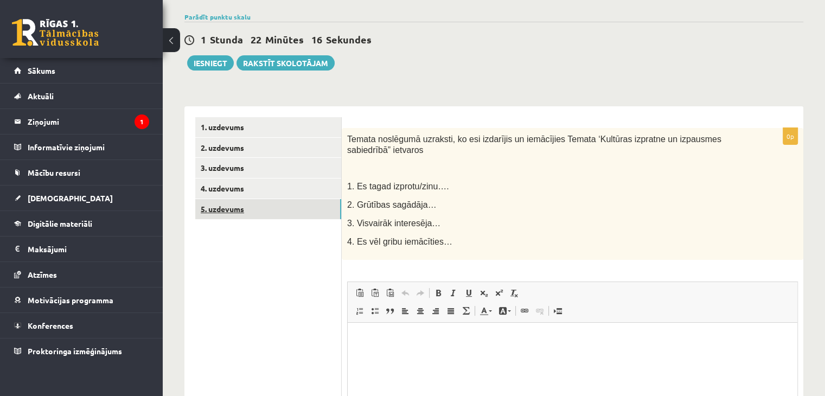
scroll to position [77, 0]
click at [277, 123] on link "1. uzdevums" at bounding box center [268, 128] width 146 height 20
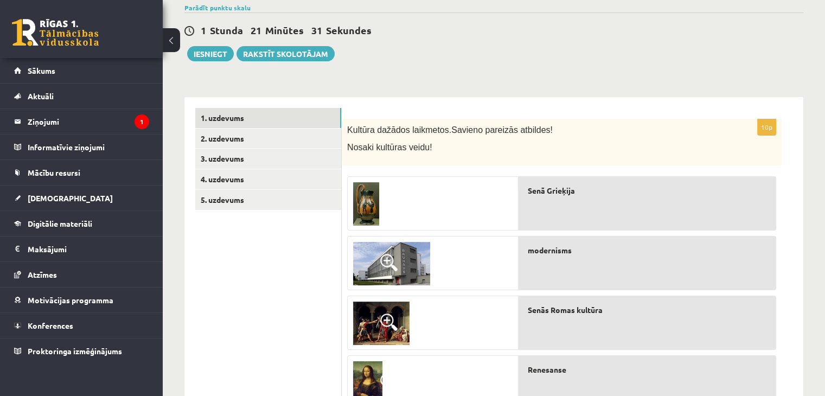
scroll to position [0, 0]
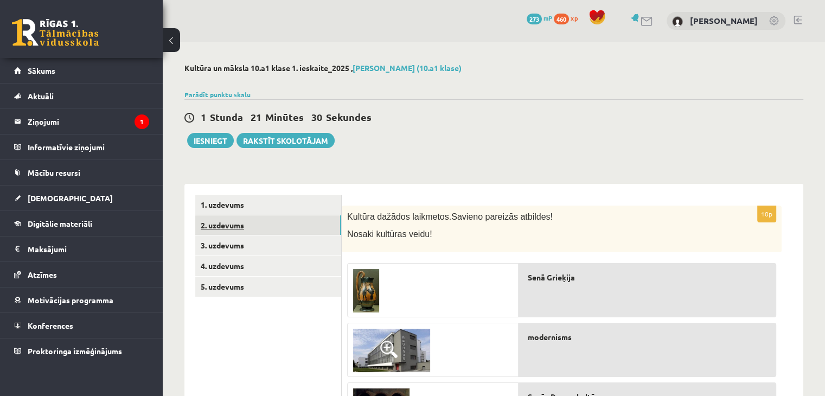
click at [264, 220] on link "2. uzdevums" at bounding box center [268, 225] width 146 height 20
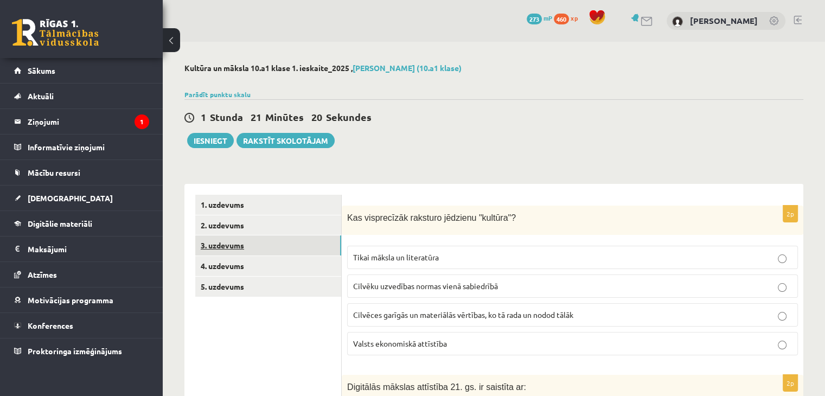
click at [291, 244] on link "3. uzdevums" at bounding box center [268, 245] width 146 height 20
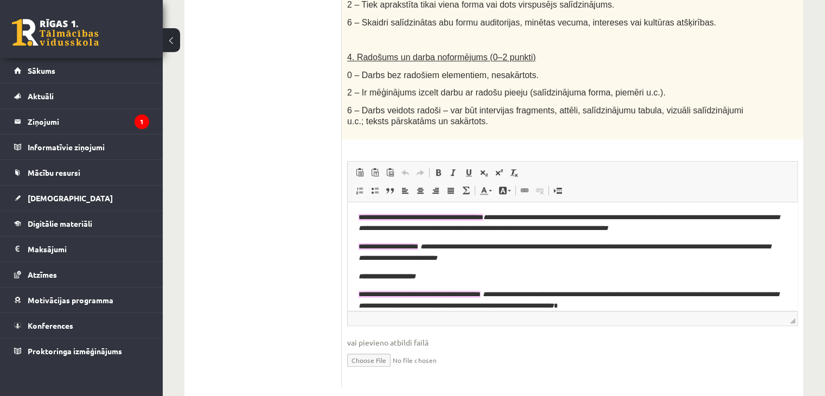
scroll to position [39, 0]
drag, startPoint x: 358, startPoint y: 244, endPoint x: 434, endPoint y: 246, distance: 76.0
click at [434, 246] on html "**********" at bounding box center [573, 285] width 450 height 243
click at [506, 183] on link "Цвет фона" at bounding box center [504, 190] width 19 height 14
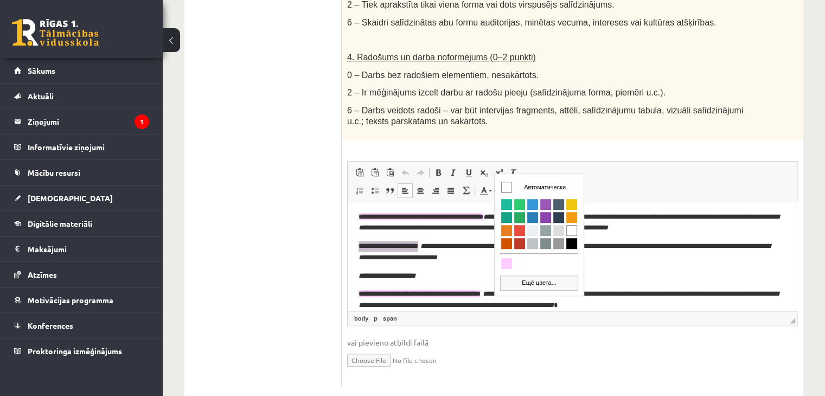
click at [534, 279] on link "Ещё цвета..." at bounding box center [539, 282] width 78 height 15
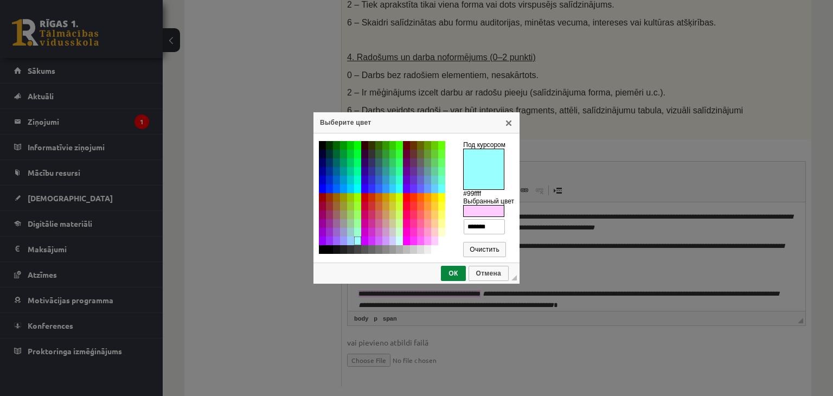
click at [358, 239] on td "#99ffff" at bounding box center [357, 241] width 7 height 9
type input "*******"
click at [454, 276] on link "ОК" at bounding box center [453, 273] width 24 height 15
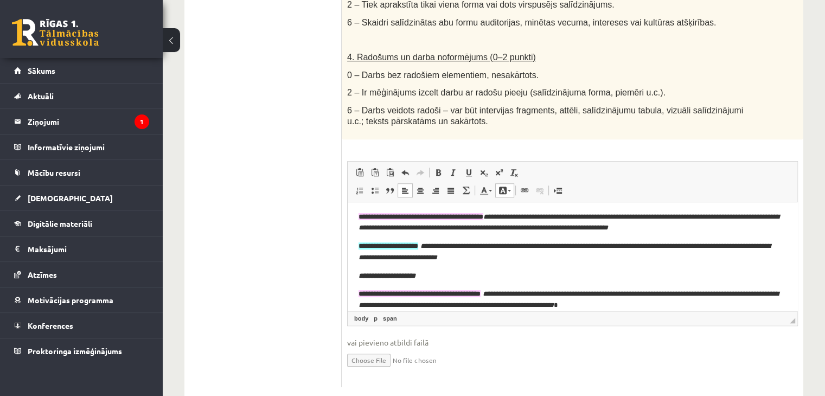
click at [469, 283] on body "**********" at bounding box center [573, 285] width 428 height 221
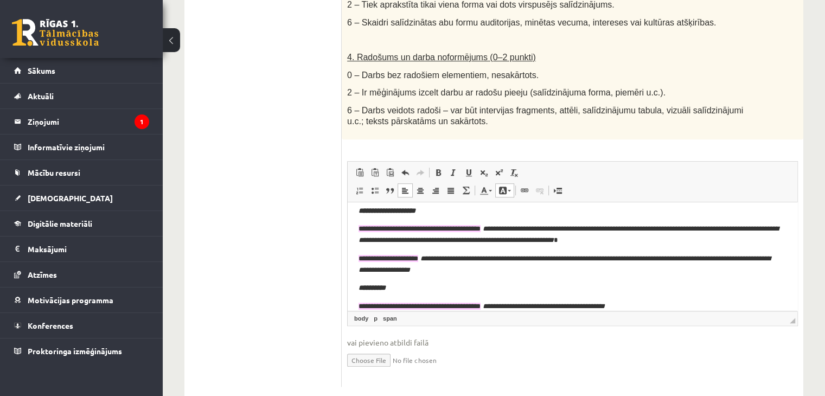
scroll to position [104, 0]
drag, startPoint x: 360, startPoint y: 257, endPoint x: 433, endPoint y: 259, distance: 73.8
click at [418, 259] on span "**********" at bounding box center [389, 257] width 60 height 7
click at [502, 183] on link "Цвет фона" at bounding box center [504, 190] width 19 height 14
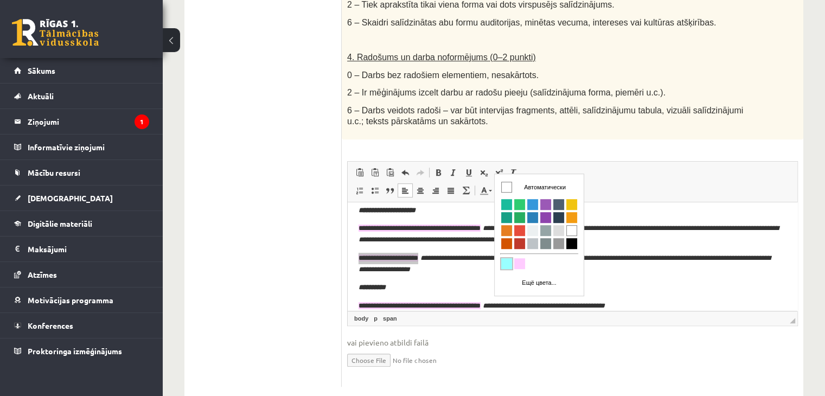
click at [512, 260] on link "Цвета" at bounding box center [506, 263] width 13 height 13
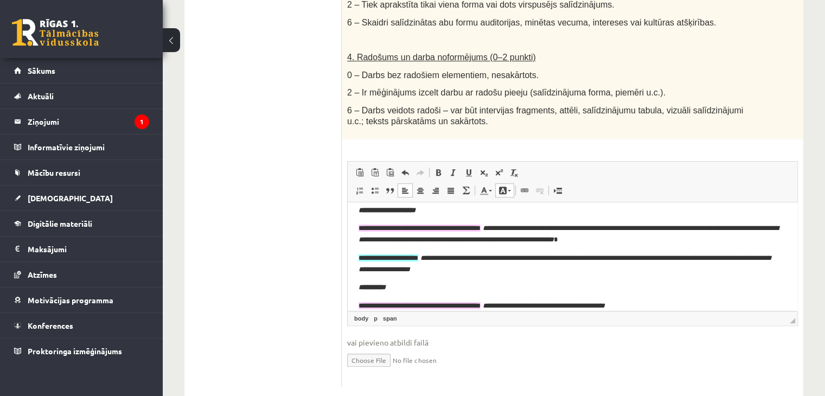
click at [461, 284] on p "**********" at bounding box center [573, 287] width 428 height 11
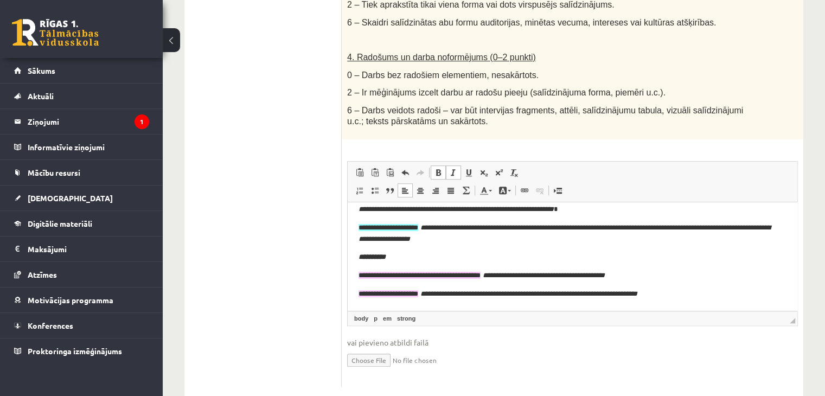
click at [358, 296] on html "**********" at bounding box center [573, 189] width 450 height 243
drag, startPoint x: 357, startPoint y: 292, endPoint x: 433, endPoint y: 296, distance: 76.6
click at [433, 296] on html "**********" at bounding box center [573, 189] width 450 height 243
click at [502, 186] on span at bounding box center [503, 190] width 9 height 9
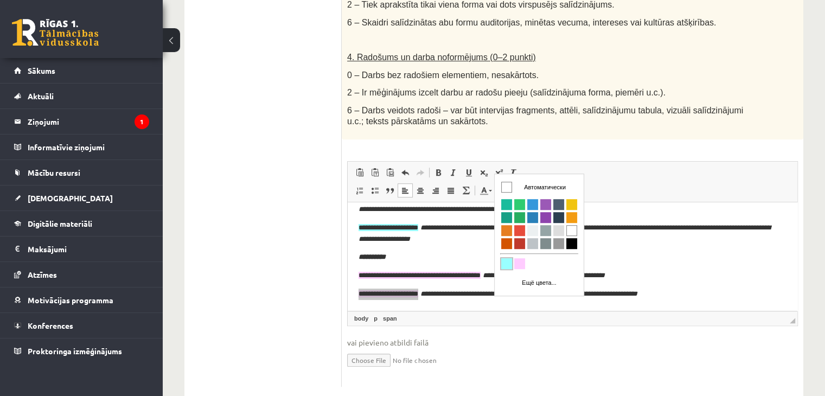
click at [508, 258] on span "Цвета" at bounding box center [506, 263] width 11 height 11
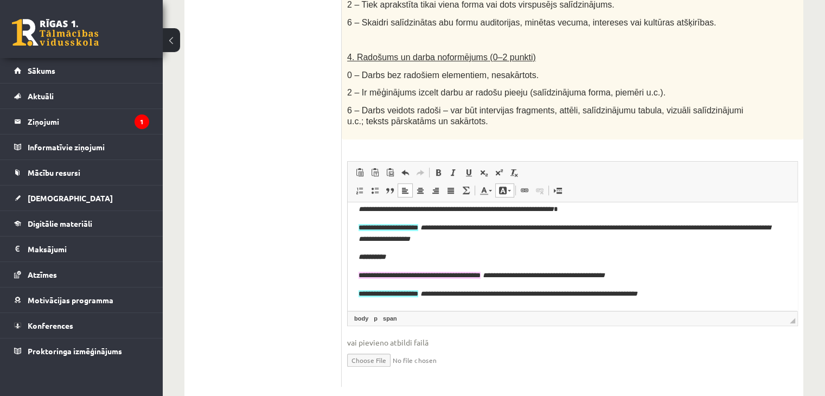
click at [687, 297] on p "**********" at bounding box center [569, 294] width 420 height 11
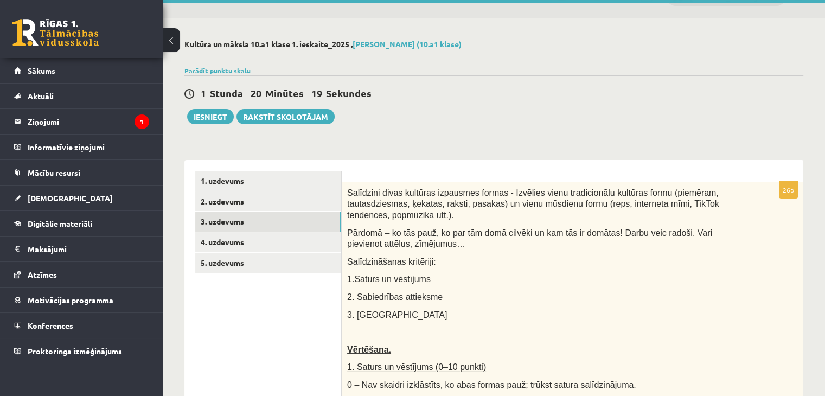
scroll to position [0, 0]
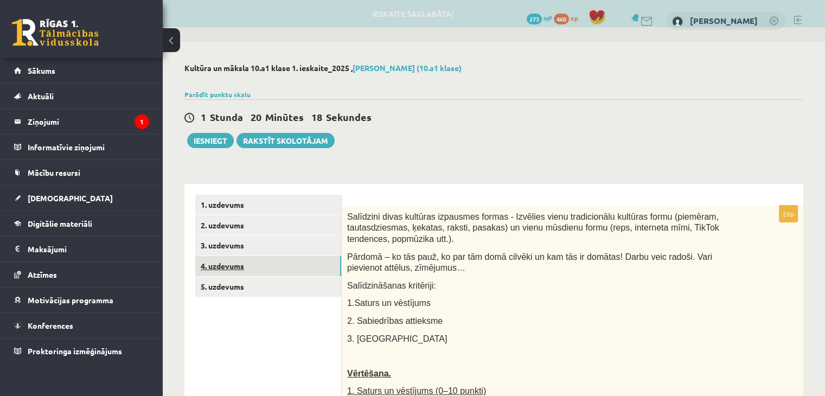
click at [259, 261] on link "4. uzdevums" at bounding box center [268, 266] width 146 height 20
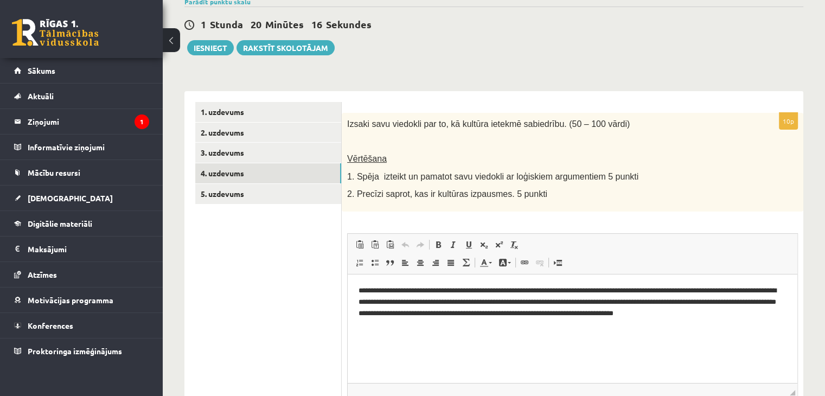
scroll to position [97, 0]
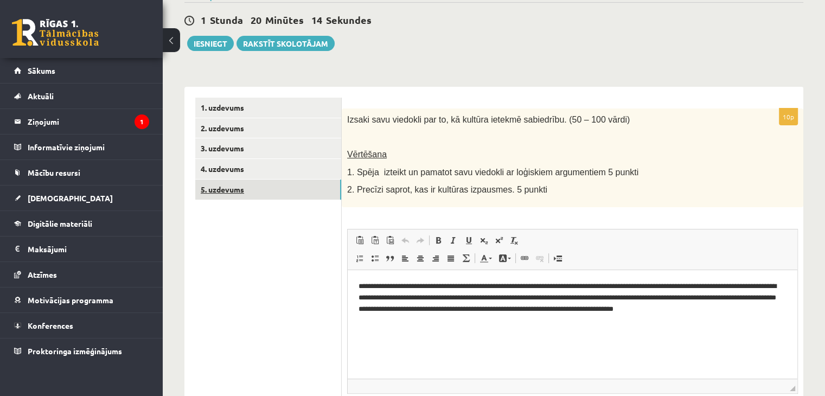
click at [293, 187] on link "5. uzdevums" at bounding box center [268, 190] width 146 height 20
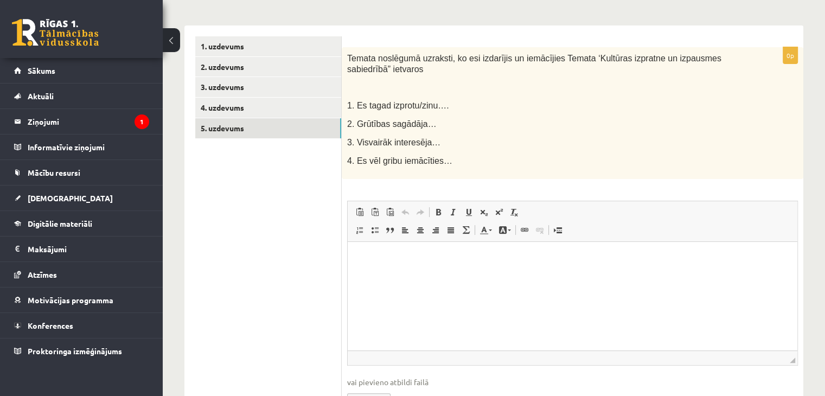
scroll to position [0, 0]
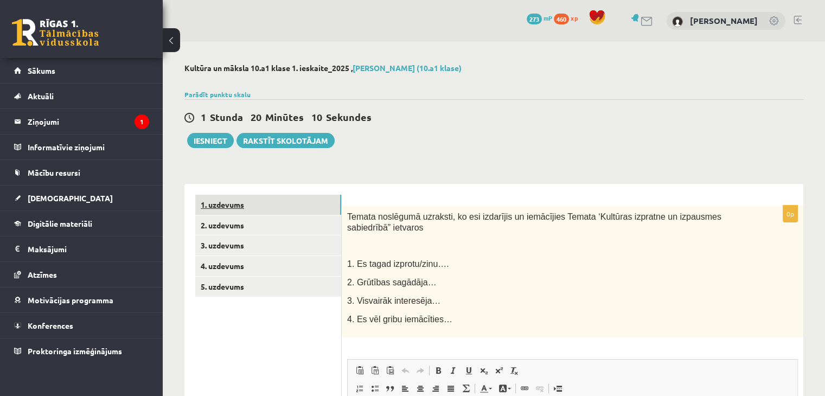
click at [247, 201] on link "1. uzdevums" at bounding box center [268, 205] width 146 height 20
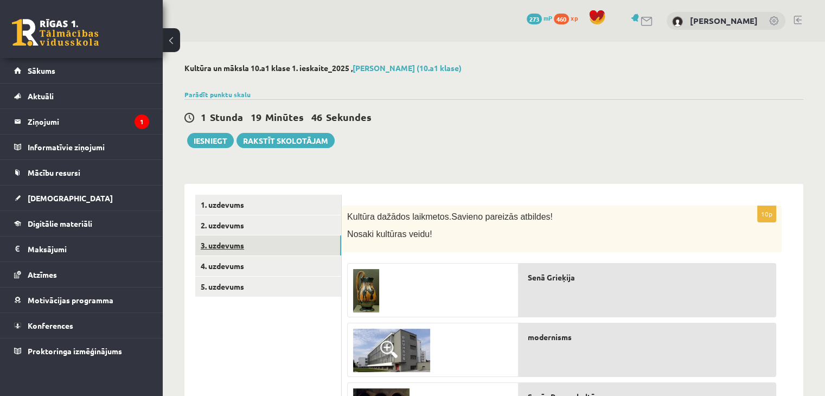
click at [239, 253] on link "3. uzdevums" at bounding box center [268, 245] width 146 height 20
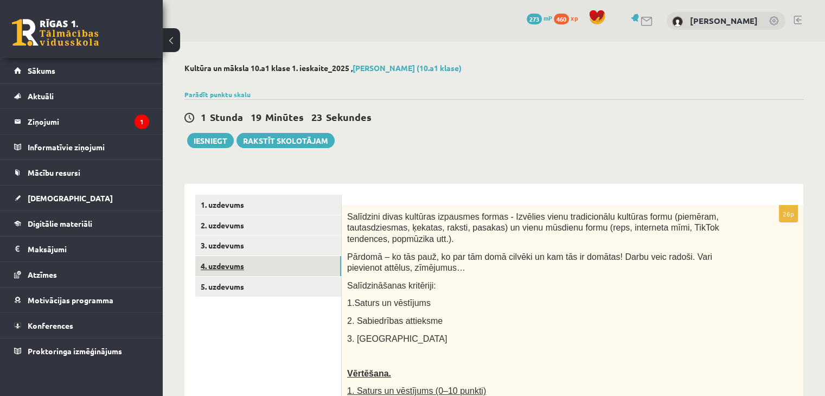
click at [247, 270] on link "4. uzdevums" at bounding box center [268, 266] width 146 height 20
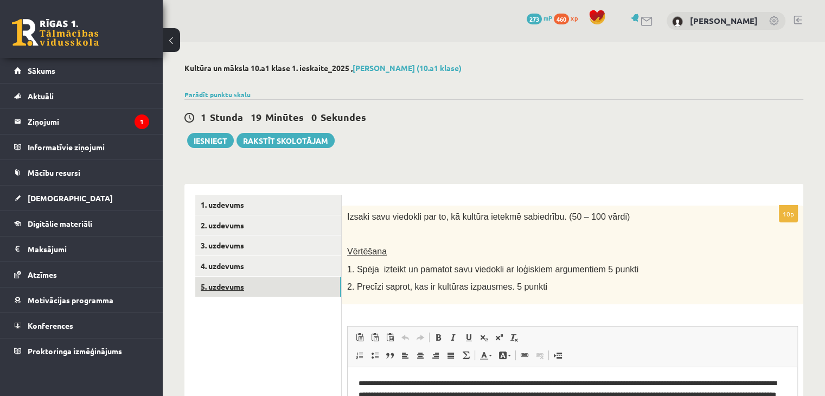
click at [239, 281] on link "5. uzdevums" at bounding box center [268, 287] width 146 height 20
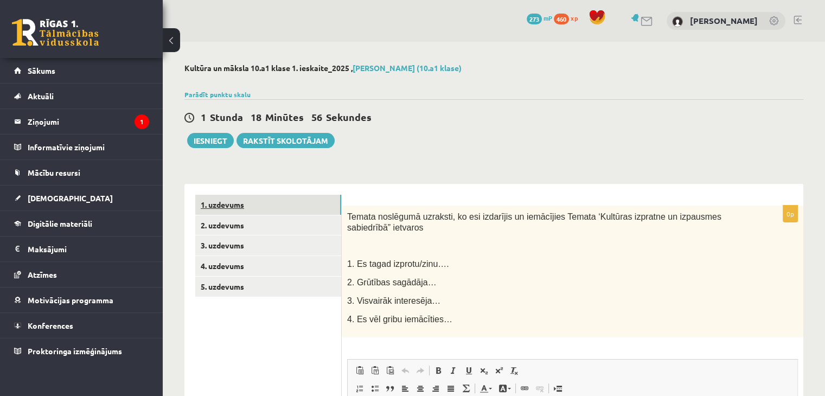
click at [302, 209] on link "1. uzdevums" at bounding box center [268, 205] width 146 height 20
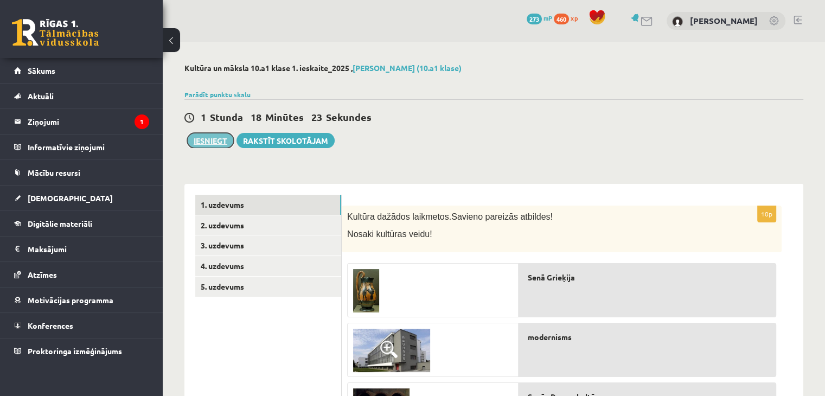
click at [210, 140] on button "Iesniegt" at bounding box center [210, 140] width 47 height 15
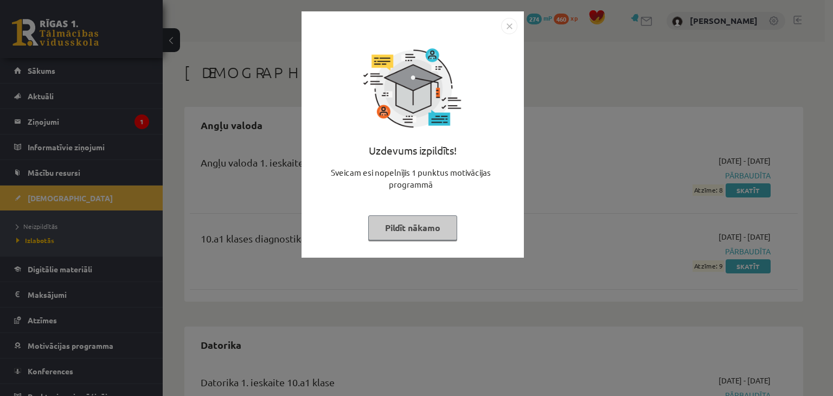
click at [508, 27] on img "Close" at bounding box center [509, 26] width 16 height 16
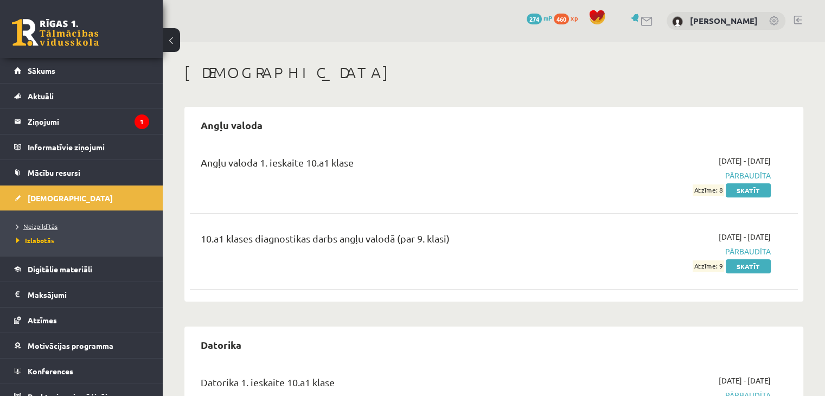
click at [54, 223] on span "Neizpildītās" at bounding box center [36, 226] width 41 height 9
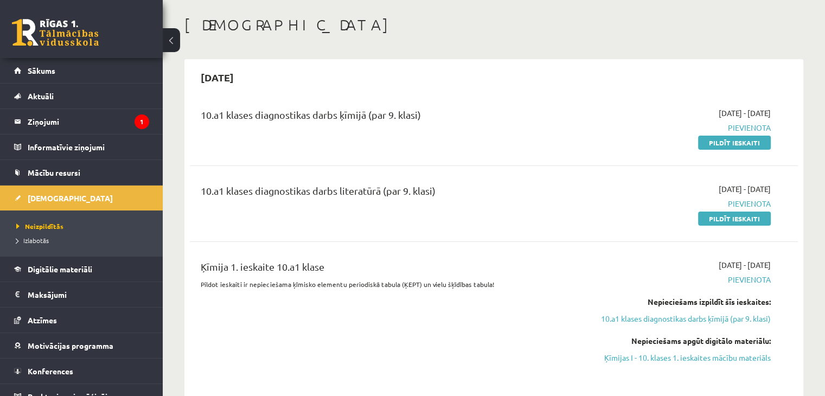
scroll to position [47, 0]
click at [107, 125] on legend "Ziņojumi 1" at bounding box center [89, 121] width 122 height 25
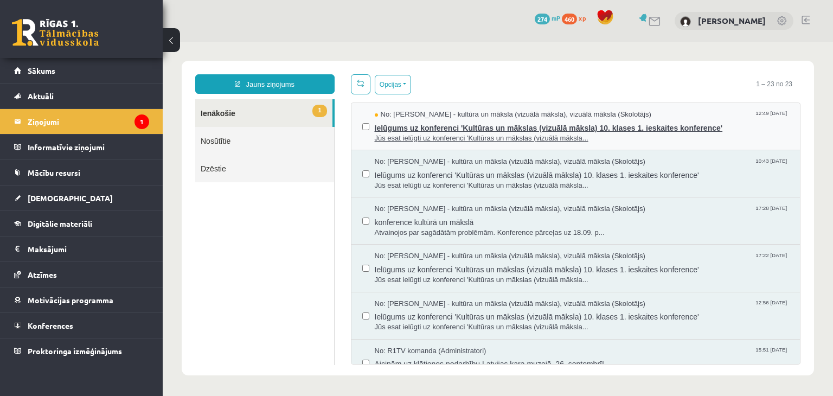
click at [437, 133] on span "Jūs esat ielūgti uz konferenci 'Kultūras un mākslas (vizuālā māksla..." at bounding box center [582, 138] width 415 height 10
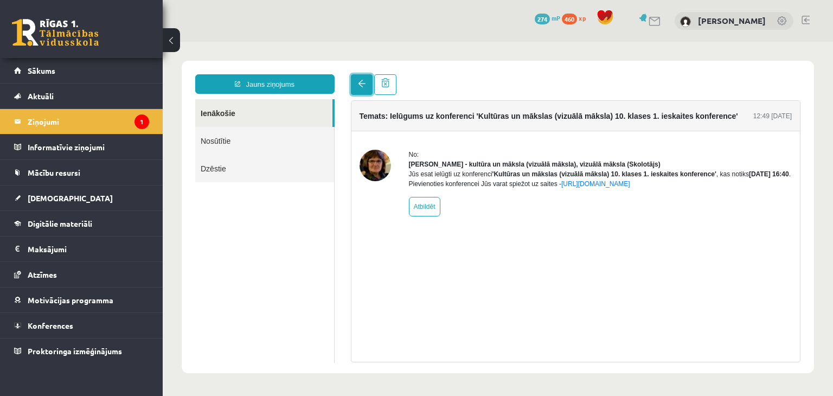
click at [359, 82] on span at bounding box center [362, 84] width 8 height 8
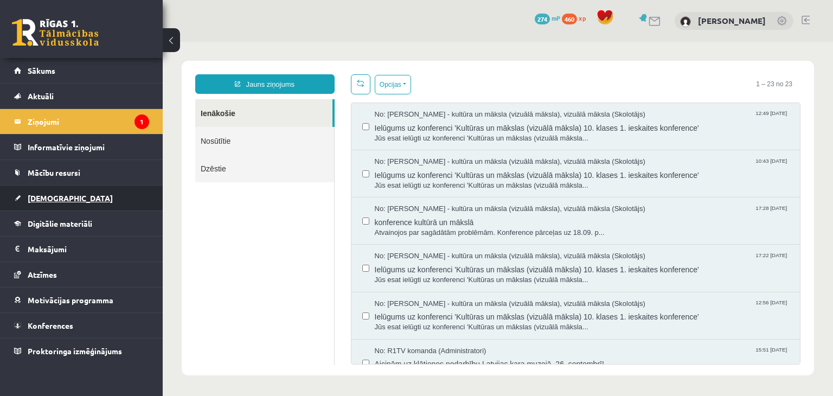
click at [20, 202] on link "[DEMOGRAPHIC_DATA]" at bounding box center [81, 198] width 135 height 25
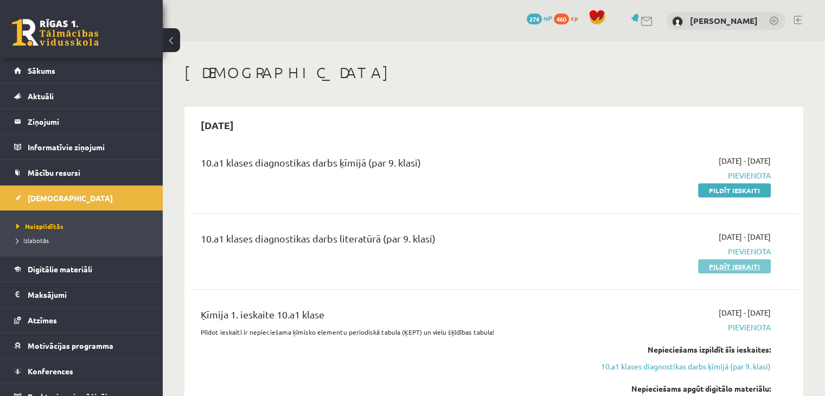
click at [720, 266] on link "Pildīt ieskaiti" at bounding box center [734, 266] width 73 height 14
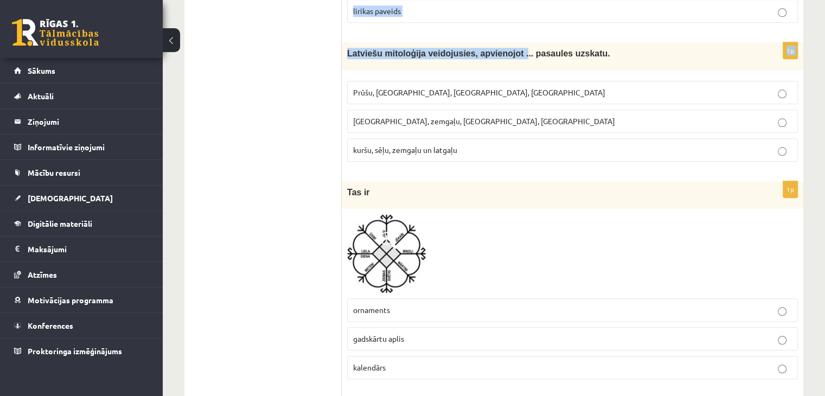
scroll to position [1076, 0]
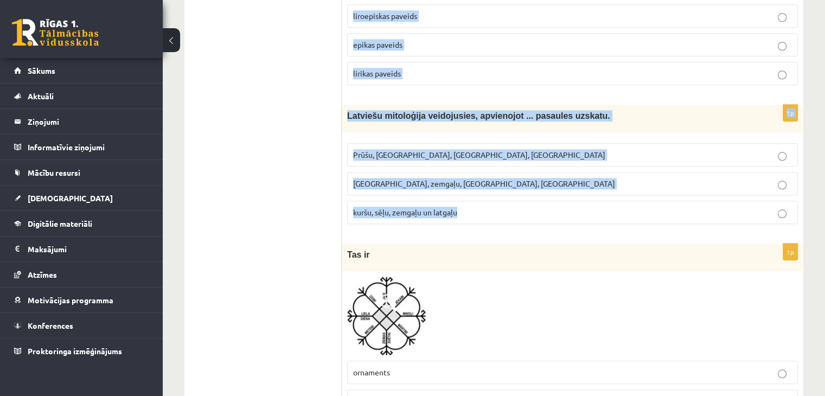
drag, startPoint x: 346, startPoint y: 59, endPoint x: 495, endPoint y: 201, distance: 205.7
copy form "Loremips dolorsitametco ad elitseddoe tempo incid utlab etdo magnaali en admini…"
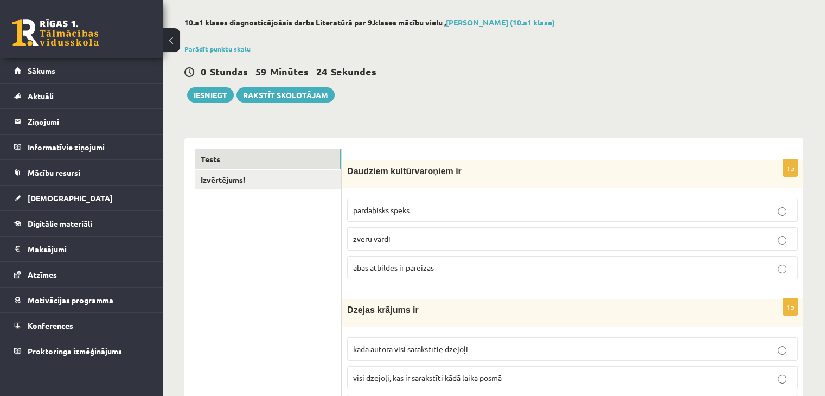
scroll to position [45, 0]
click at [423, 267] on span "abas atbildes ir pareizas" at bounding box center [393, 268] width 81 height 10
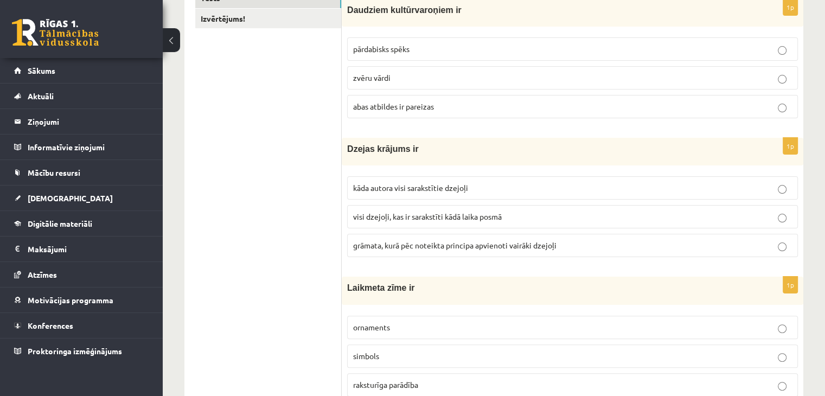
scroll to position [208, 0]
click at [397, 237] on label "grāmata, kurā pēc noteikta principa apvienoti vairāki dzejoļi" at bounding box center [572, 244] width 451 height 23
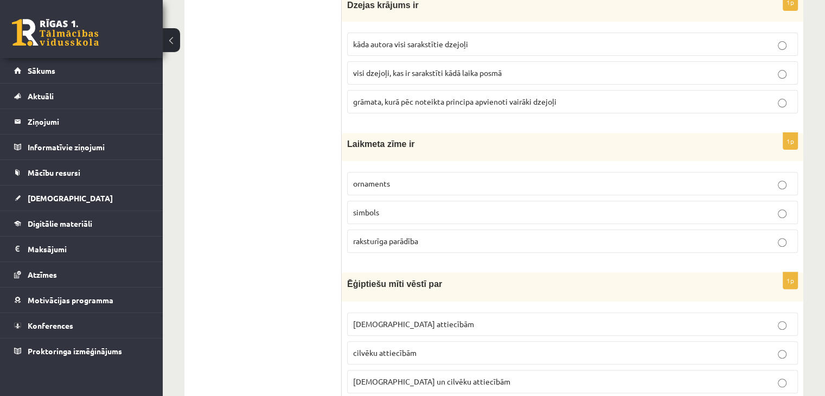
scroll to position [371, 0]
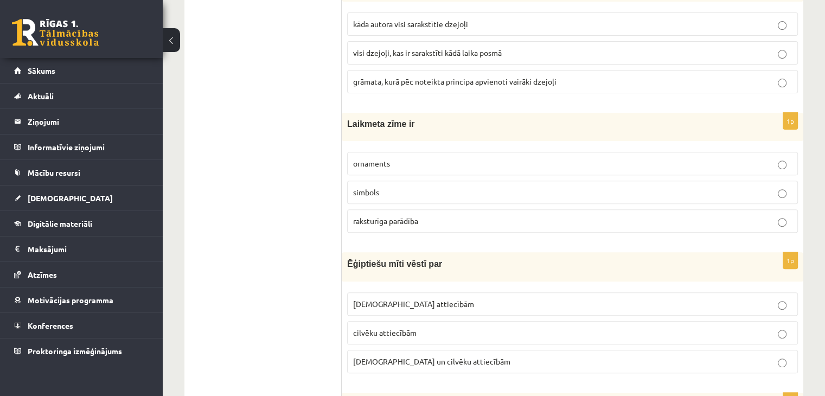
click at [394, 216] on span "raksturīga parādība" at bounding box center [385, 221] width 65 height 10
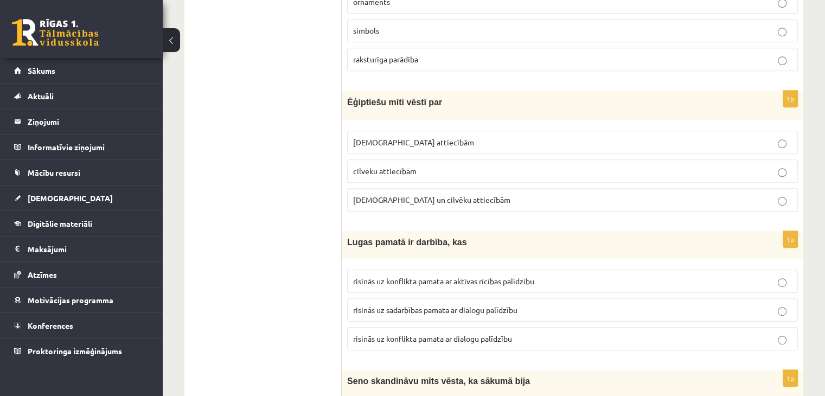
scroll to position [533, 0]
click at [388, 193] on p "Dievu un cilvēku attiecībām" at bounding box center [572, 198] width 439 height 11
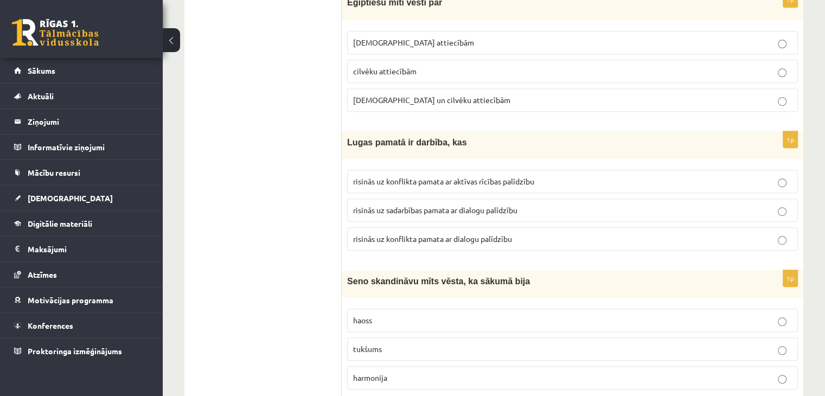
scroll to position [642, 0]
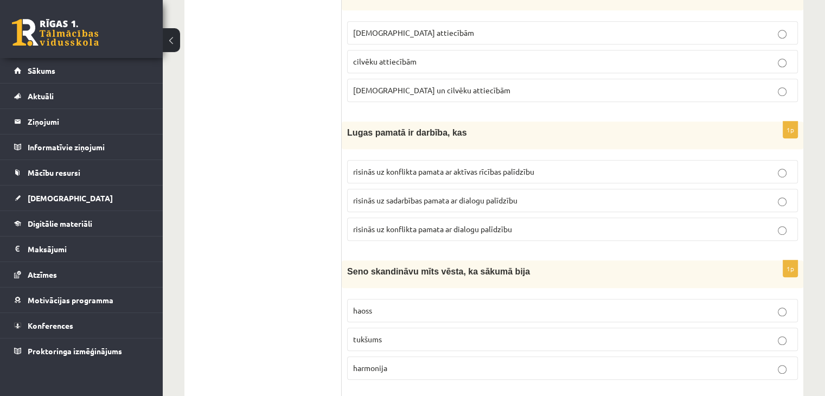
click at [418, 228] on span "risinās uz konflikta pamata ar dialogu palīdzību" at bounding box center [432, 229] width 159 height 10
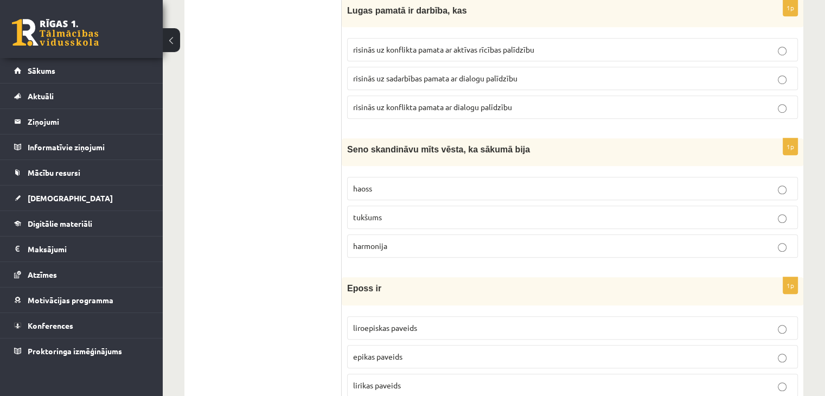
scroll to position [805, 0]
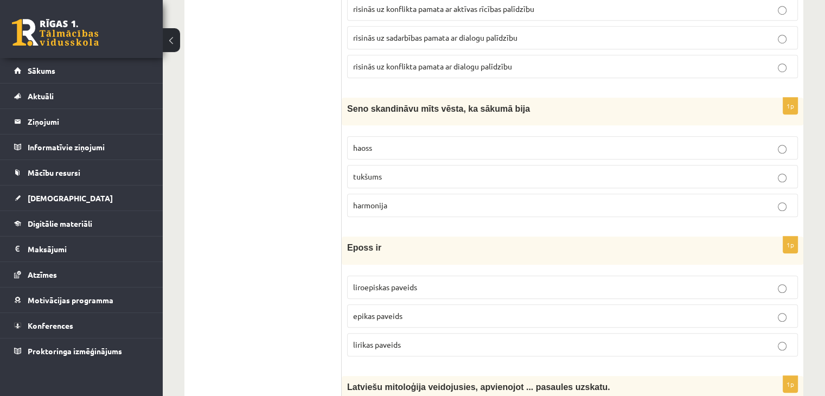
click at [367, 167] on label "tukšums" at bounding box center [572, 176] width 451 height 23
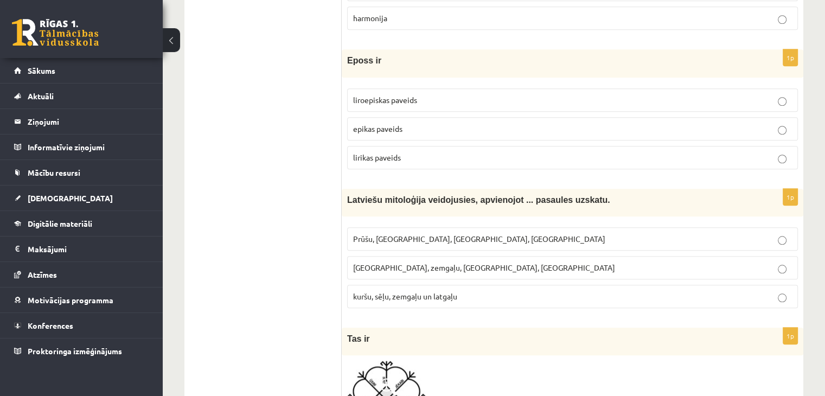
scroll to position [967, 0]
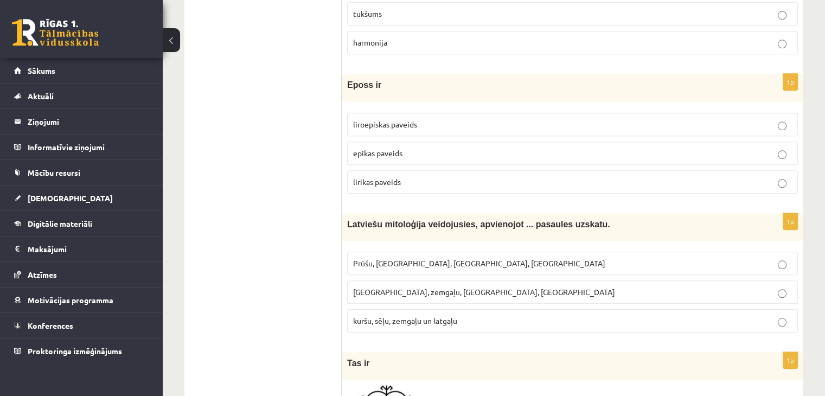
click at [382, 150] on span "epikas paveids" at bounding box center [377, 153] width 49 height 10
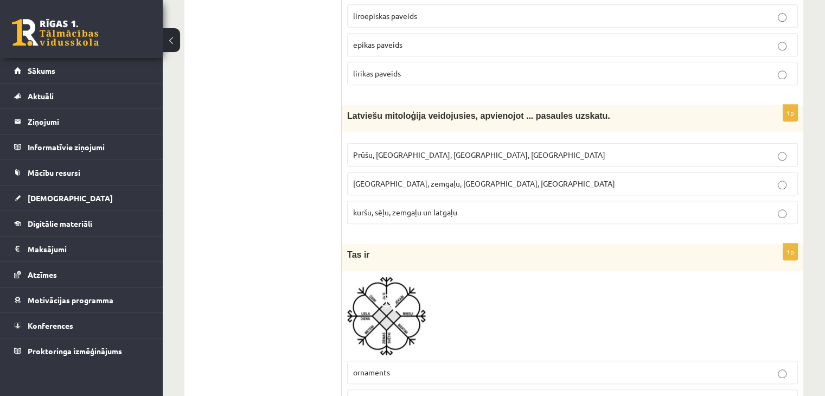
scroll to position [1130, 0]
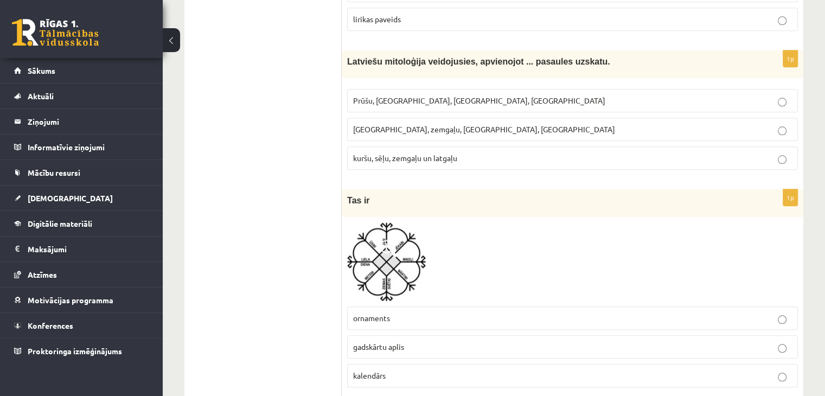
click at [439, 153] on span "kuršu, sēļu, zemgaļu un latgaļu" at bounding box center [405, 158] width 104 height 10
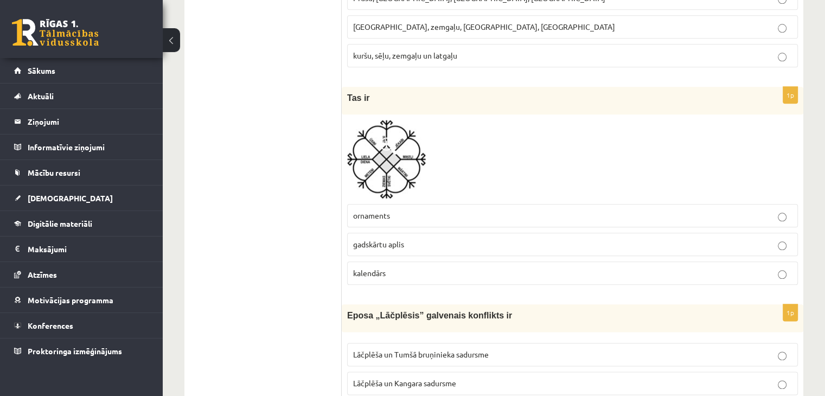
scroll to position [1239, 0]
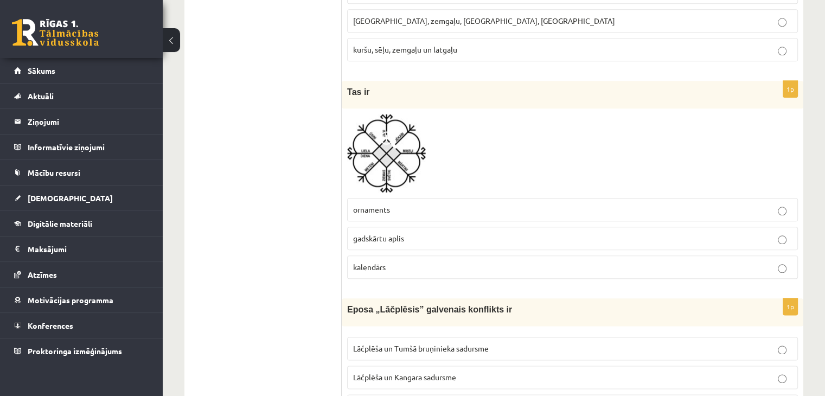
click at [386, 163] on img at bounding box center [386, 153] width 79 height 79
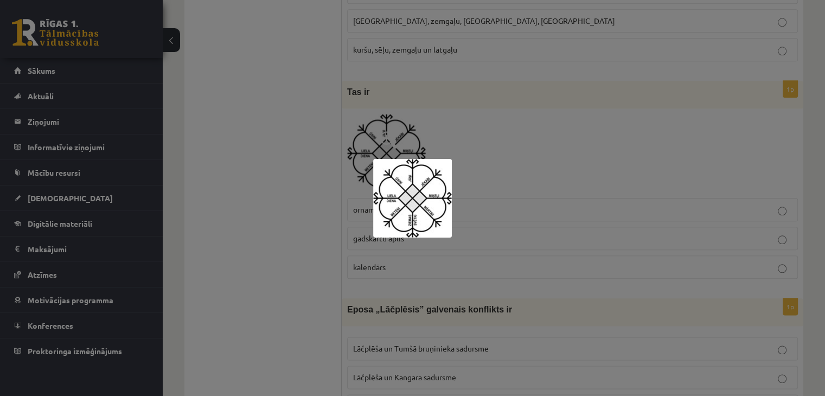
click at [420, 192] on img at bounding box center [412, 198] width 79 height 79
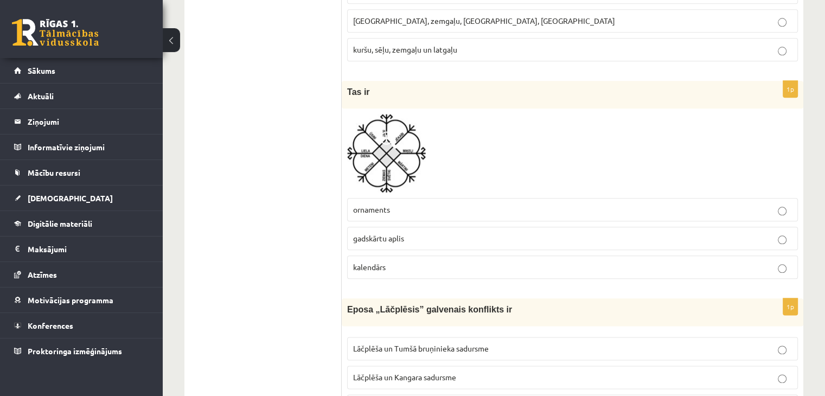
click at [393, 137] on span at bounding box center [388, 139] width 17 height 17
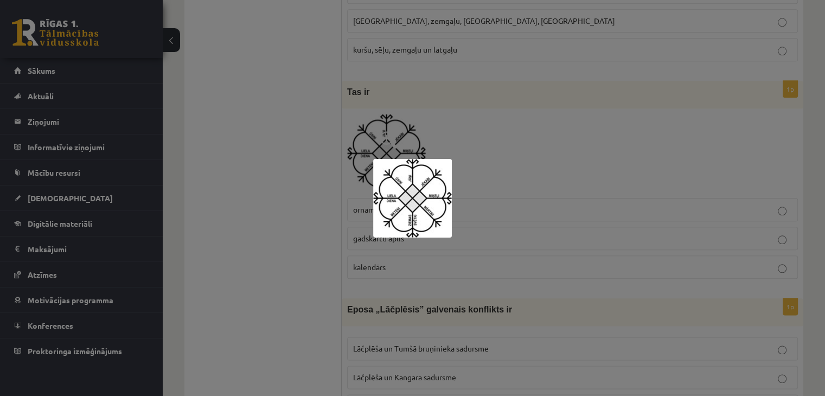
click at [493, 195] on div at bounding box center [412, 198] width 825 height 396
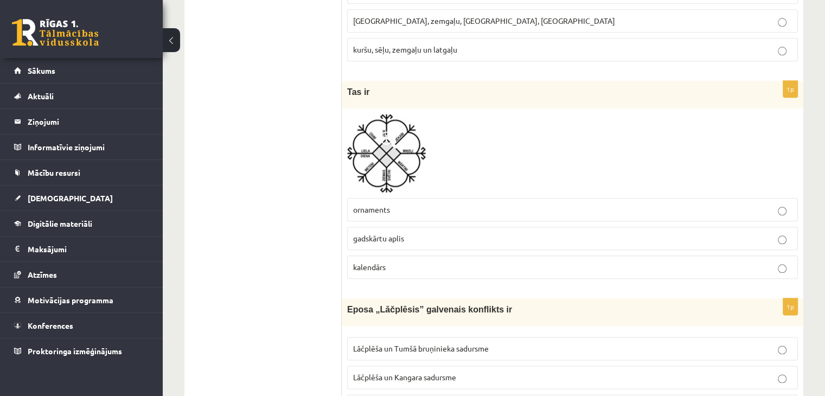
click at [417, 235] on p "gadskārtu aplis" at bounding box center [572, 238] width 439 height 11
click at [382, 269] on label "kalendārs" at bounding box center [572, 267] width 451 height 23
click at [481, 136] on div at bounding box center [572, 153] width 451 height 79
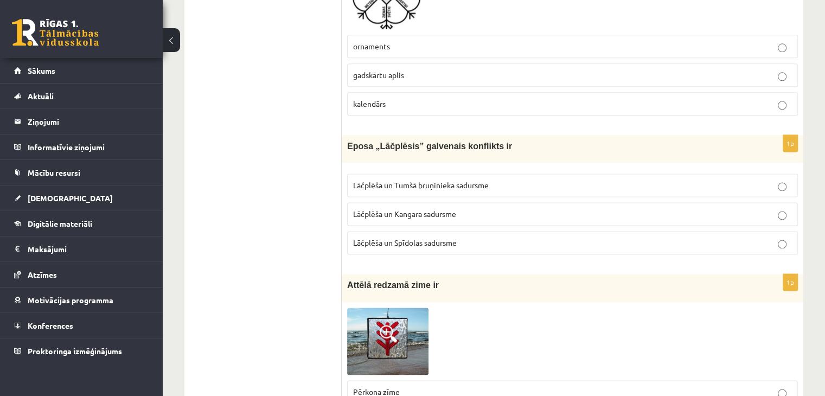
scroll to position [1401, 0]
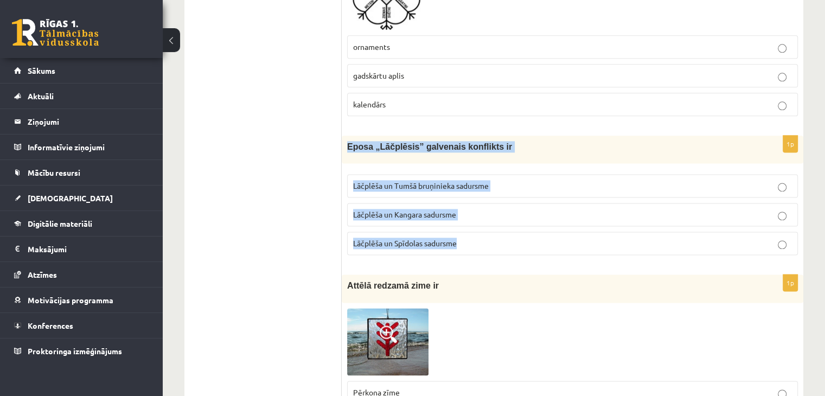
drag, startPoint x: 343, startPoint y: 135, endPoint x: 482, endPoint y: 242, distance: 175.7
click at [482, 242] on div "1p Eposa „Lāčplēsis” galvenais konflikts ir Lāčplēša un Tumšā bruņinieka sadurs…" at bounding box center [573, 200] width 462 height 128
copy div "Eposa „Lāčplēsis” galvenais konflikts ir Lāčplēša un Tumšā bruņinieka sadursme …"
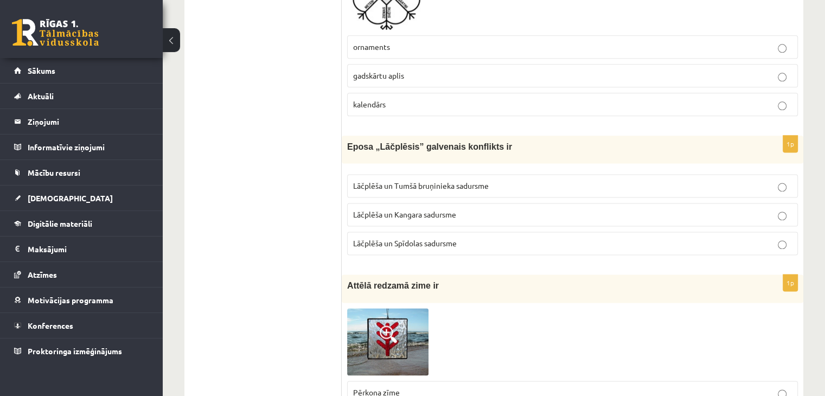
click at [488, 180] on p "Lāčplēša un Tumšā bruņinieka sadursme" at bounding box center [572, 185] width 439 height 11
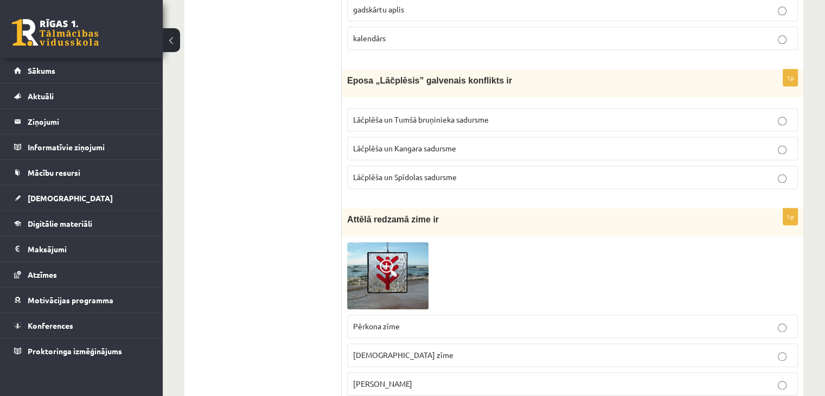
scroll to position [1564, 0]
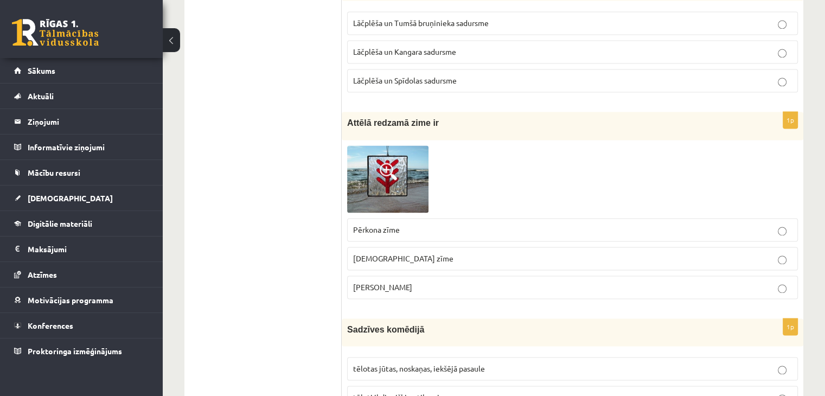
click at [388, 148] on img at bounding box center [387, 178] width 81 height 67
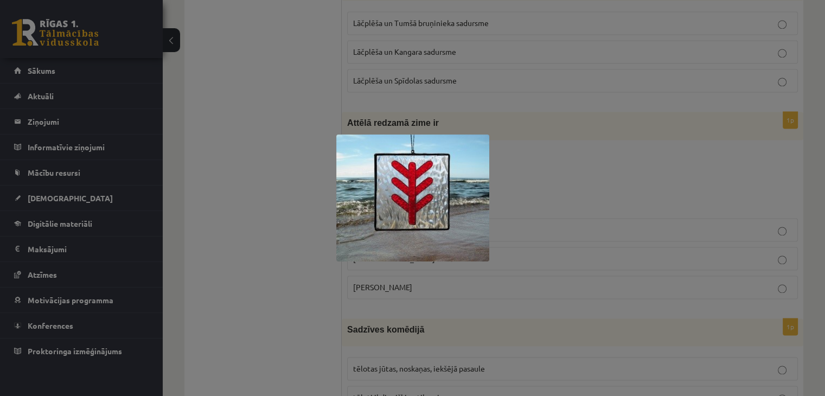
click at [513, 179] on div at bounding box center [412, 198] width 825 height 396
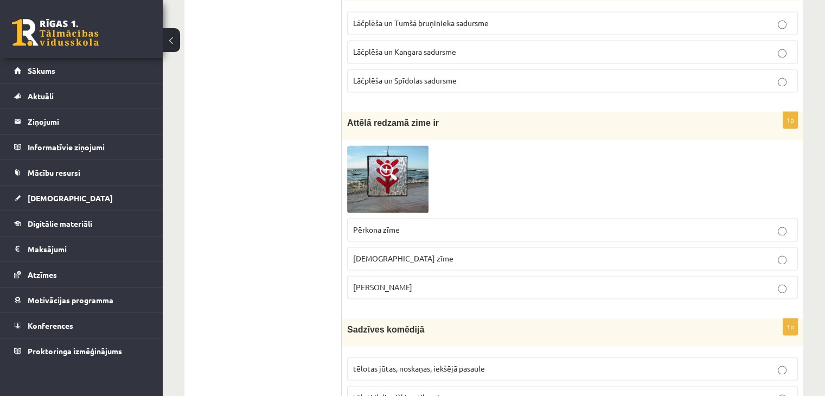
click at [395, 163] on span at bounding box center [388, 171] width 17 height 17
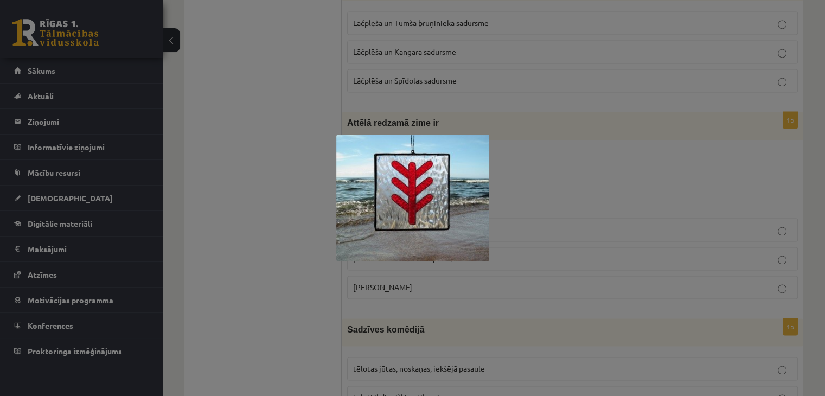
click at [299, 239] on div at bounding box center [412, 198] width 825 height 396
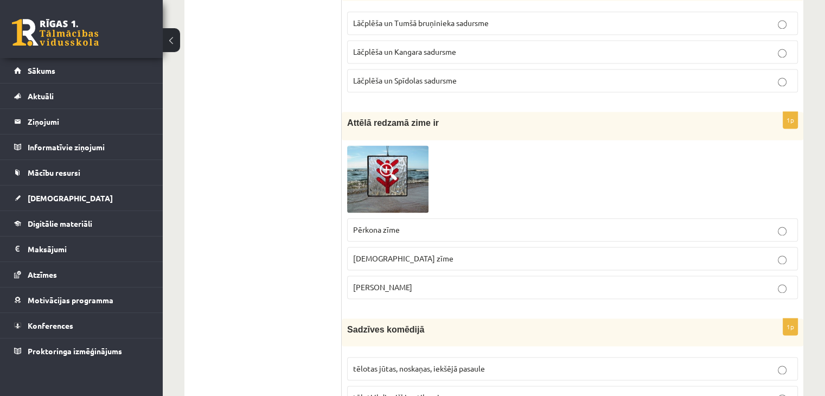
click at [378, 287] on label "Laimas slotiņa" at bounding box center [572, 287] width 451 height 23
click at [425, 282] on p "Laimas slotiņa" at bounding box center [572, 287] width 439 height 11
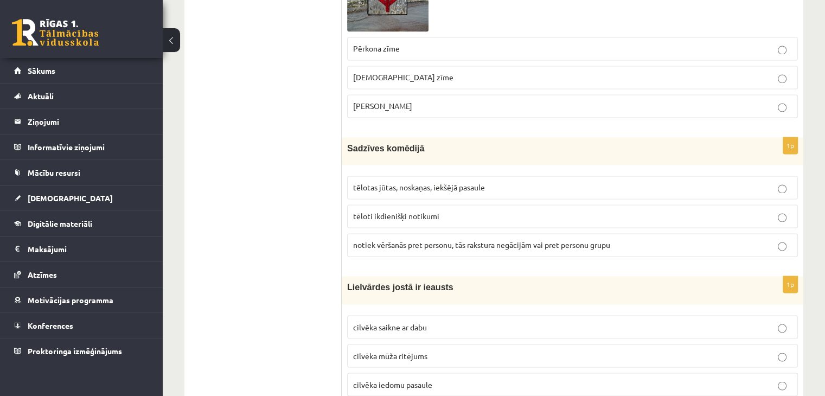
scroll to position [1727, 0]
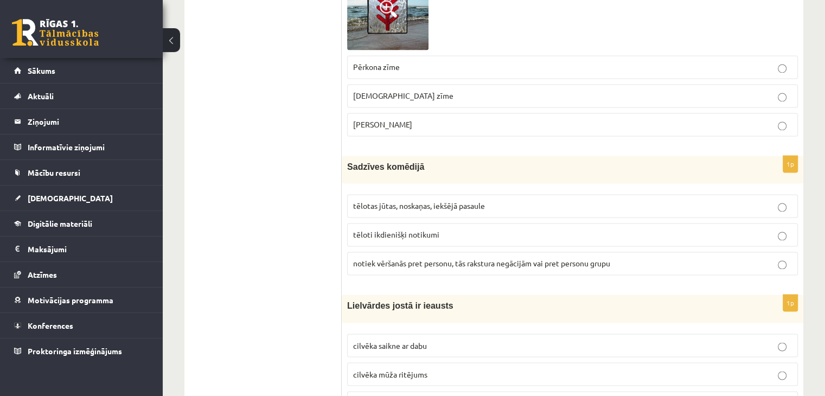
drag, startPoint x: 341, startPoint y: 156, endPoint x: 505, endPoint y: 158, distance: 163.9
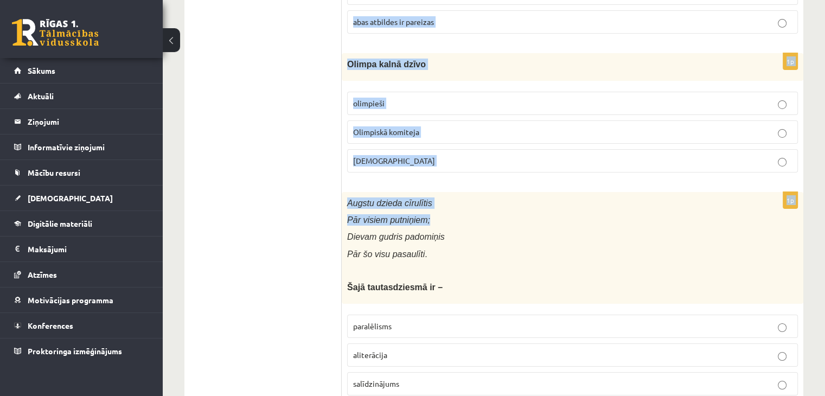
scroll to position [3788, 0]
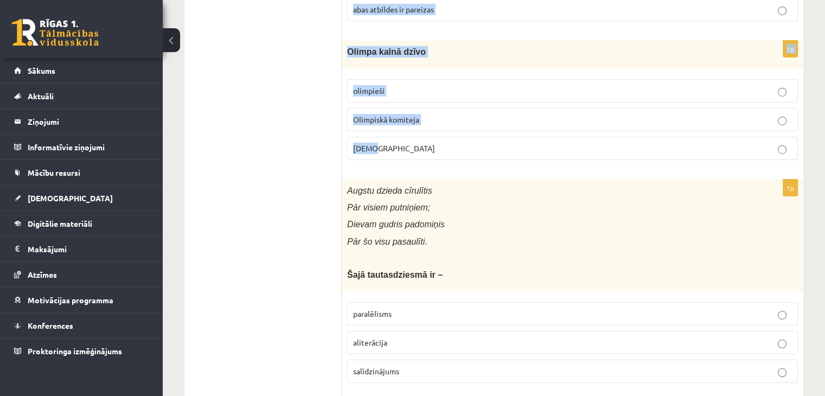
drag, startPoint x: 347, startPoint y: 156, endPoint x: 497, endPoint y: 133, distance: 152.0
copy form "Sadzīves komēdijā tēlotas jūtas, noskaņas, iekšējā pasaule tēloti ikdienišķi no…"
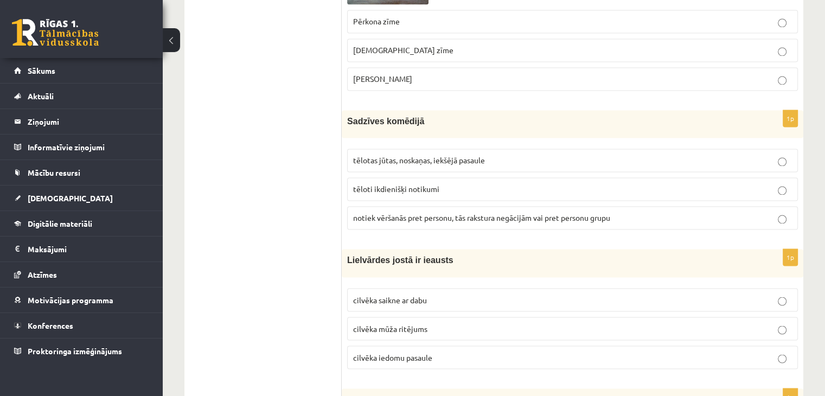
scroll to position [1781, 0]
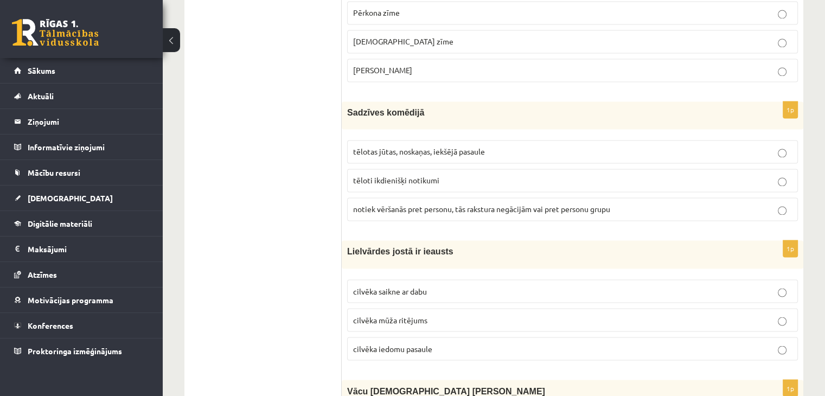
click at [443, 178] on label "tēloti ikdienišķi notikumi" at bounding box center [572, 180] width 451 height 23
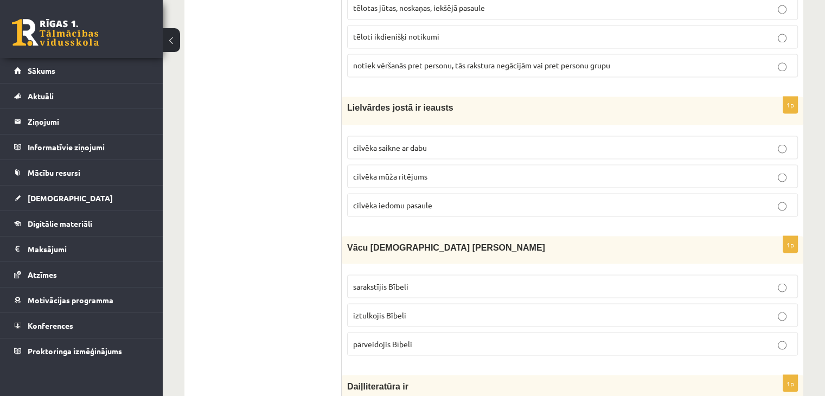
scroll to position [1944, 0]
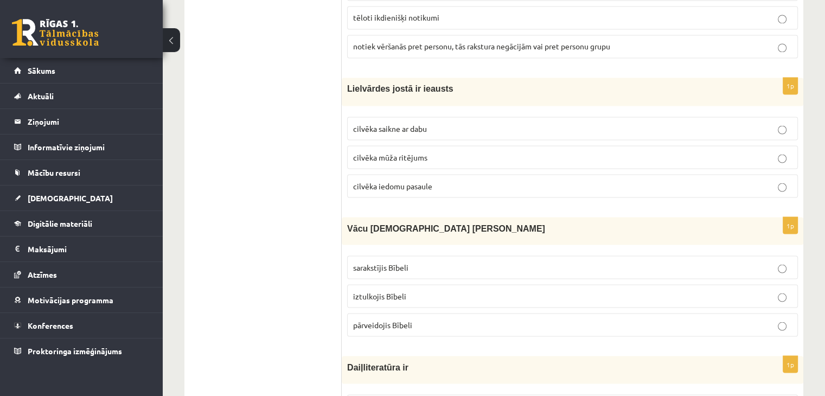
click at [384, 152] on span "cilvēka mūža ritējums" at bounding box center [390, 157] width 74 height 10
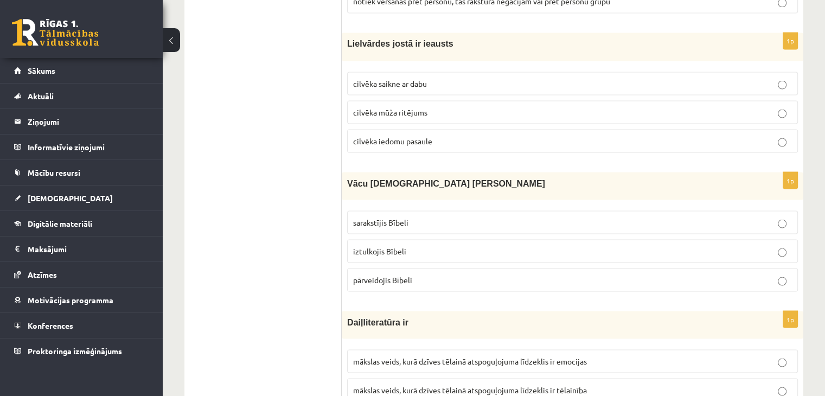
scroll to position [2052, 0]
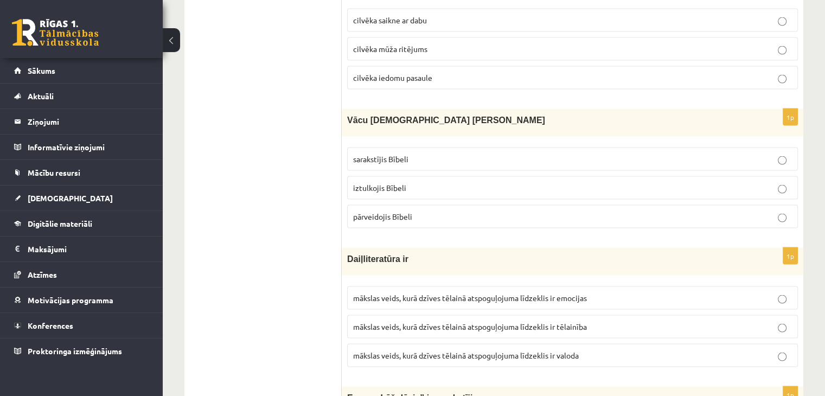
click at [388, 182] on p "iztulkojis Bībeli" at bounding box center [572, 187] width 439 height 11
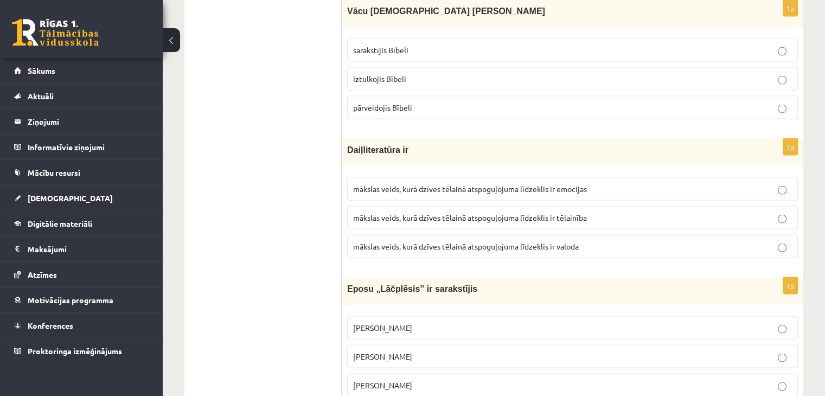
scroll to position [2215, 0]
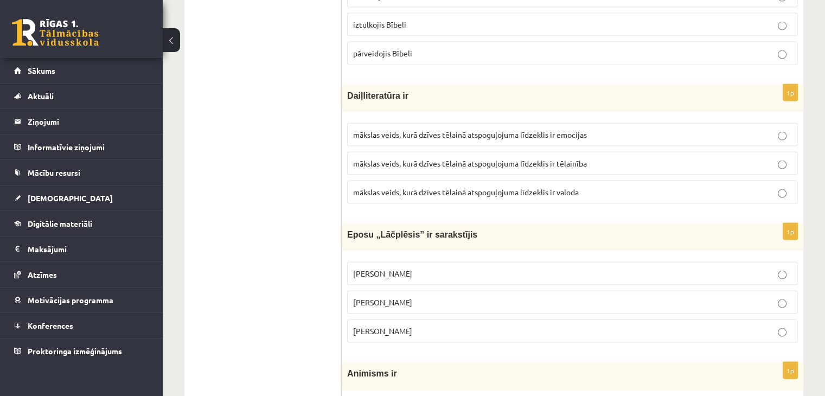
click at [395, 187] on span "mākslas veids, kurā dzīves tēlainā atspoguļojuma līdzeklis ir valoda" at bounding box center [466, 192] width 226 height 10
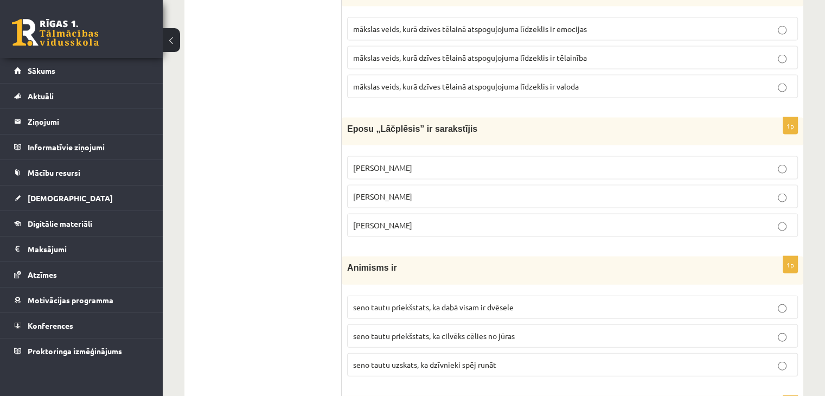
scroll to position [2324, 0]
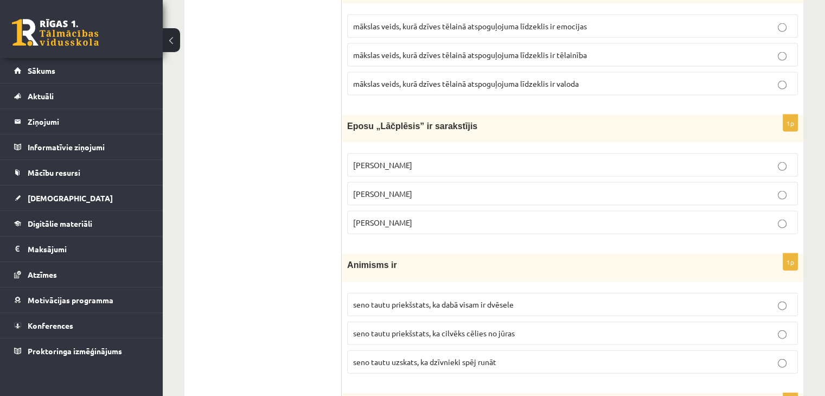
click at [381, 188] on p "Andrejs Pumpurs" at bounding box center [572, 193] width 439 height 11
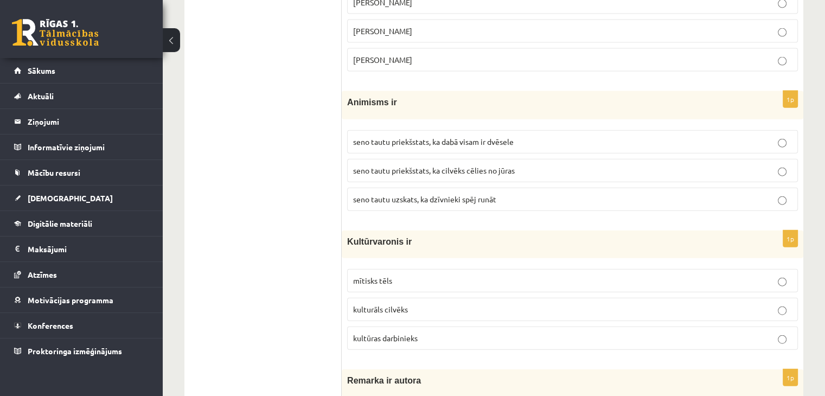
click at [393, 137] on span "seno tautu priekšstats, ka dabā visam ir dvēsele" at bounding box center [433, 142] width 161 height 10
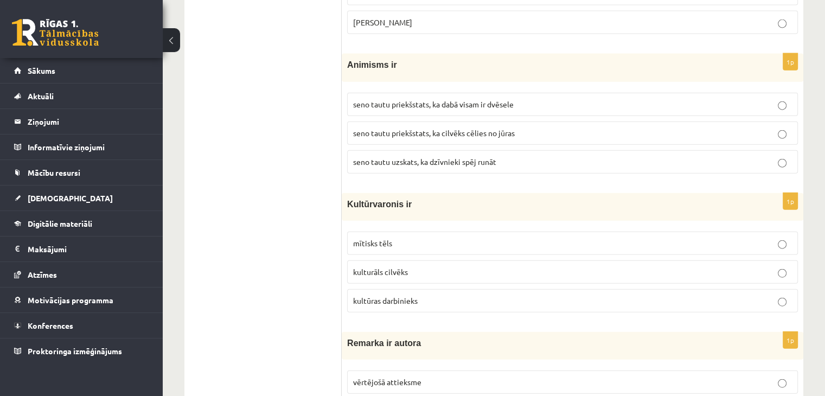
scroll to position [2595, 0]
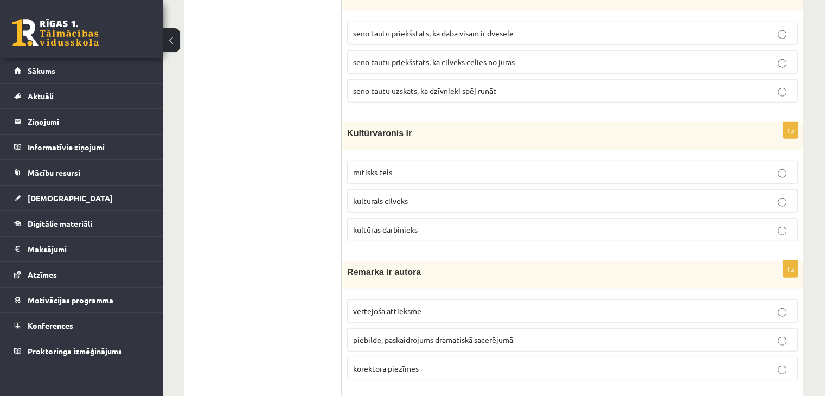
click at [389, 167] on span "mītisks tēls" at bounding box center [372, 172] width 39 height 10
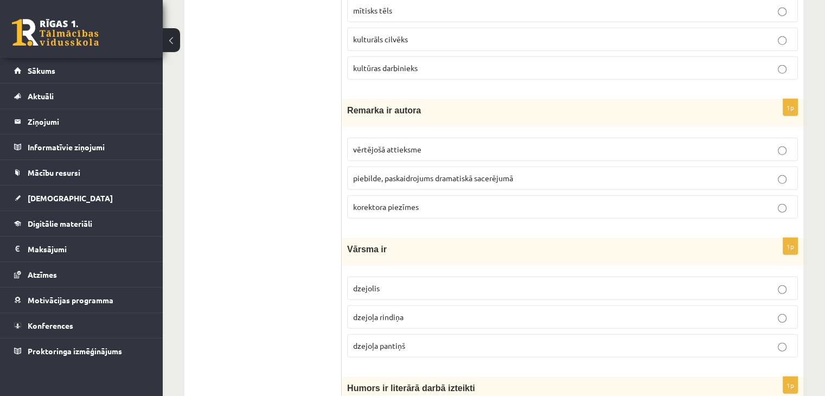
scroll to position [2758, 0]
click at [375, 172] on span "piebilde, paskaidrojums dramatiskā sacerējumā" at bounding box center [433, 177] width 160 height 10
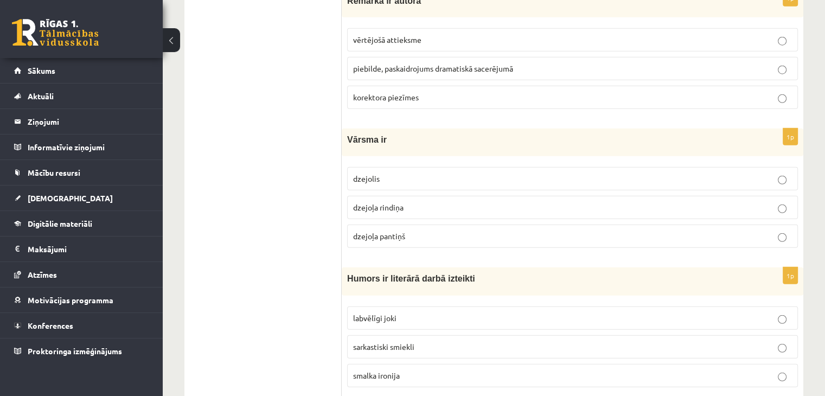
scroll to position [2920, 0]
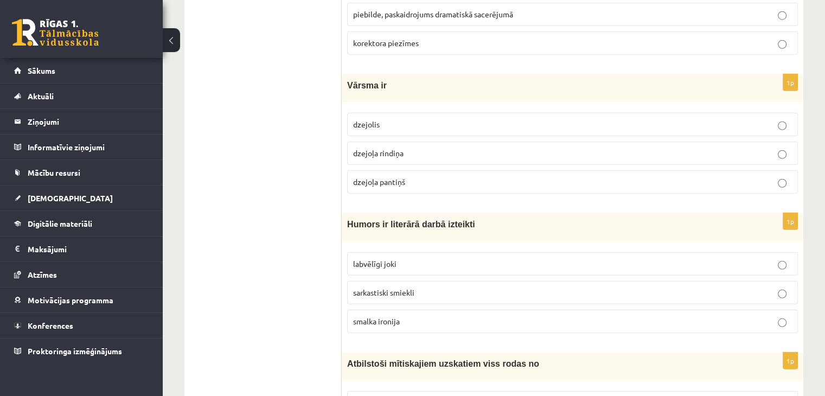
click at [383, 148] on span "dzejoļa rindiņa" at bounding box center [378, 153] width 50 height 10
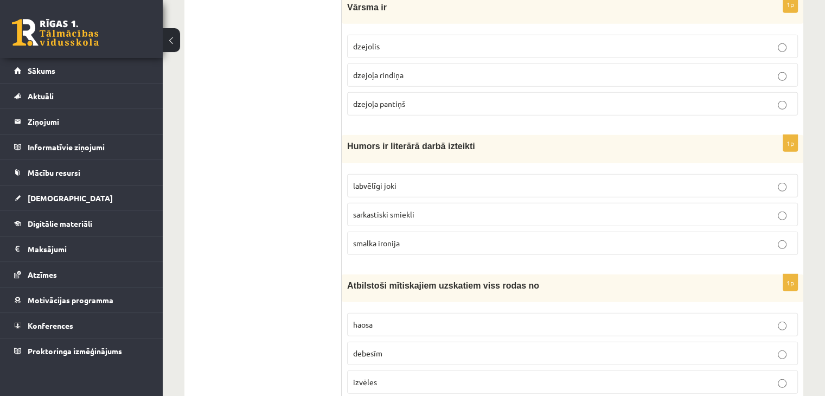
scroll to position [3029, 0]
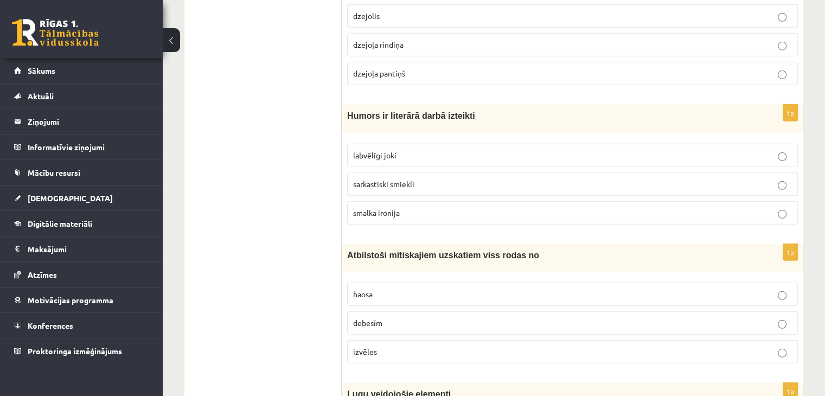
click at [382, 201] on label "smalka ironija" at bounding box center [572, 212] width 451 height 23
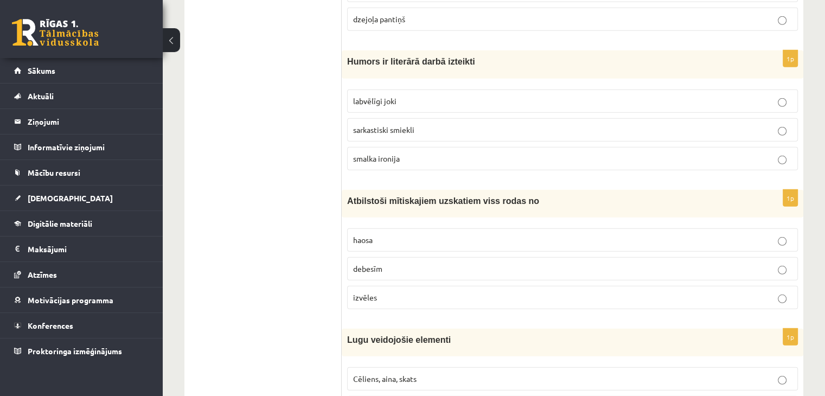
scroll to position [3137, 0]
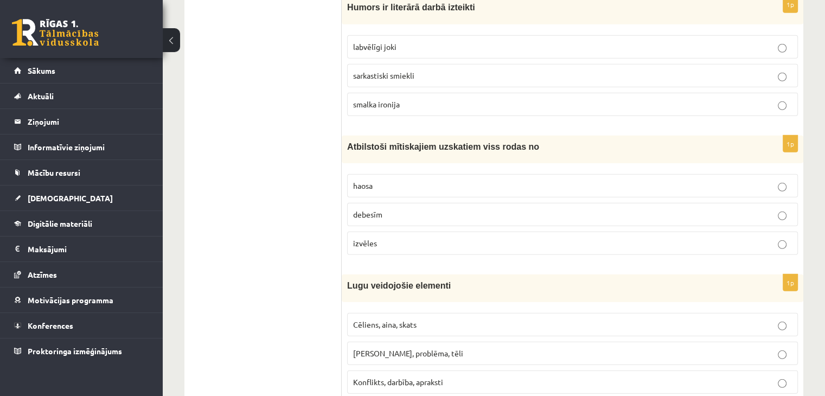
click at [376, 180] on p "haosa" at bounding box center [572, 185] width 439 height 11
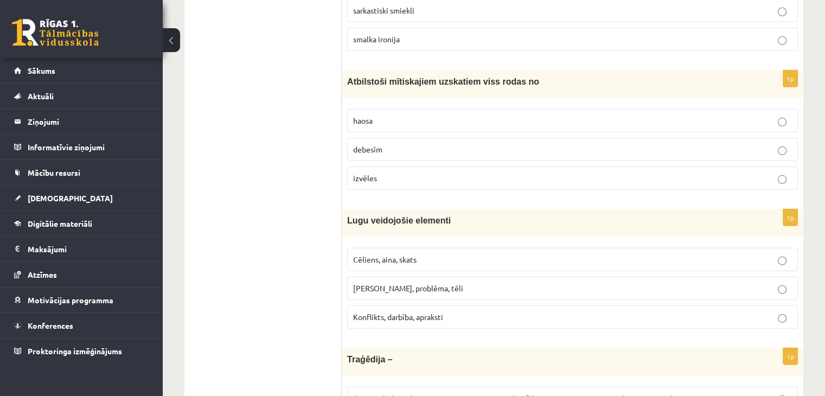
scroll to position [3300, 0]
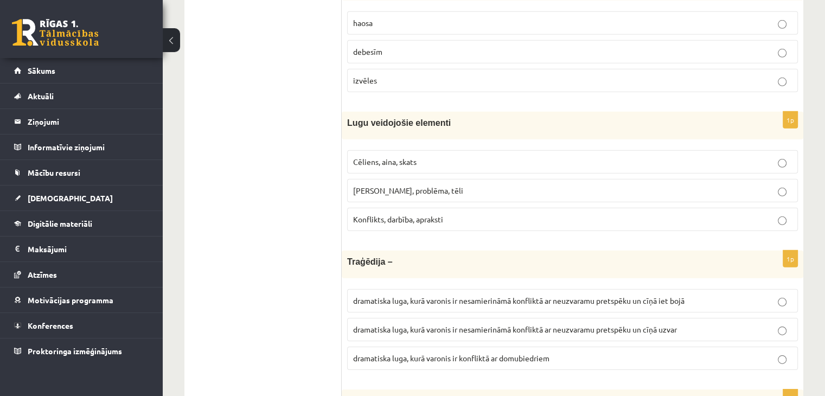
click at [398, 150] on label "Cēliens, aina, skats" at bounding box center [572, 161] width 451 height 23
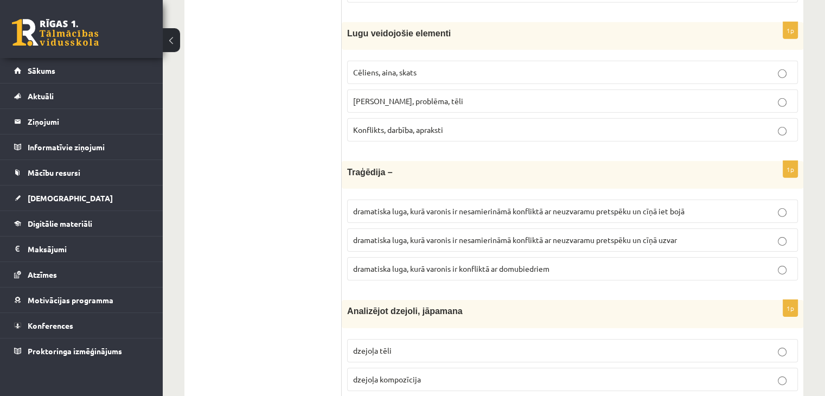
scroll to position [3409, 0]
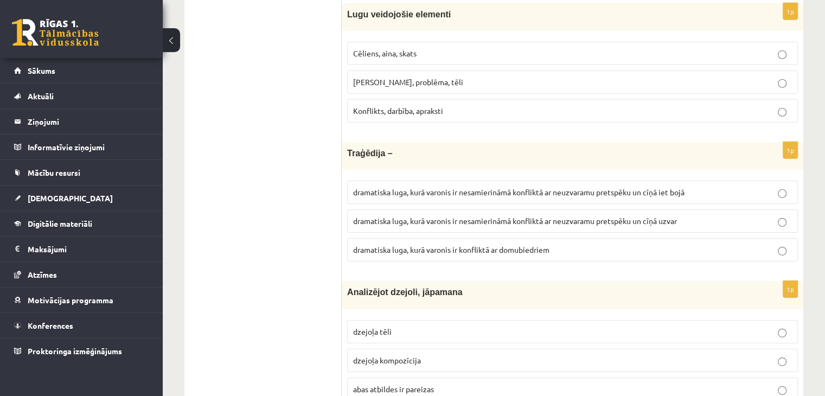
click at [399, 216] on span "dramatiska luga, kurā varonis ir nesamierināmā konfliktā ar neuzvaramu pretspēk…" at bounding box center [515, 221] width 324 height 10
click at [363, 187] on span "dramatiska luga, kurā varonis ir nesamierināmā konfliktā ar neuzvaramu pretspēk…" at bounding box center [518, 192] width 331 height 10
click at [375, 187] on span "dramatiska luga, kurā varonis ir nesamierināmā konfliktā ar neuzvaramu pretspēk…" at bounding box center [518, 192] width 331 height 10
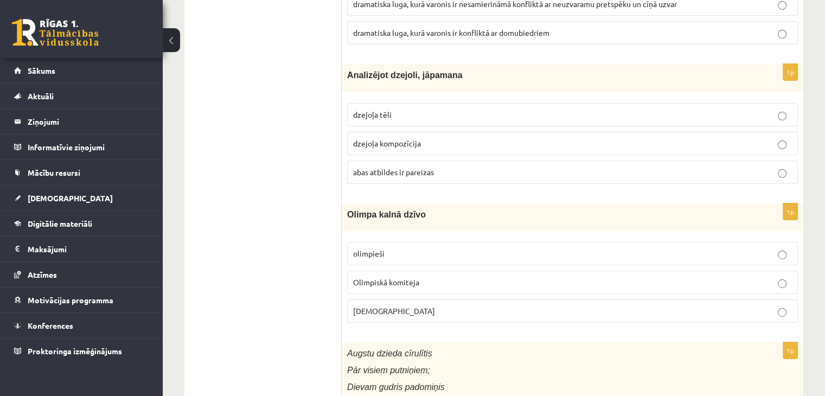
scroll to position [3571, 0]
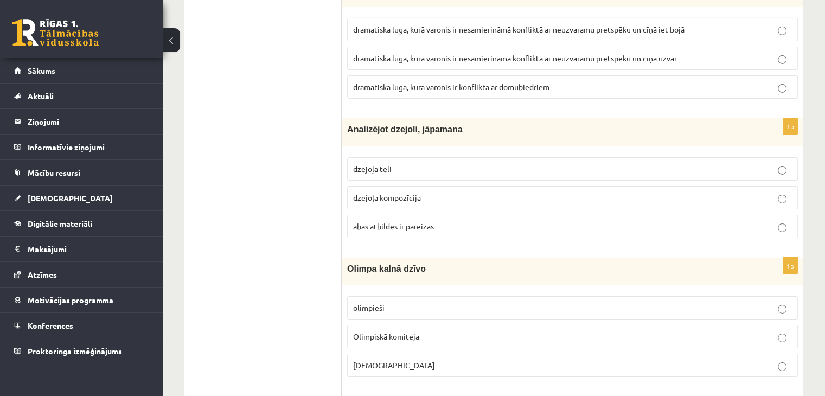
click at [410, 221] on span "abas atbildes ir pareizas" at bounding box center [393, 226] width 81 height 10
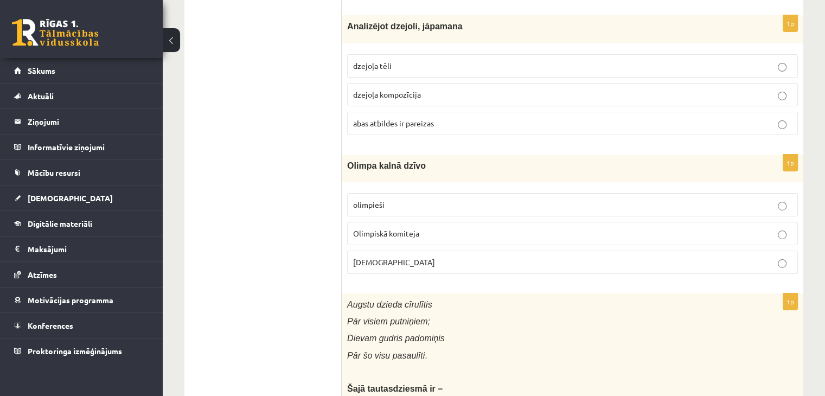
scroll to position [3680, 0]
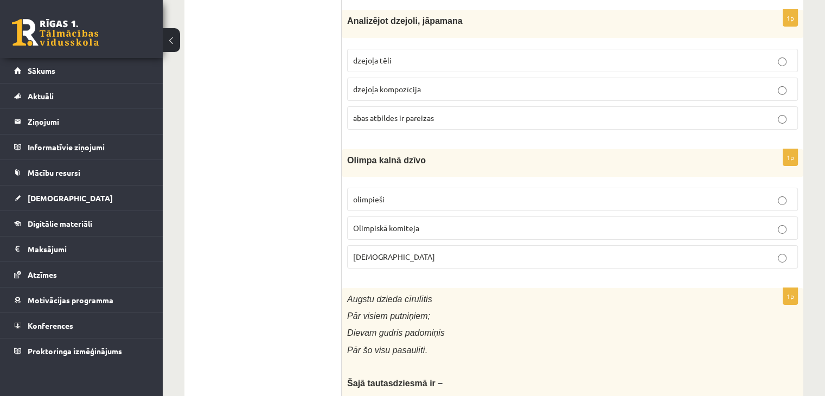
click at [397, 194] on p "olimpieši" at bounding box center [572, 199] width 439 height 11
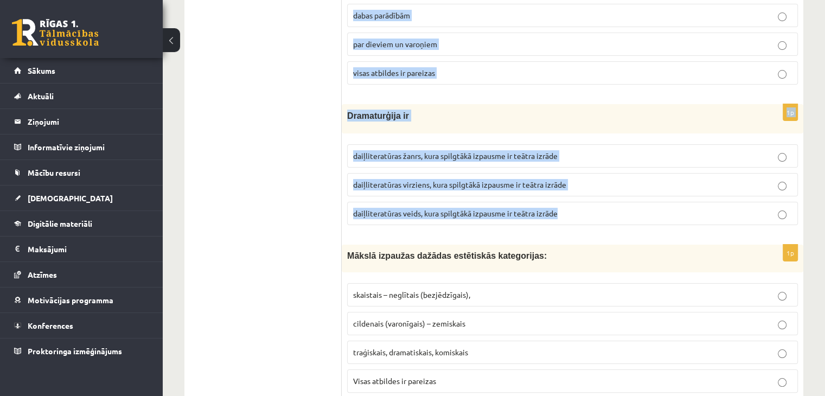
scroll to position [4272, 0]
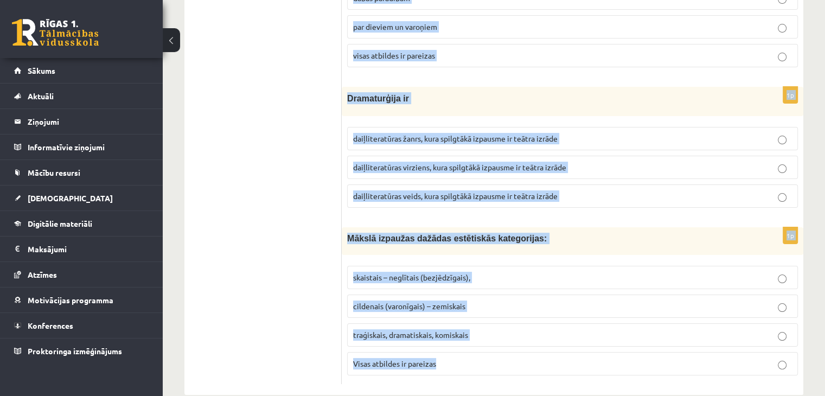
drag, startPoint x: 345, startPoint y: 60, endPoint x: 553, endPoint y: 339, distance: 348.1
copy form "Augstu dzieda cīrulītis Pār visiem putniņiem; Dievam gudris padomiņis Pār šo vi…"
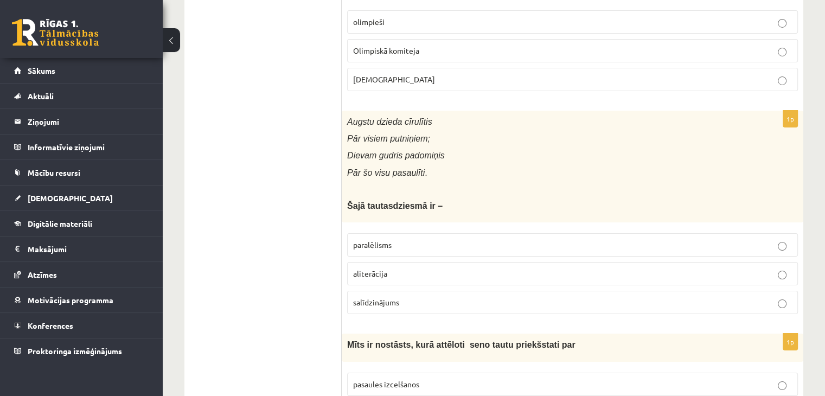
scroll to position [3838, 0]
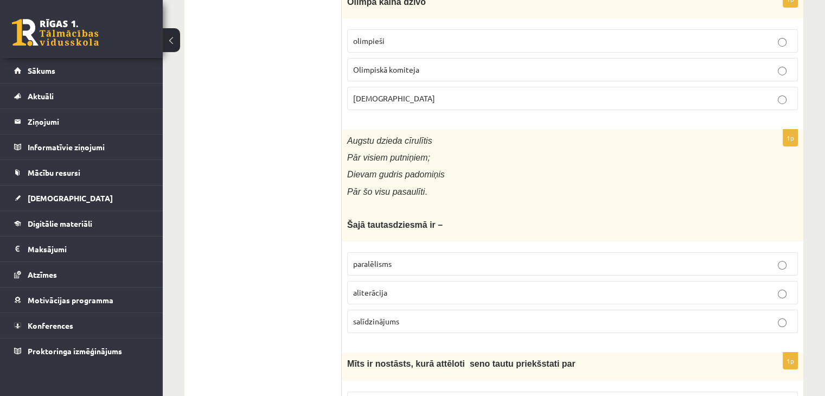
click at [384, 258] on p "paralēlisms" at bounding box center [572, 263] width 439 height 11
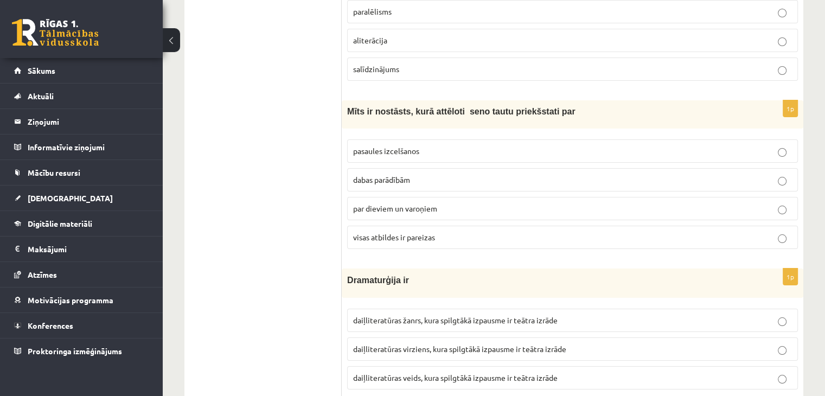
scroll to position [4110, 0]
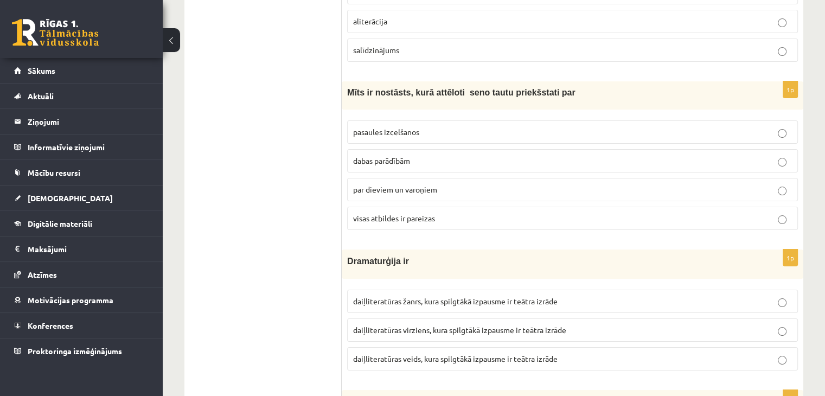
click at [386, 213] on p "visas atbildes ir pareizas" at bounding box center [572, 218] width 439 height 11
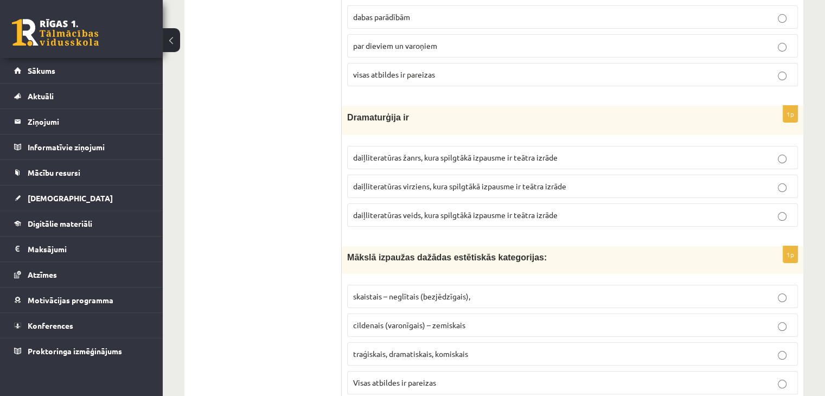
scroll to position [4272, 0]
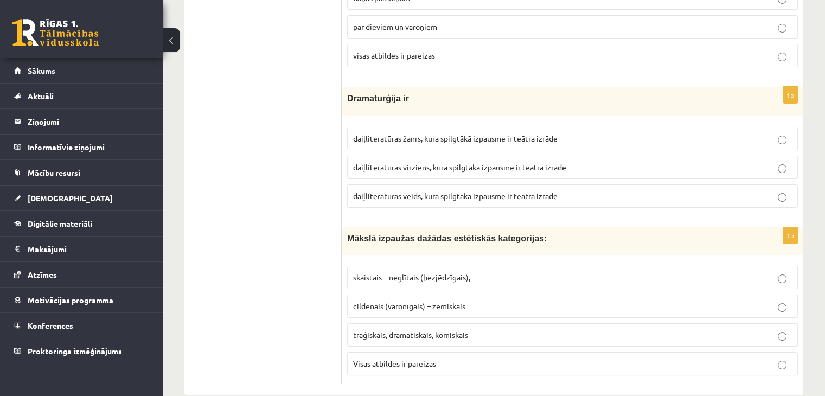
click at [430, 184] on label "daiļliteratūras veids, kura spilgtākā izpausme ir teātra izrāde" at bounding box center [572, 195] width 451 height 23
click at [380, 330] on span "traģiskais, dramatiskais, komiskais" at bounding box center [410, 335] width 115 height 10
click at [494, 329] on p "traģiskais, dramatiskais, komiskais" at bounding box center [572, 334] width 439 height 11
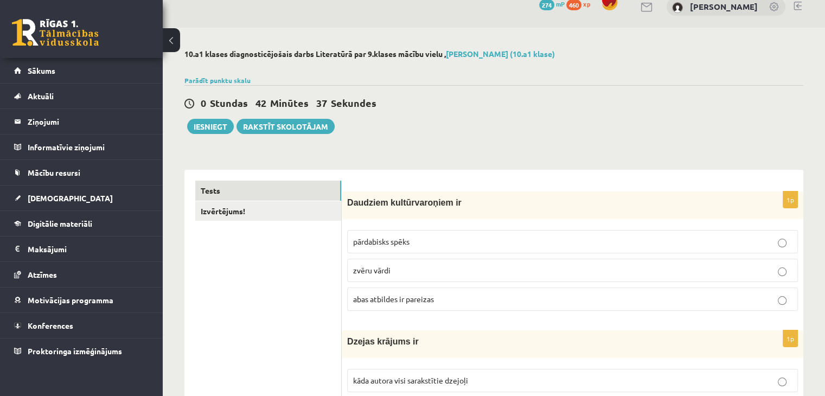
scroll to position [0, 0]
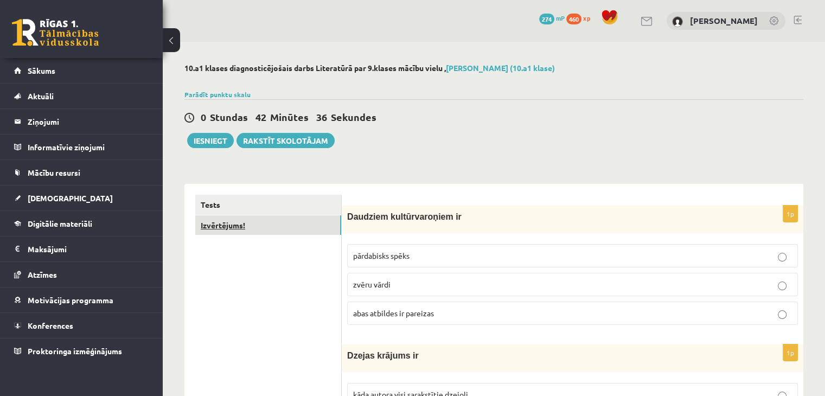
click at [240, 228] on link "Izvērtējums!" at bounding box center [268, 225] width 146 height 20
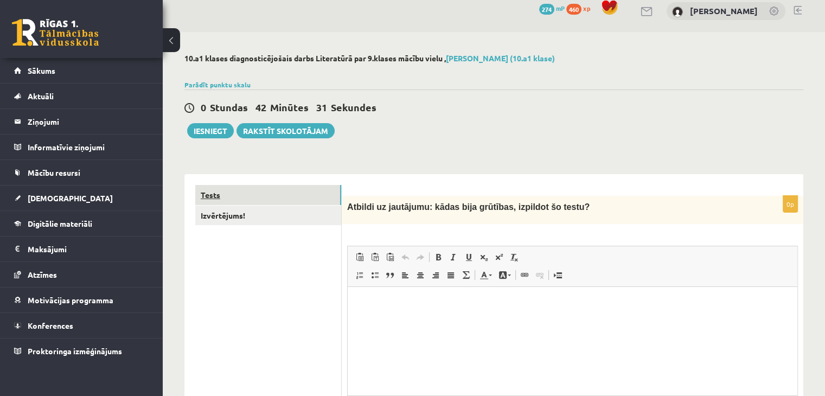
click at [257, 192] on link "Tests" at bounding box center [268, 195] width 146 height 20
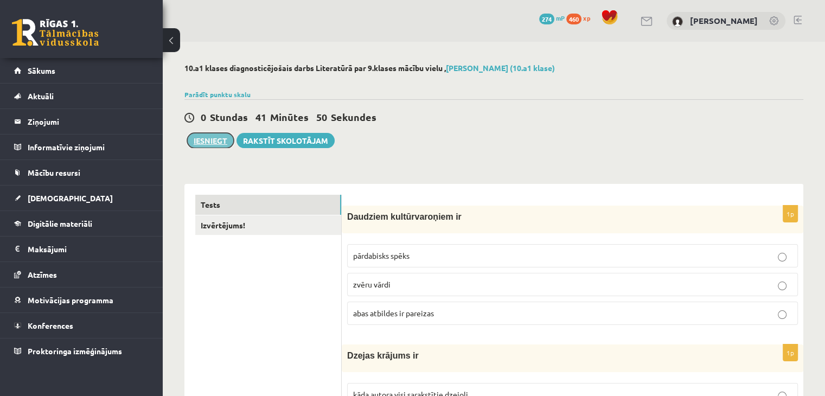
click at [225, 135] on button "Iesniegt" at bounding box center [210, 140] width 47 height 15
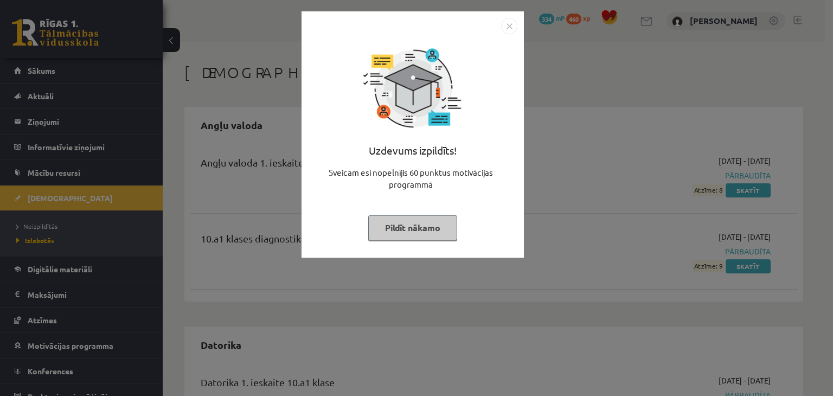
click at [506, 22] on img "Close" at bounding box center [509, 26] width 16 height 16
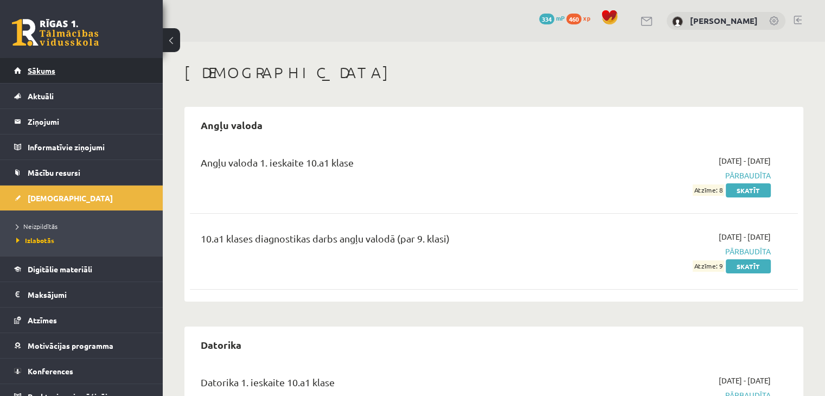
click at [47, 68] on span "Sākums" at bounding box center [42, 71] width 28 height 10
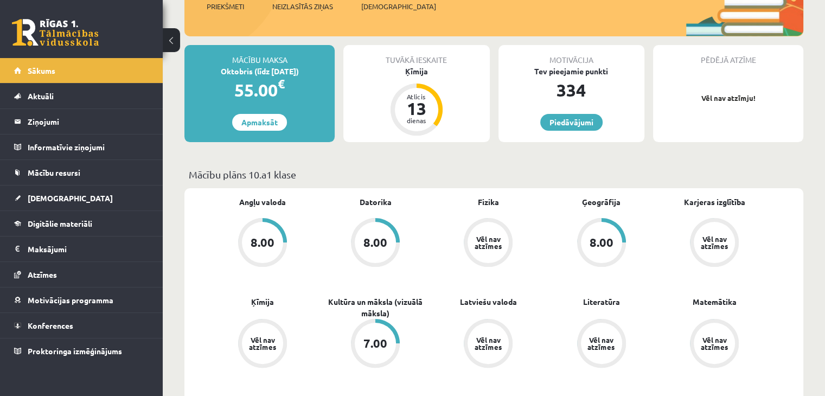
scroll to position [271, 0]
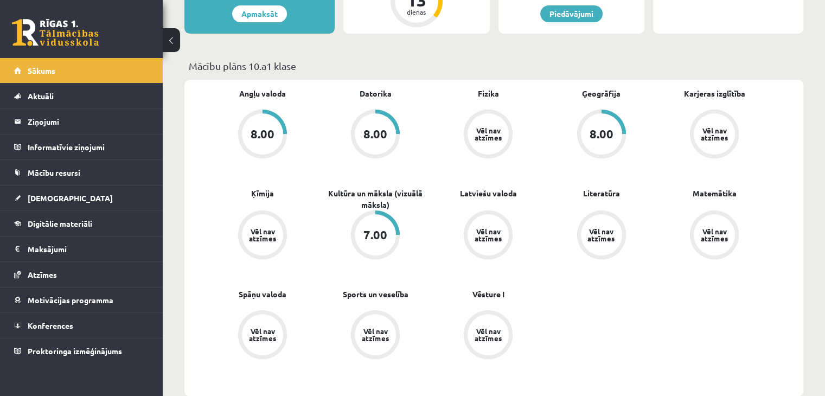
click at [404, 162] on div "Angļu valoda 8.00 [GEOGRAPHIC_DATA] 8.00 Fizika Vēl nav atzīmes Ģeogrāfija 8.00…" at bounding box center [488, 238] width 565 height 301
